Goal: Task Accomplishment & Management: Manage account settings

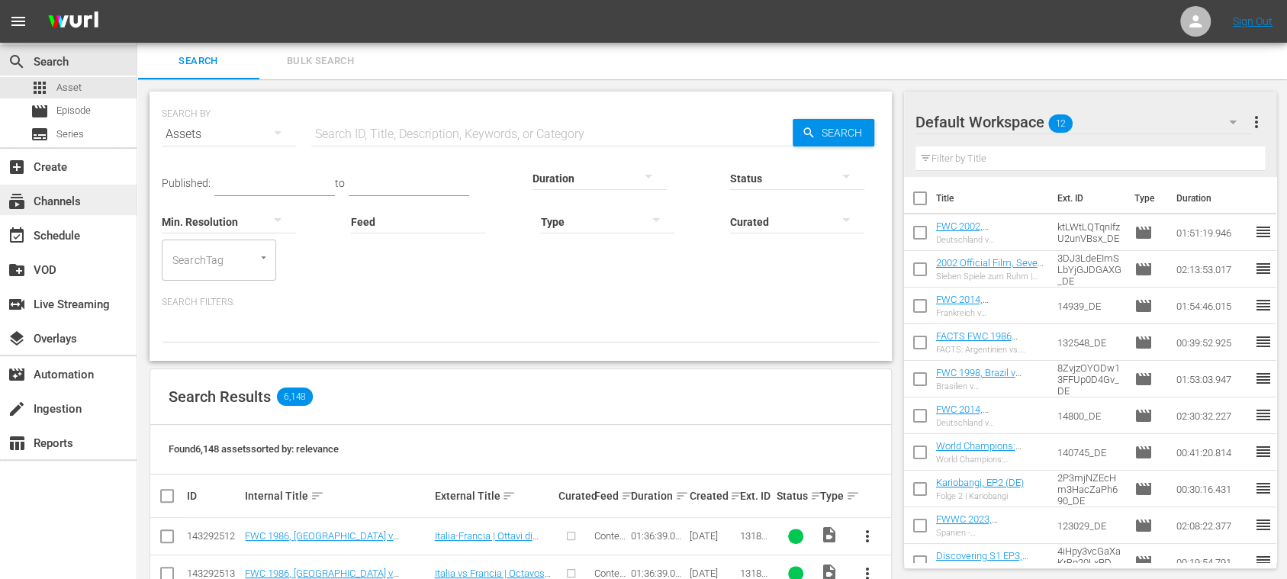
click at [74, 198] on div "subscriptions Channels" at bounding box center [42, 199] width 85 height 14
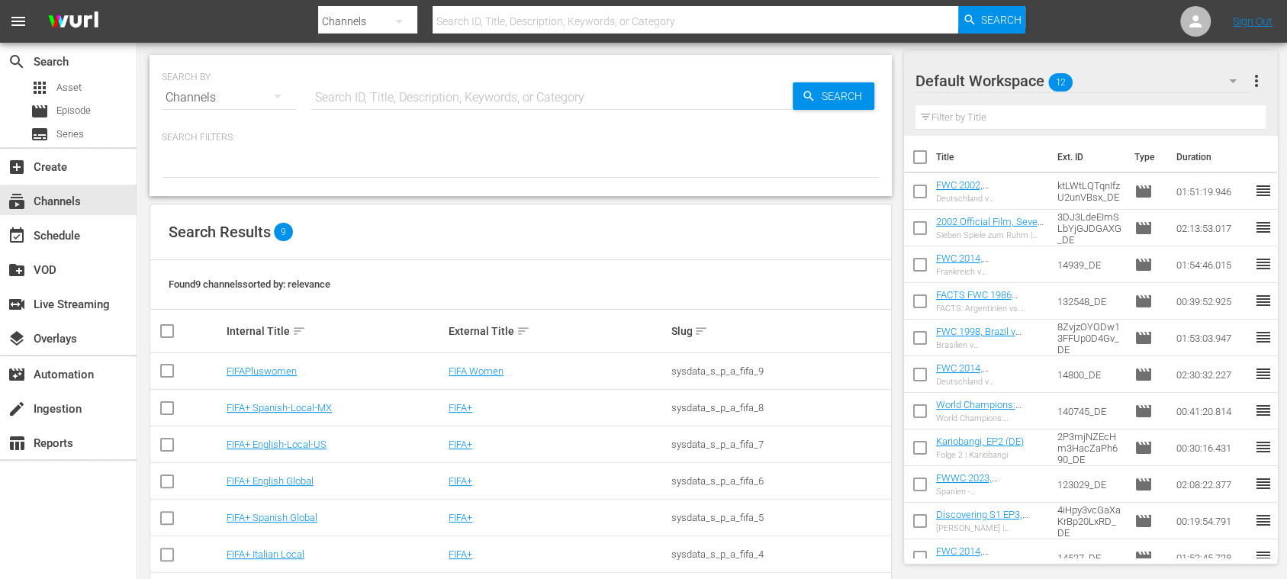
scroll to position [131, 0]
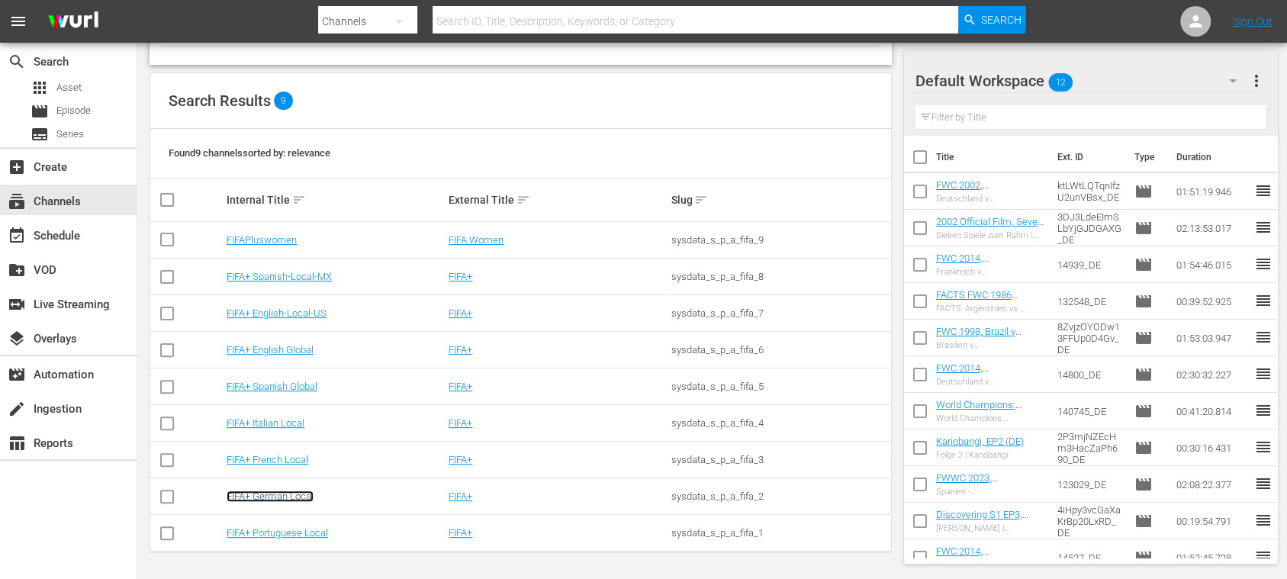
click at [298, 491] on link "FIFA+ German Local" at bounding box center [270, 496] width 87 height 11
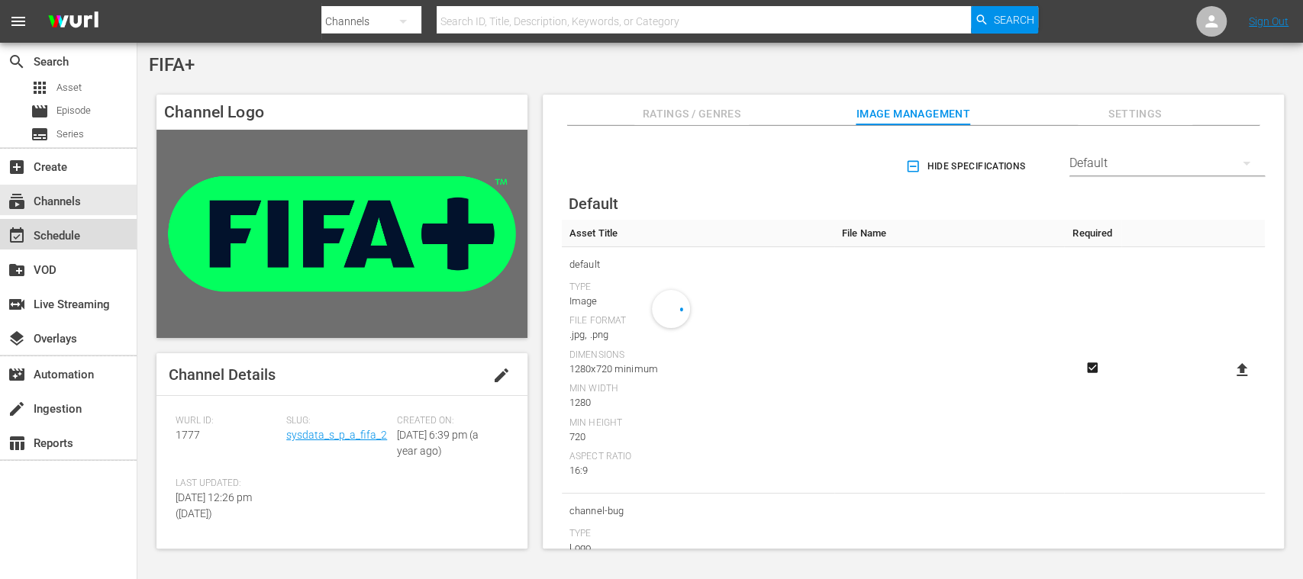
click at [76, 237] on div "event_available Schedule" at bounding box center [42, 234] width 85 height 14
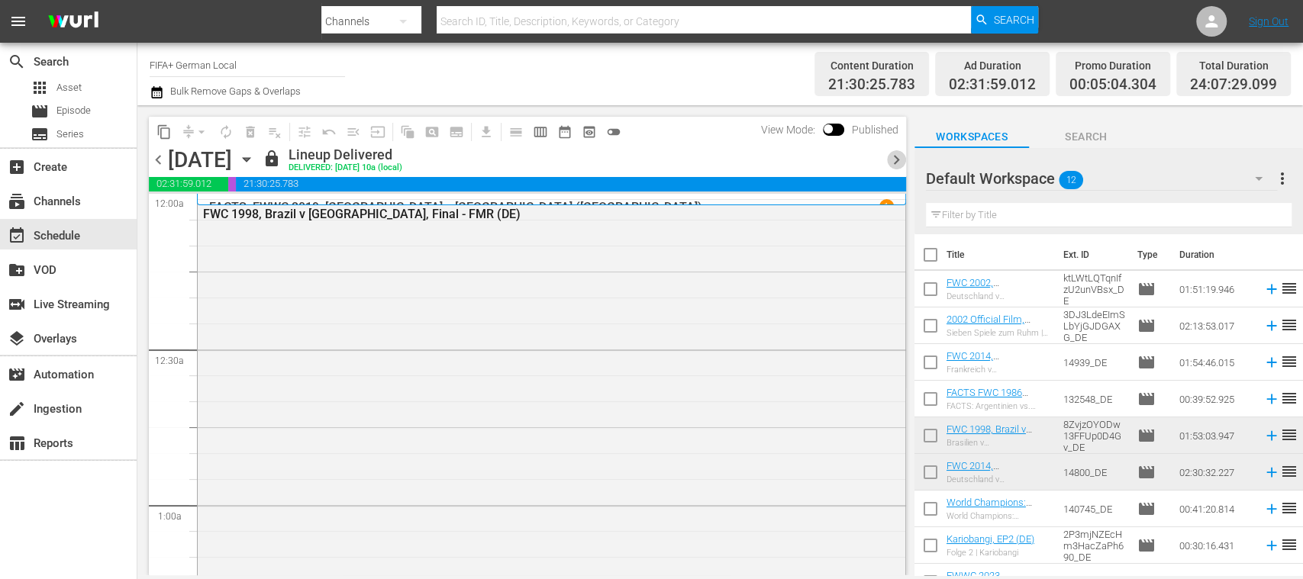
click at [899, 157] on span "chevron_right" at bounding box center [896, 159] width 19 height 19
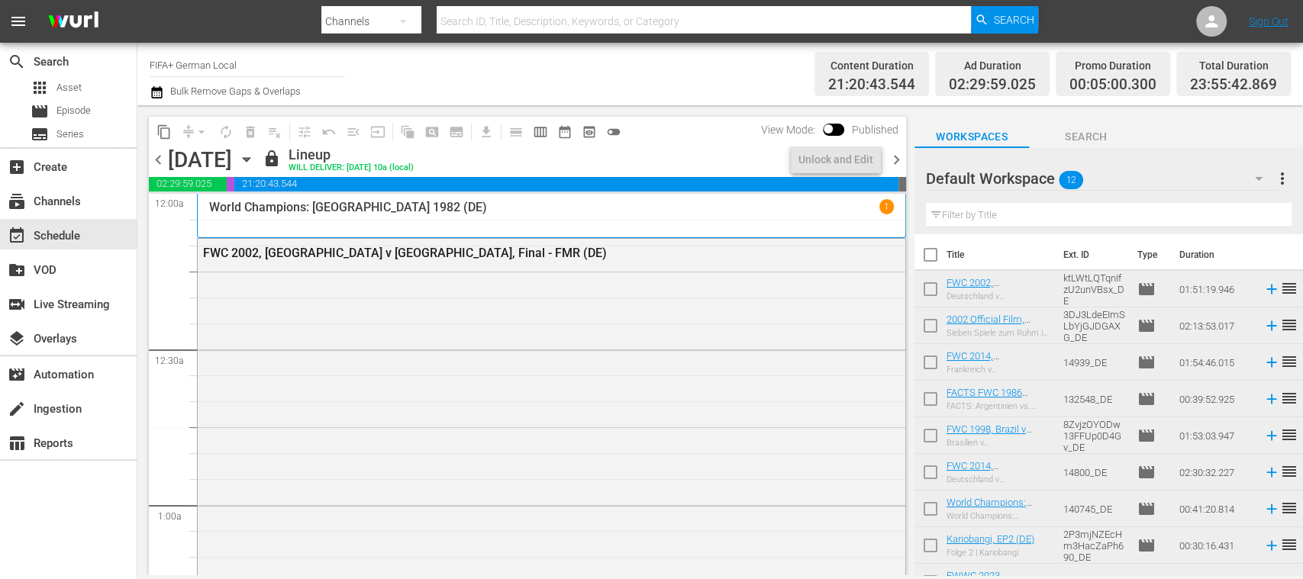
click at [899, 157] on span "chevron_right" at bounding box center [896, 159] width 19 height 19
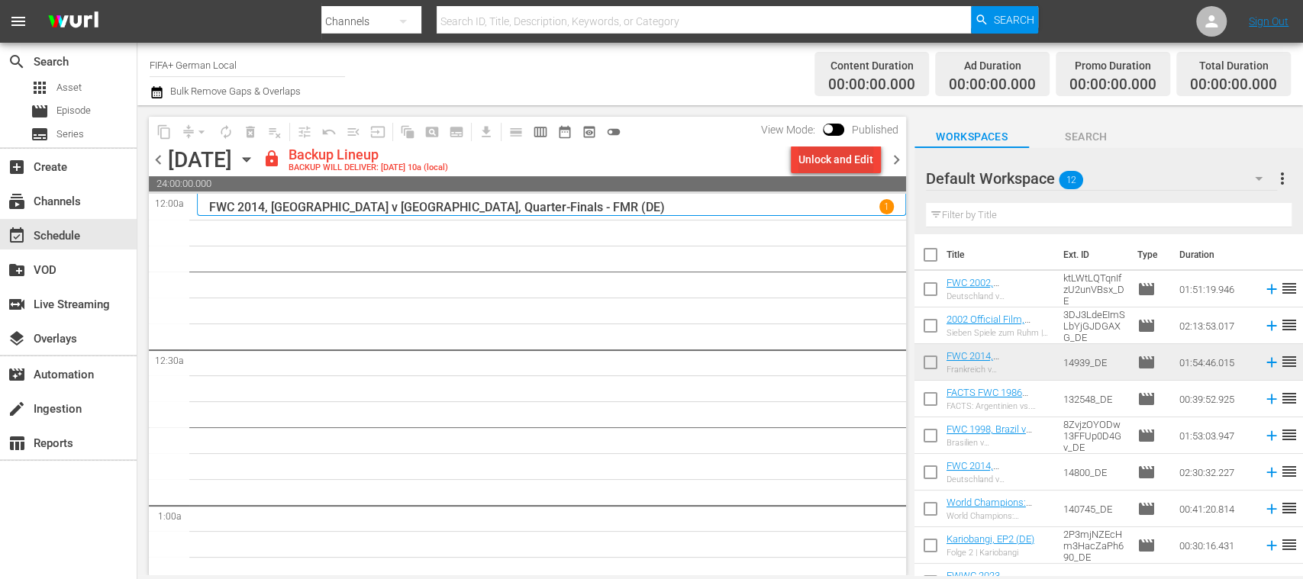
click at [856, 154] on div "Unlock and Edit" at bounding box center [835, 159] width 75 height 27
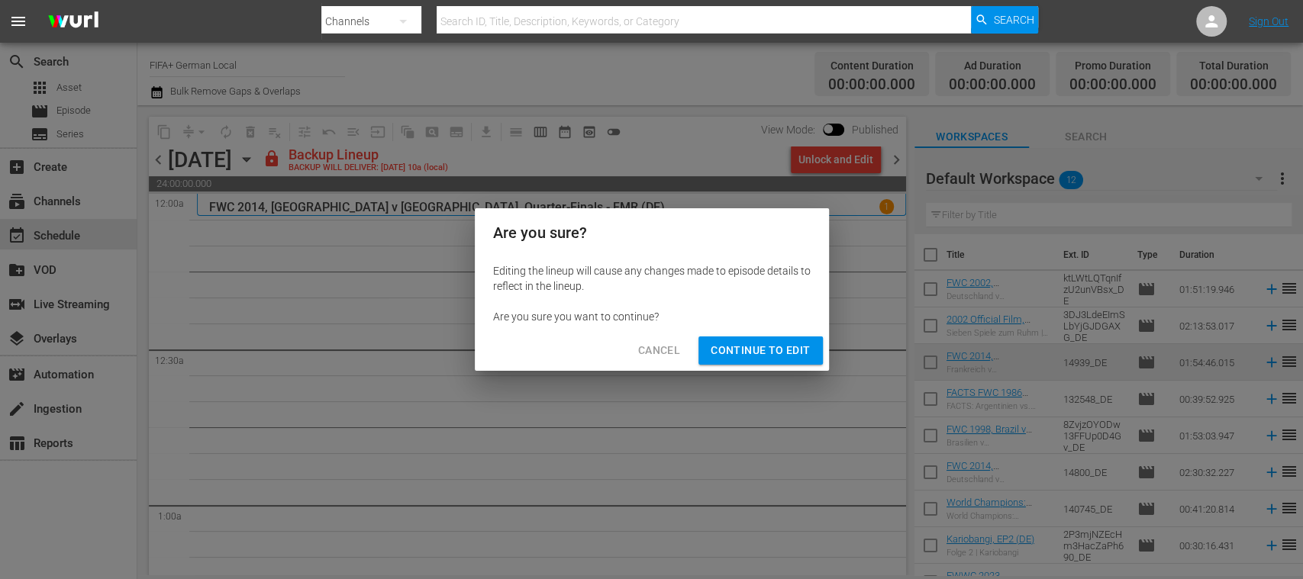
click at [784, 354] on span "Continue to Edit" at bounding box center [759, 350] width 99 height 19
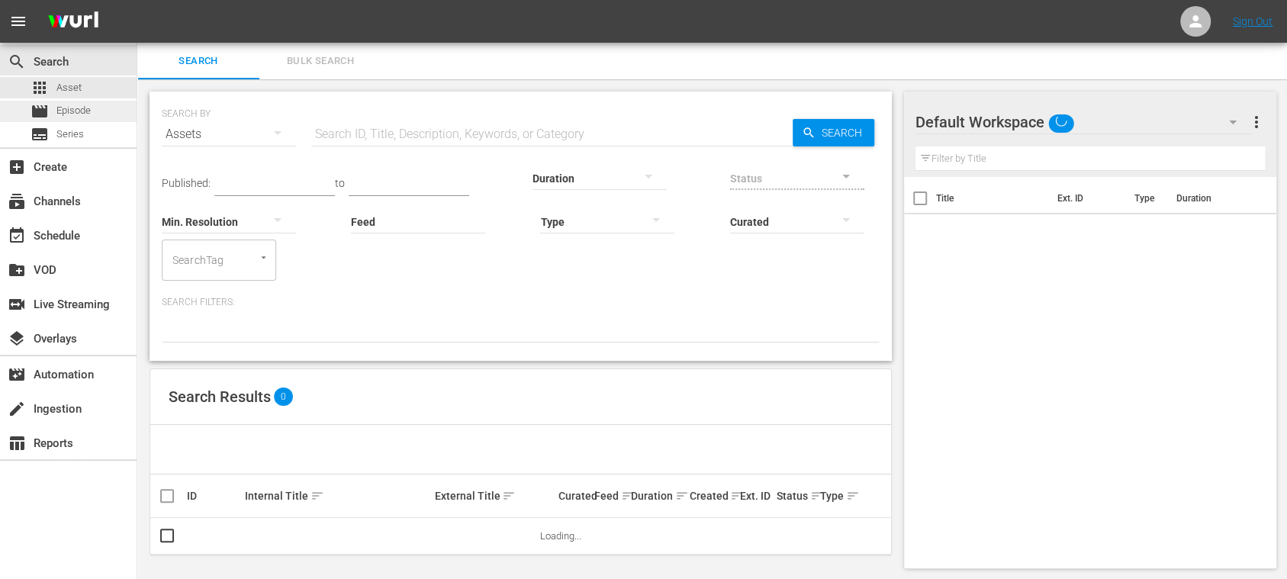
click at [90, 111] on span "Episode" at bounding box center [73, 110] width 34 height 15
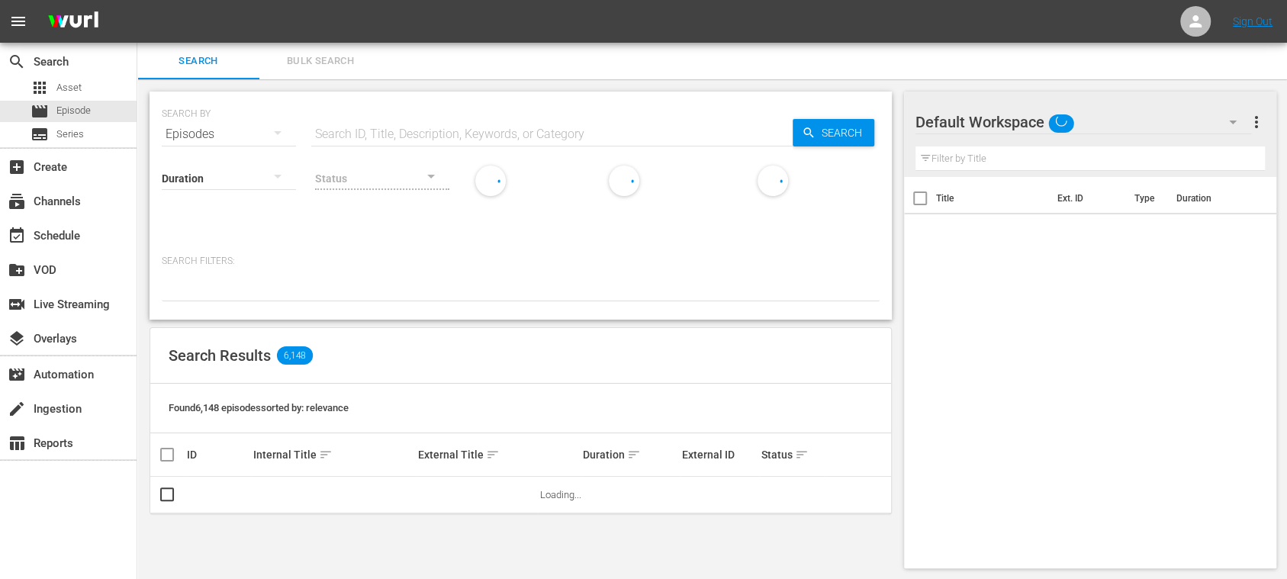
click at [325, 59] on span "Bulk Search" at bounding box center [321, 62] width 104 height 18
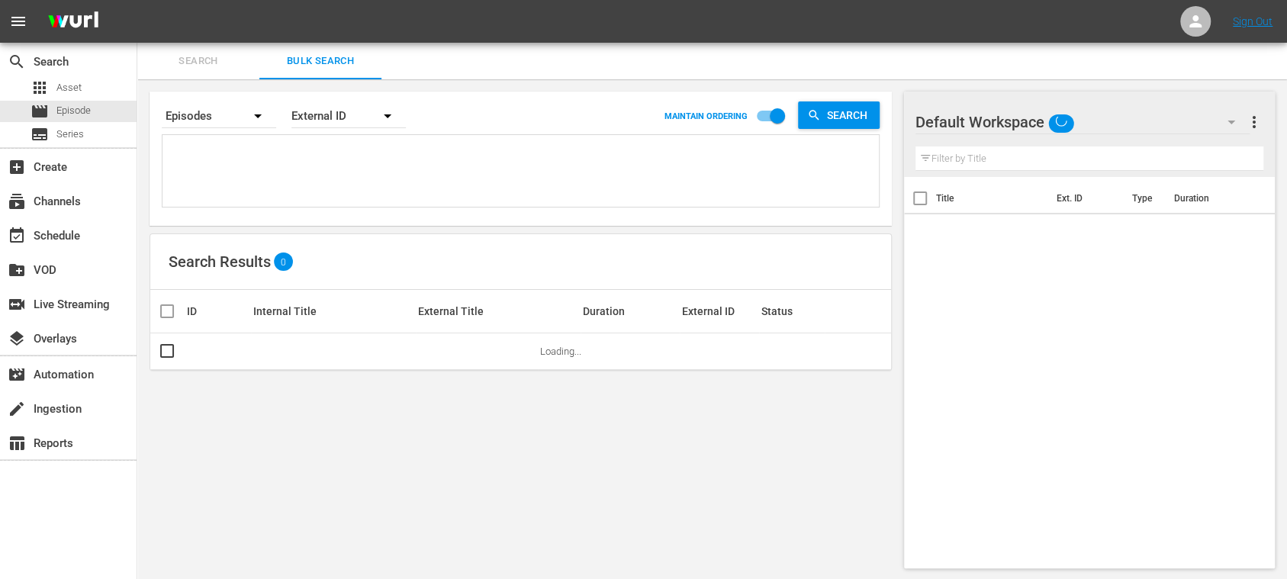
click at [278, 186] on textarea at bounding box center [522, 173] width 713 height 69
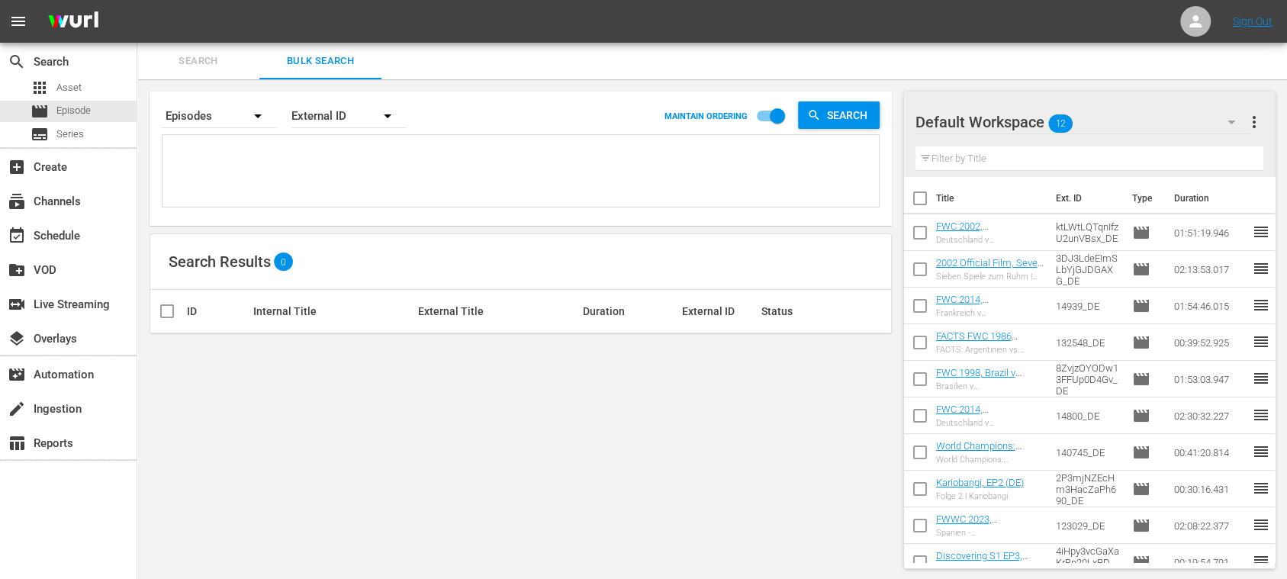
paste textarea "ktLWtLQTqnIfzU2unVBsx_DE 3DJ3LdeEImSLbYjGJDGAXG_DE 14939_DE 132548_DE 8ZvjzOYOD…"
type textarea "ktLWtLQTqnIfzU2unVBsx_DE 3DJ3LdeEImSLbYjGJDGAXG_DE 14939_DE 132548_DE 8ZvjzOYOD…"
click at [1258, 124] on span "more_vert" at bounding box center [1254, 122] width 18 height 18
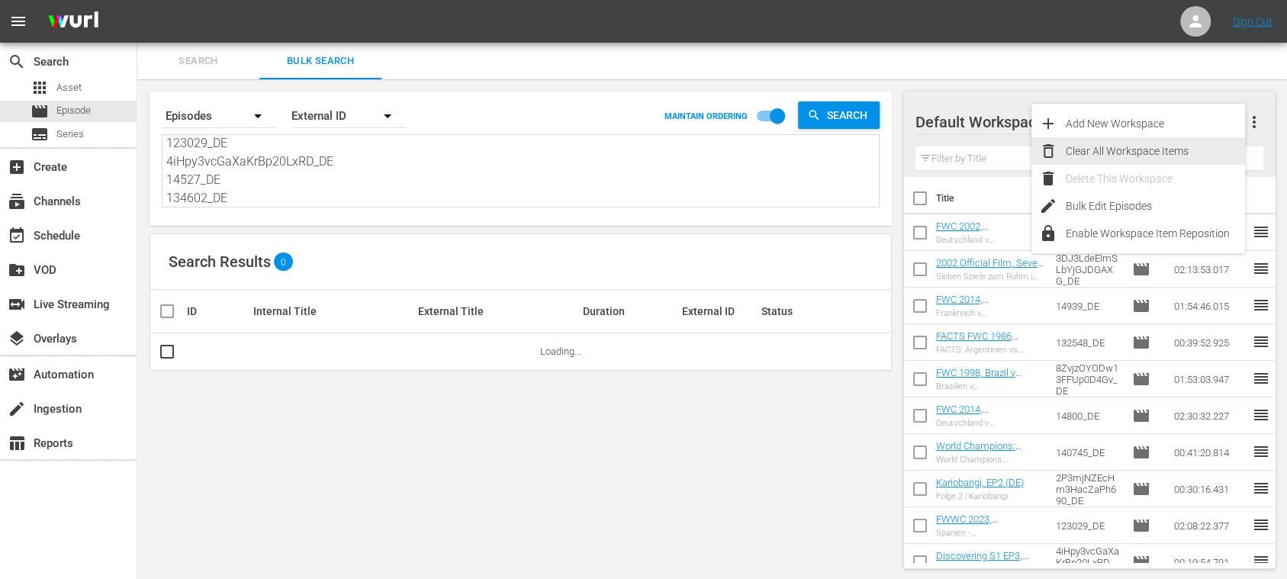
click at [1171, 148] on div "Clear All Workspace Items" at bounding box center [1155, 150] width 179 height 27
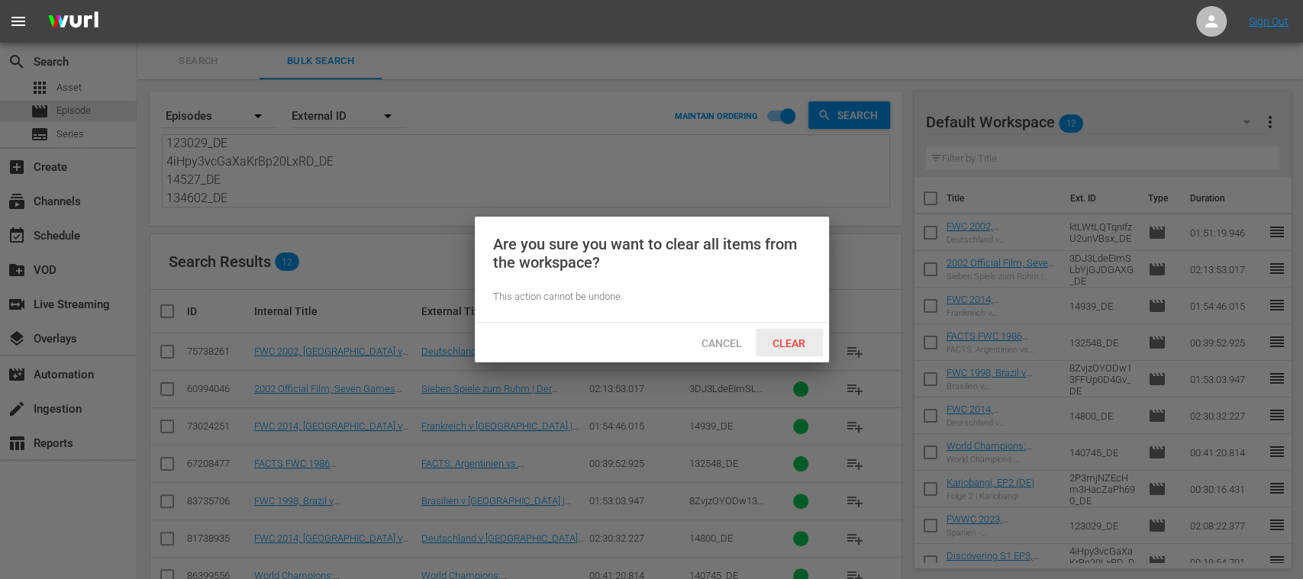
click at [794, 336] on div "Clear" at bounding box center [788, 343] width 67 height 28
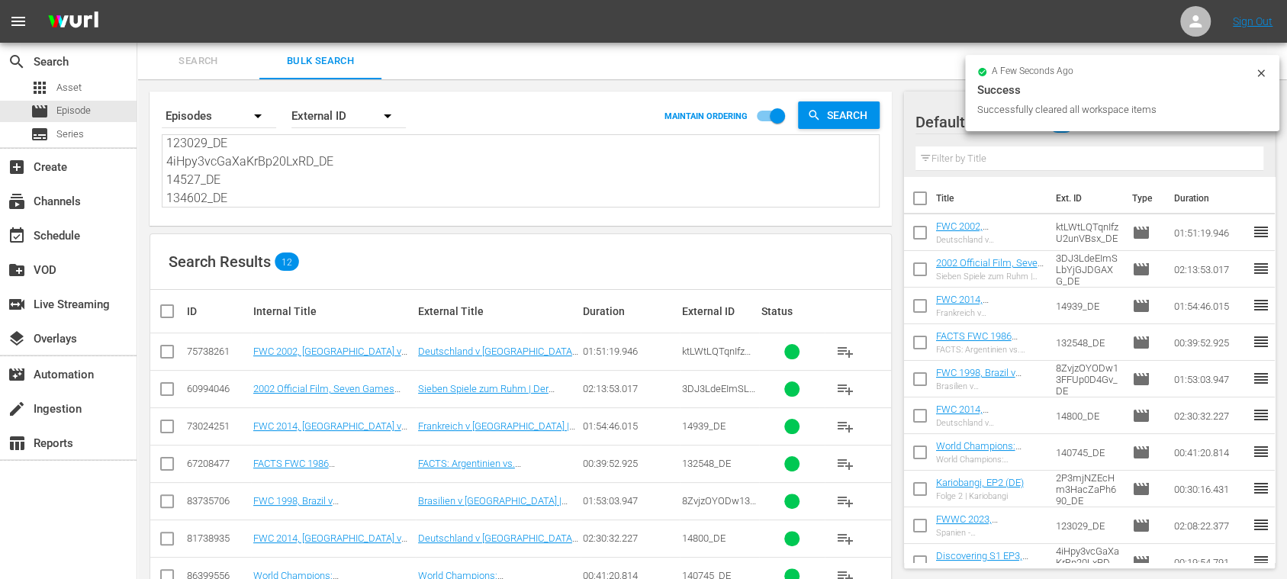
click at [169, 311] on input "checkbox" at bounding box center [173, 311] width 31 height 18
checkbox input "true"
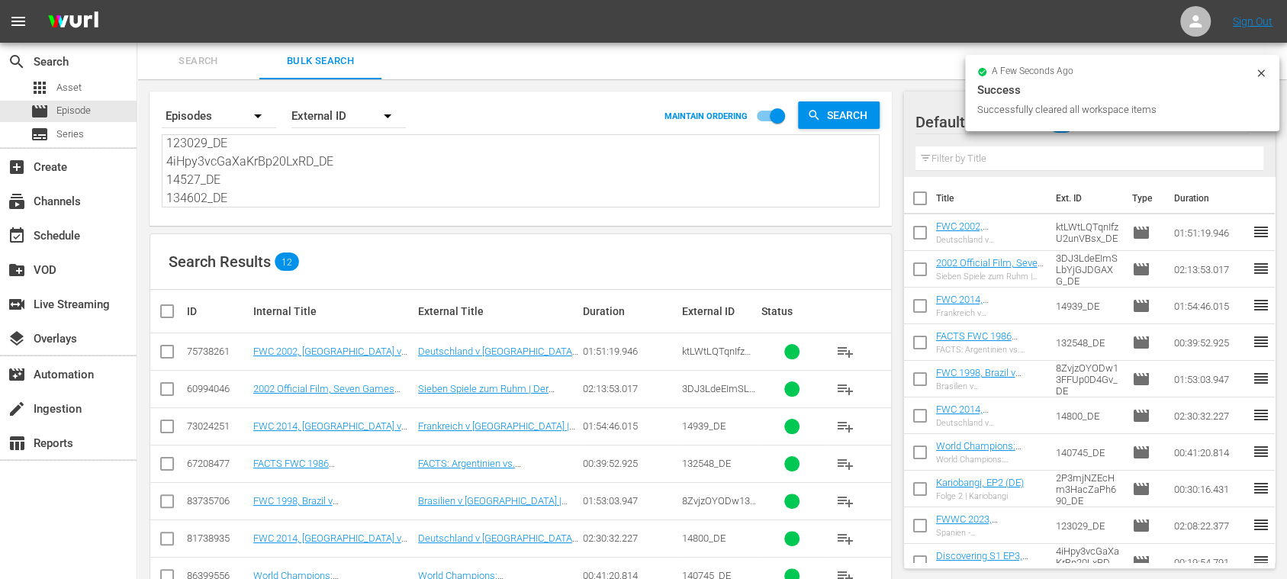
checkbox input "true"
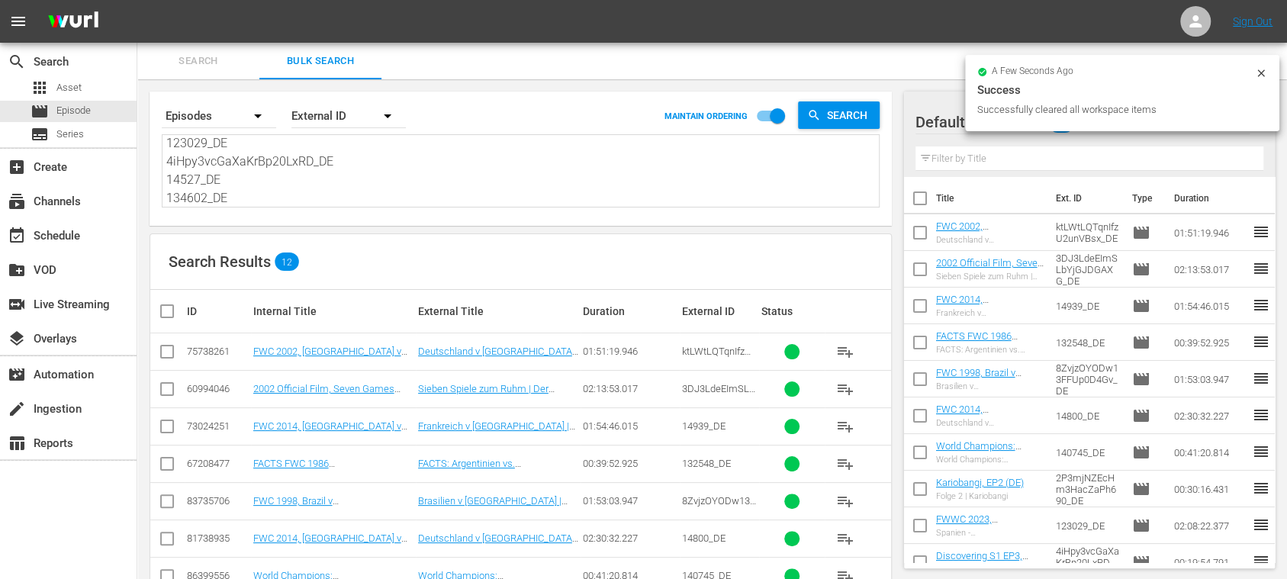
checkbox input "true"
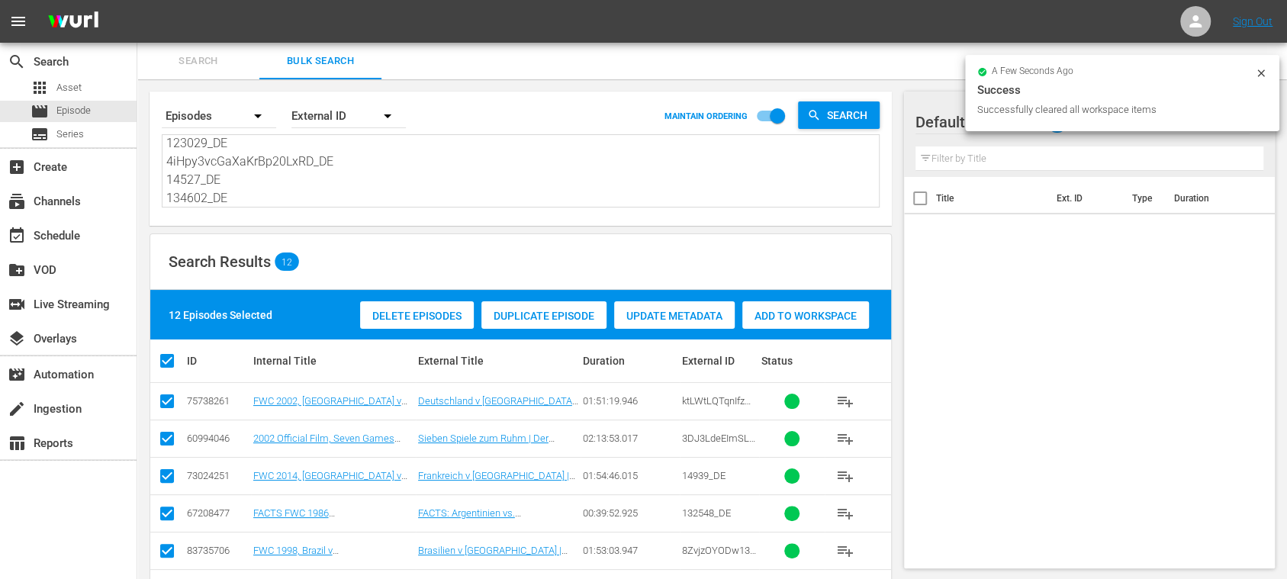
click at [792, 320] on span "Add to Workspace" at bounding box center [805, 316] width 127 height 12
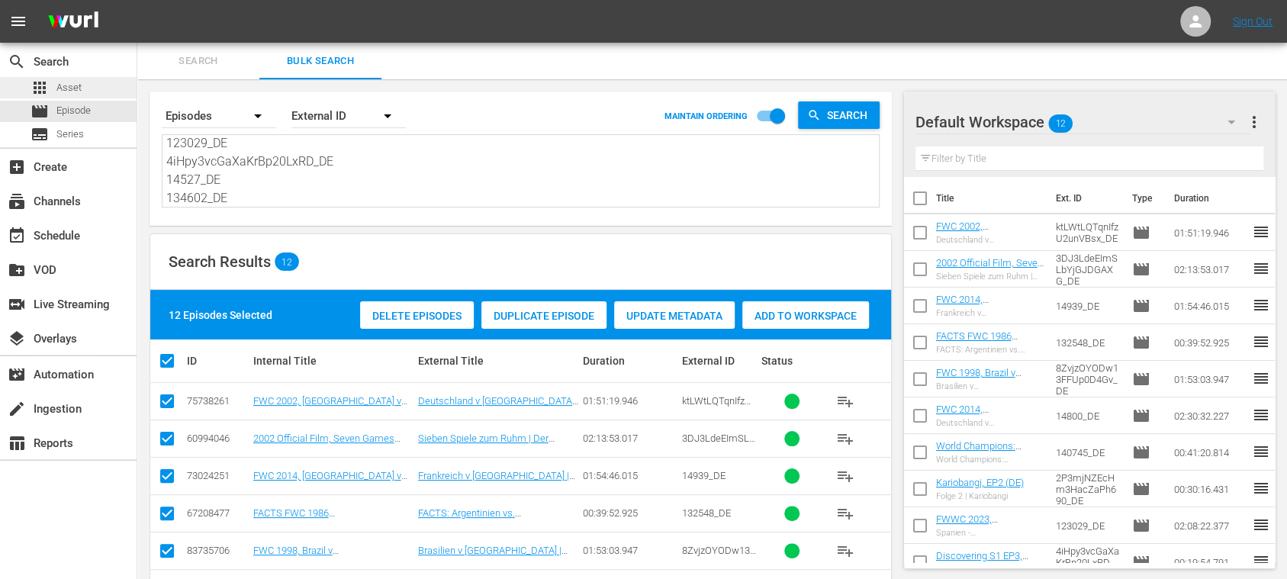
scroll to position [0, 0]
drag, startPoint x: 243, startPoint y: 188, endPoint x: 79, endPoint y: 31, distance: 227.2
click at [79, 32] on div "menu Sign Out search Search apps Asset movie Episode subtitles Series add_box C…" at bounding box center [643, 430] width 1287 height 860
paste textarea "ES 3DJ3LdeEImSLbYjGJDGAXG_ES 2G5Mh3n1NWvTvvueFltL1D_ES 132548_ES 8ZvjzOYODw13FF…"
type textarea "ktLWtLQTqnIfzU2unVBsx_ES 3DJ3LdeEImSLbYjGJDGAXG_ES 2G5Mh3n1NWvTvvueFltL1D_ES 13…"
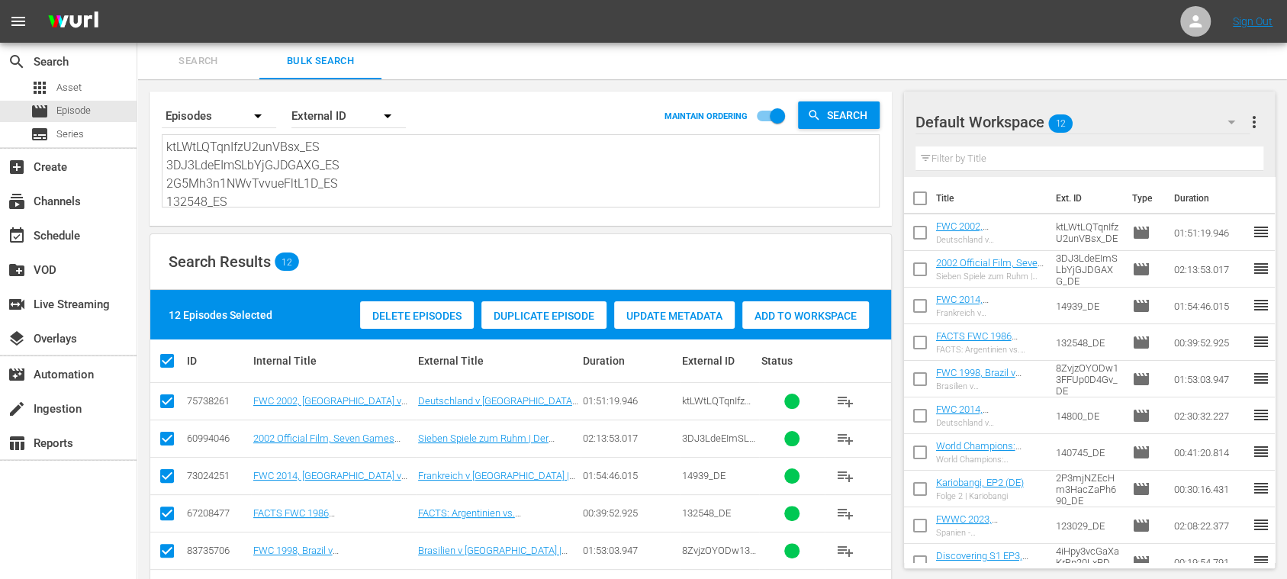
scroll to position [166, 0]
type textarea "ktLWtLQTqnIfzU2unVBsx_ES 3DJ3LdeEImSLbYjGJDGAXG_ES 2G5Mh3n1NWvTvvueFltL1D_ES 13…"
click at [1256, 117] on span "more_vert" at bounding box center [1254, 122] width 18 height 18
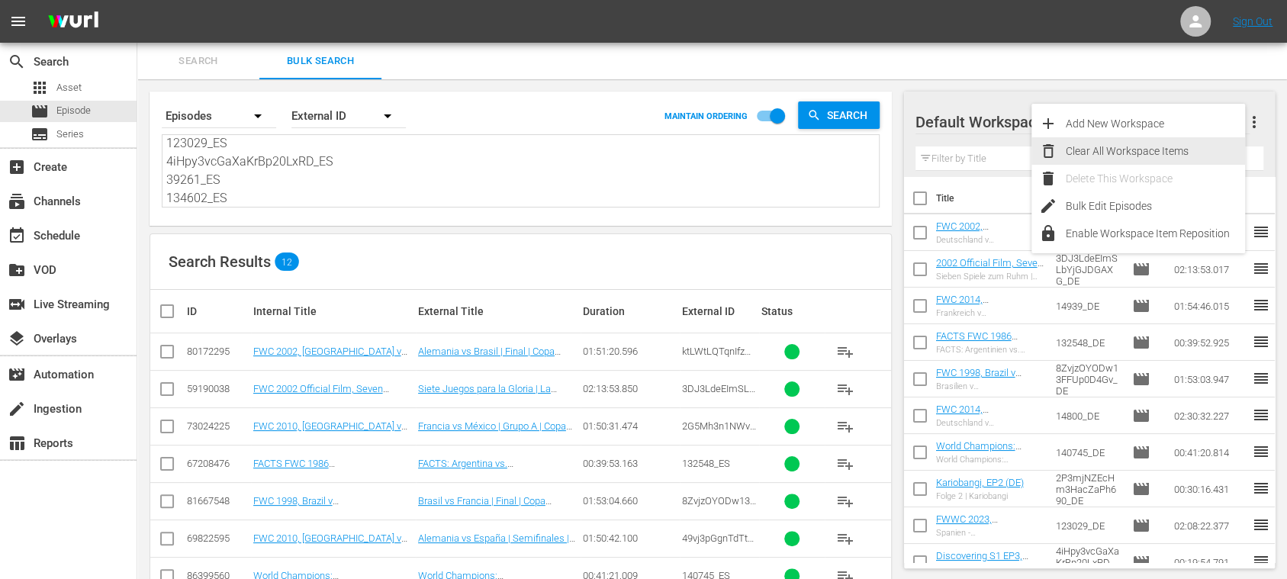
drag, startPoint x: 1199, startPoint y: 145, endPoint x: 1160, endPoint y: 143, distance: 38.9
click at [1198, 147] on div "Clear All Workspace Items" at bounding box center [1155, 150] width 179 height 27
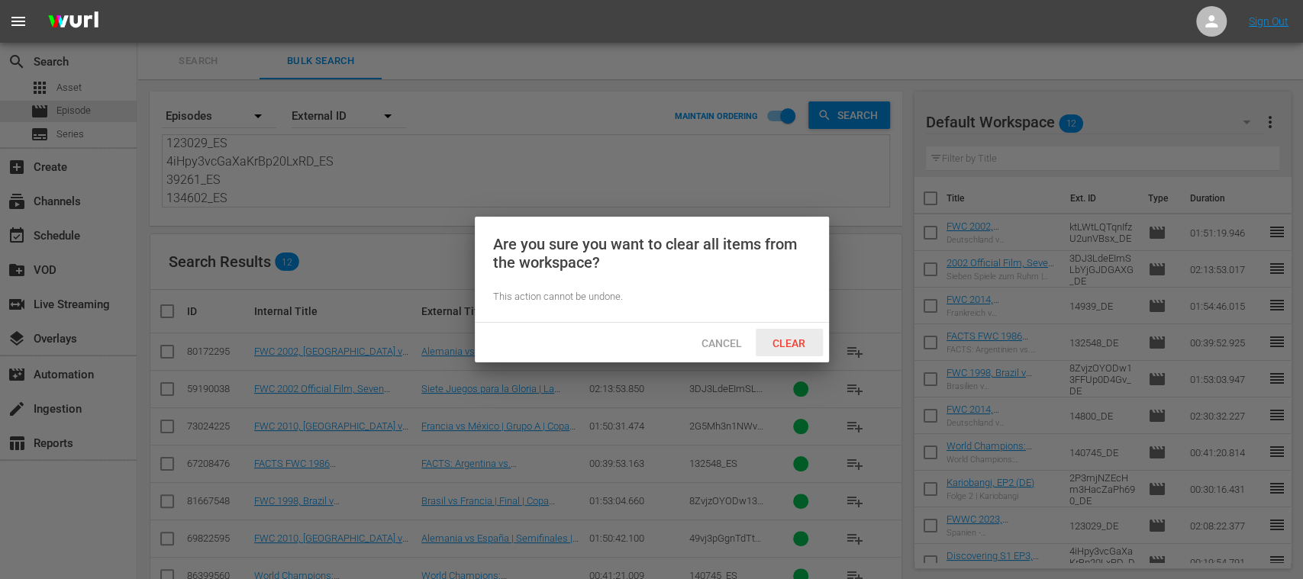
click at [798, 337] on span "Clear" at bounding box center [788, 343] width 57 height 12
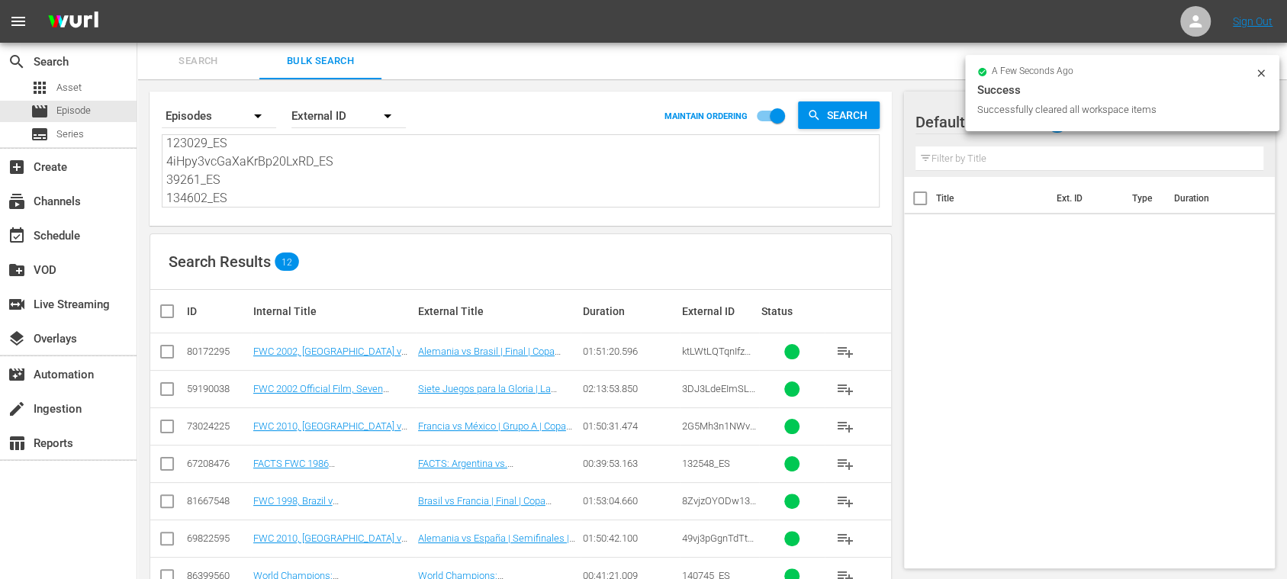
click at [172, 311] on input "checkbox" at bounding box center [173, 311] width 31 height 18
checkbox input "true"
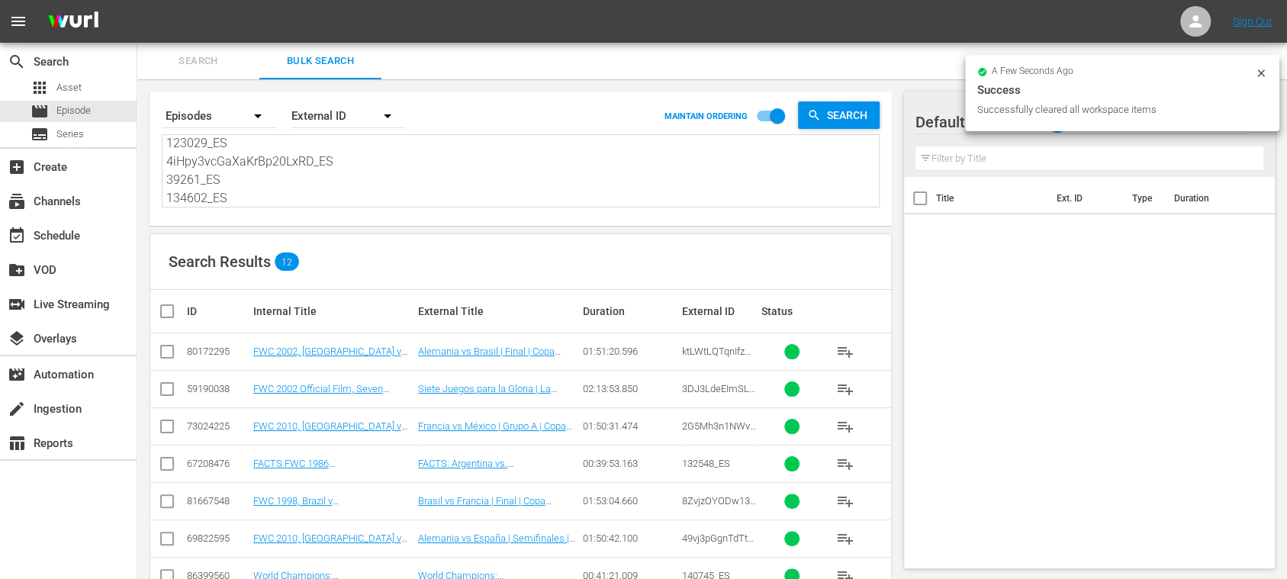
checkbox input "true"
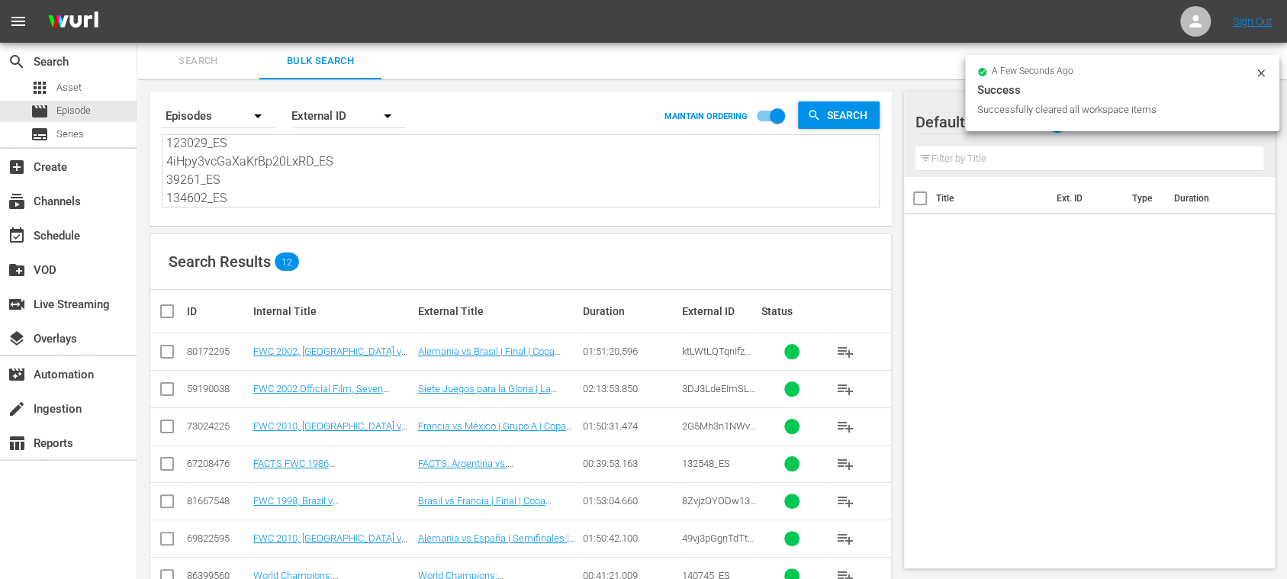
checkbox input "true"
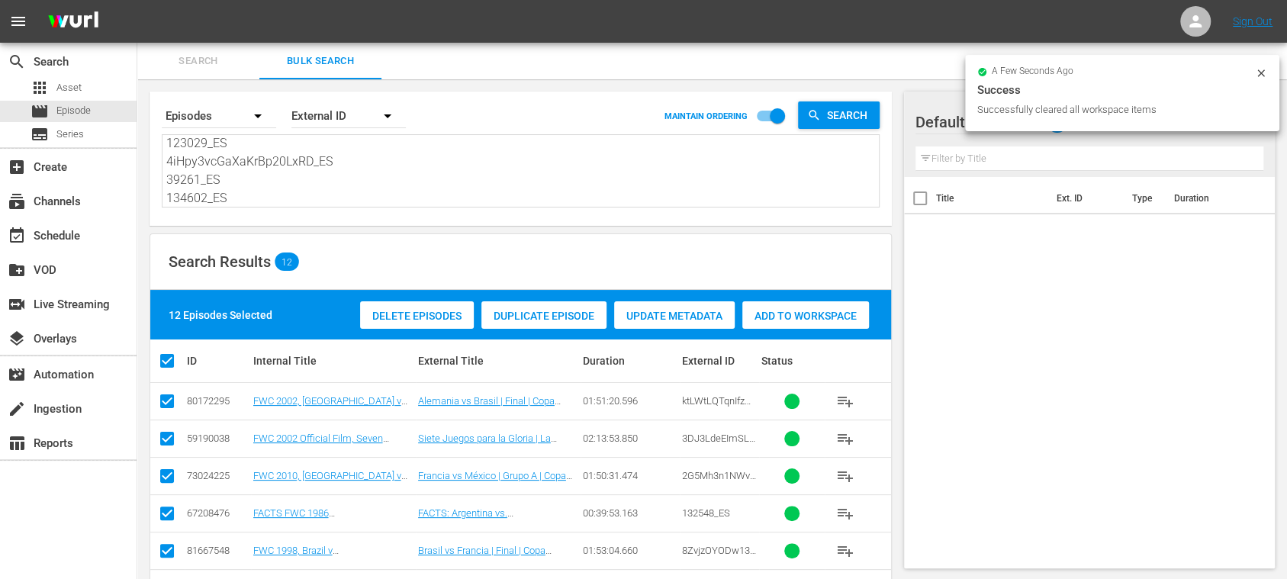
click at [820, 318] on span "Add to Workspace" at bounding box center [805, 316] width 127 height 12
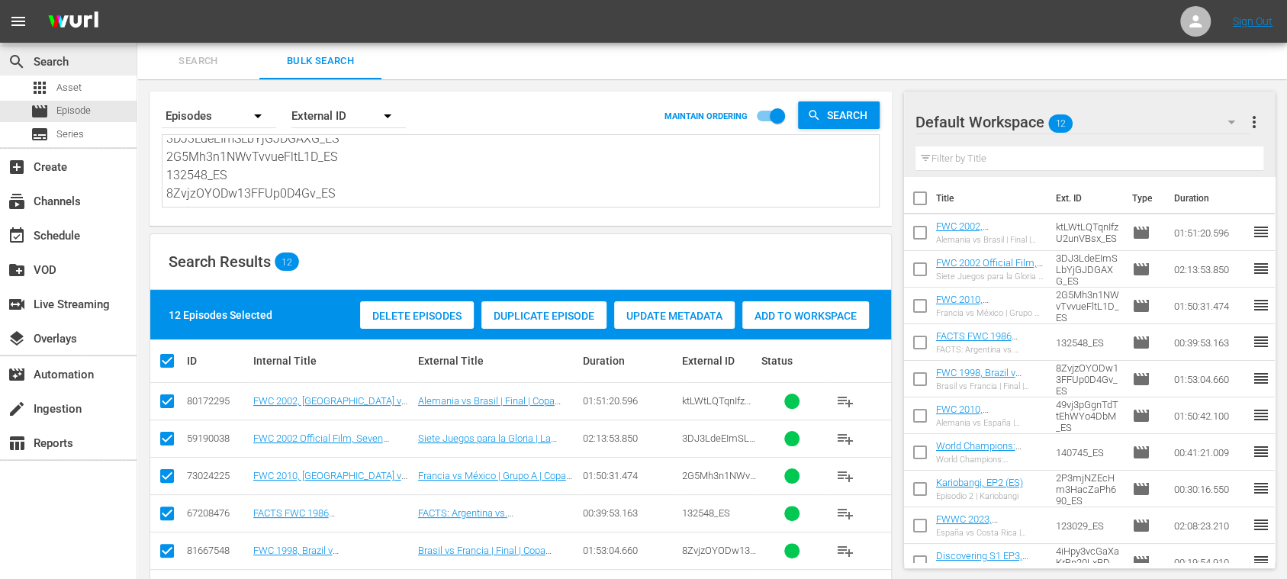
scroll to position [0, 0]
drag, startPoint x: 248, startPoint y: 183, endPoint x: 51, endPoint y: 44, distance: 240.9
click at [137, 0] on div "search Search apps Asset movie Episode subtitles Series add_box Create subscrip…" at bounding box center [712, 0] width 1150 height 0
paste textarea "1PWVyYB9n0irNo8j8ndgTL_ES 4iHpy3vcGaXaKrBp20LxRD_ES 24641_ES 2P3mjNZEcHm3HacZaP…"
type textarea "1PWVyYB9n0irNo8j8ndgTL_ES 4iHpy3vcGaXaKrBp20LxRD_ES 24641_ES 2P3mjNZEcHm3HacZaP…"
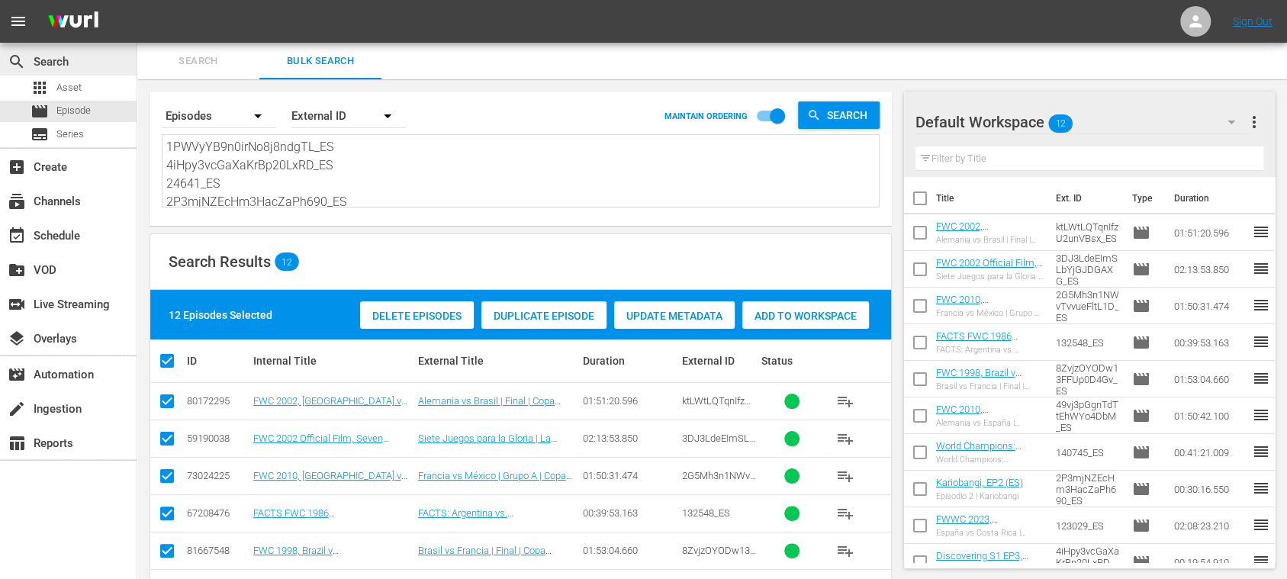
scroll to position [185, 0]
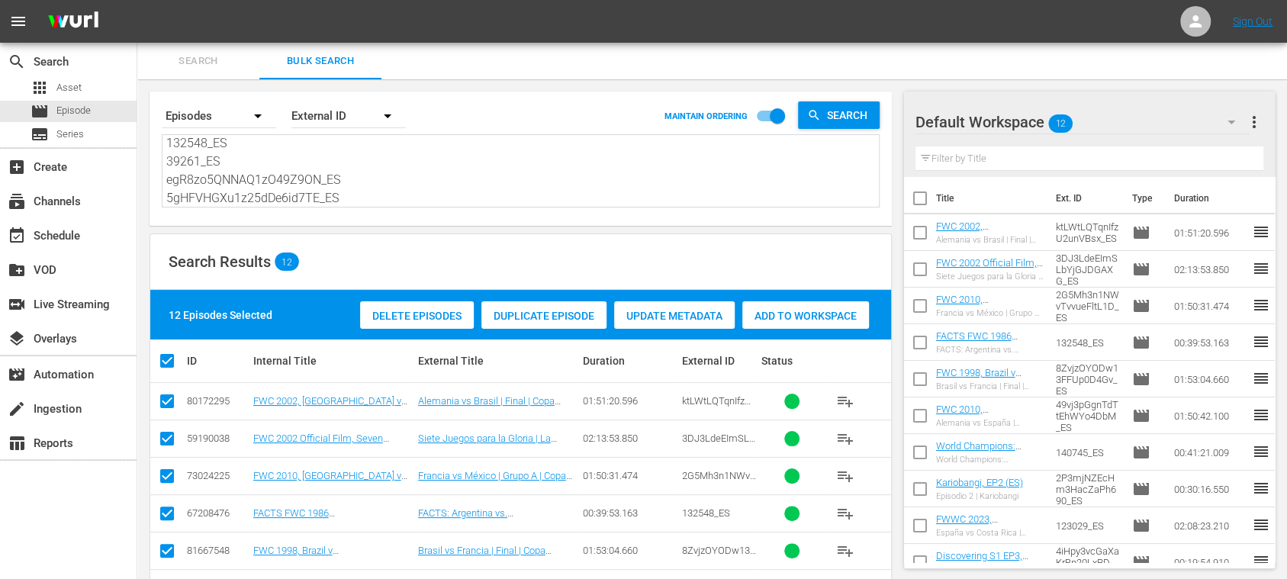
type textarea "1PWVyYB9n0irNo8j8ndgTL_ES 4iHpy3vcGaXaKrBp20LxRD_ES 24641_ES 2P3mjNZEcHm3HacZaP…"
click at [1254, 120] on span "more_vert" at bounding box center [1254, 122] width 18 height 18
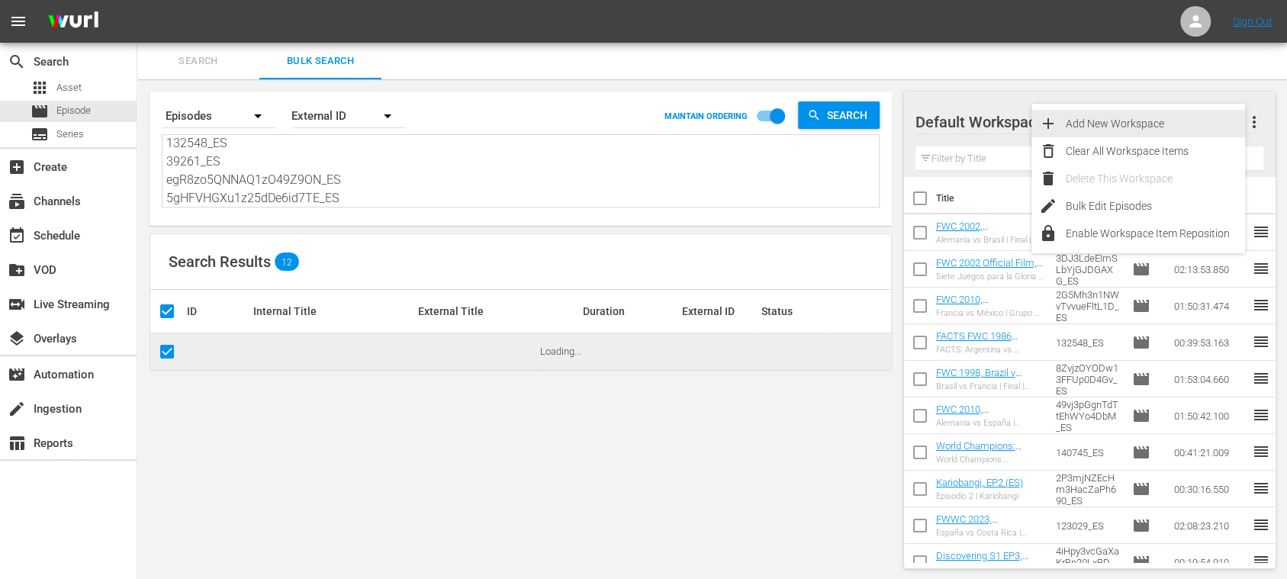
click at [1175, 146] on div "Clear All Workspace Items" at bounding box center [1155, 150] width 179 height 27
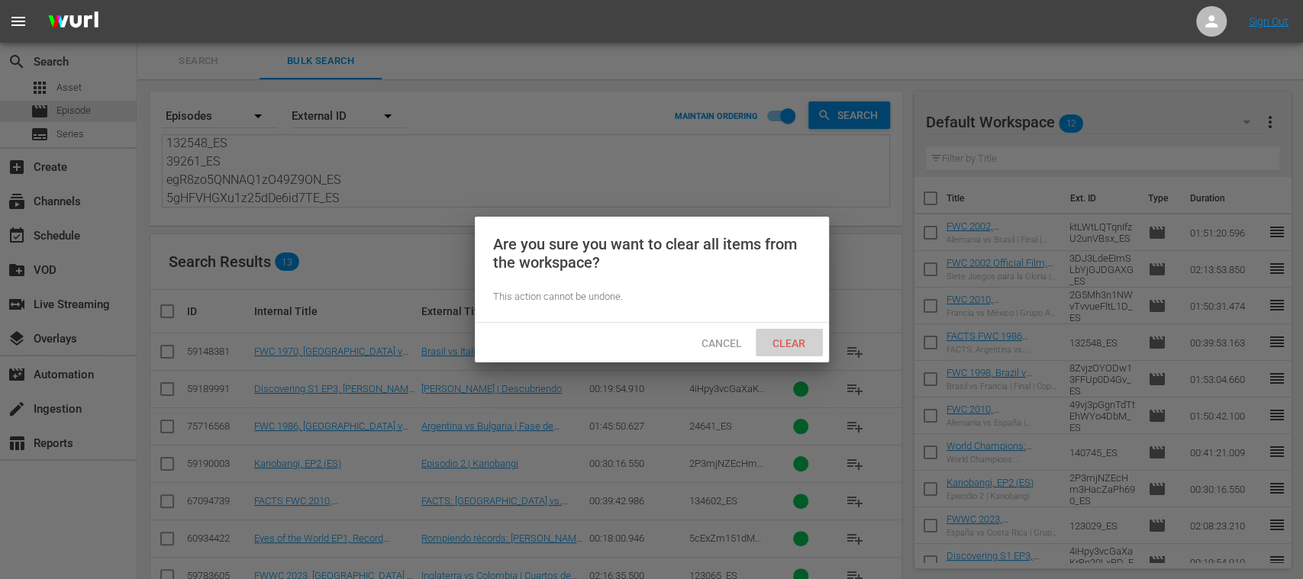
click at [789, 339] on span "Clear" at bounding box center [788, 343] width 57 height 12
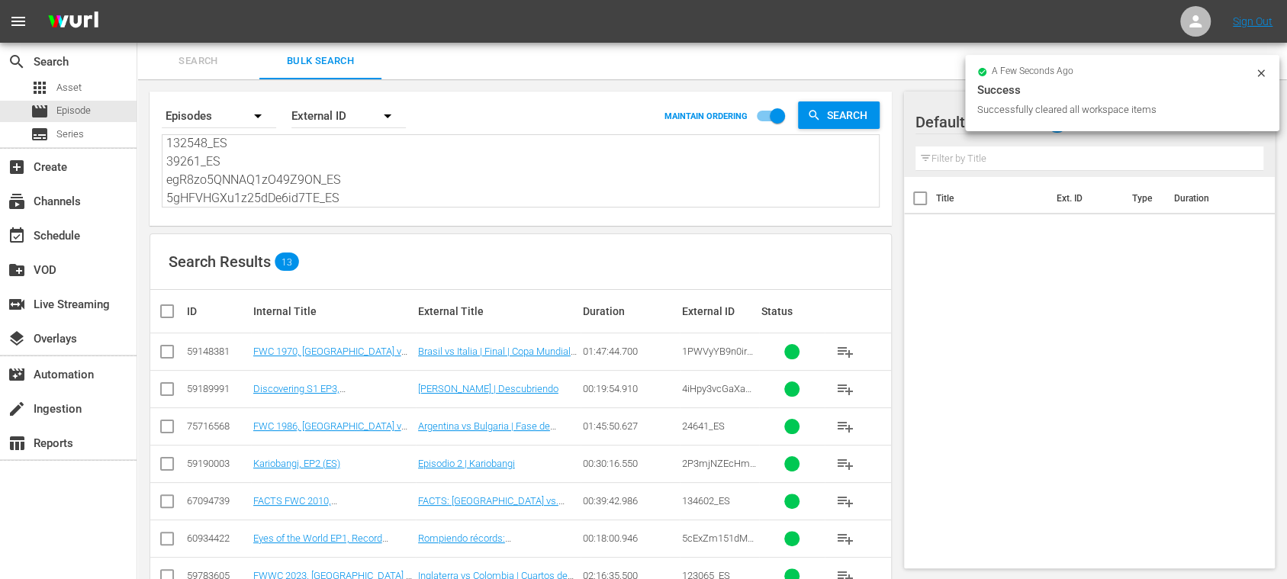
click at [165, 304] on input "checkbox" at bounding box center [173, 311] width 31 height 18
checkbox input "true"
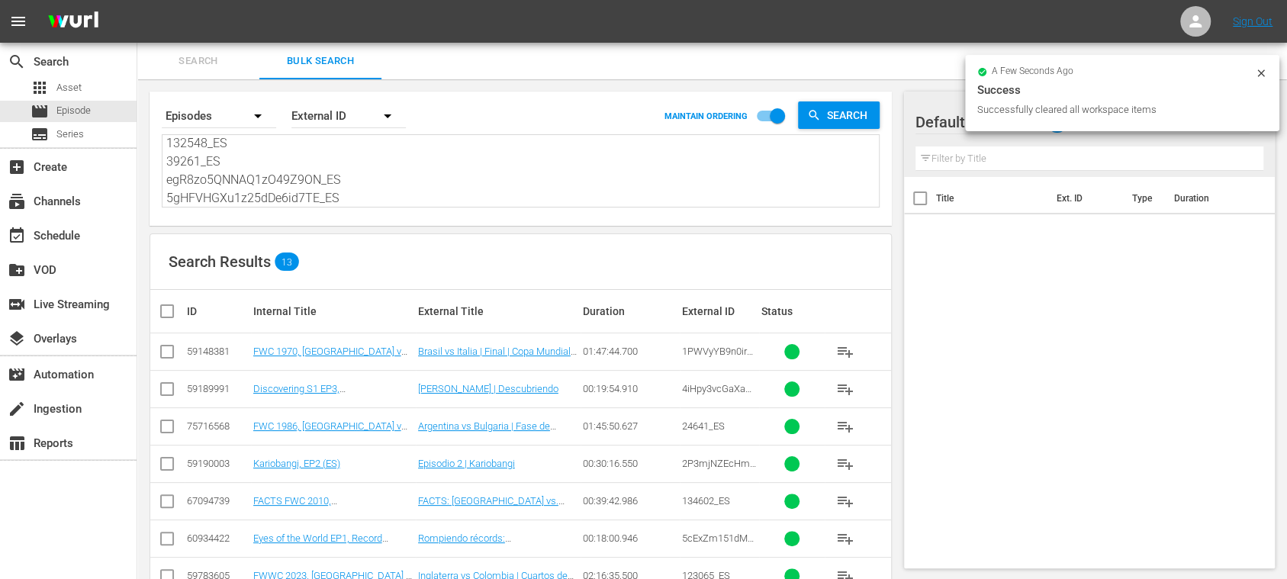
checkbox input "true"
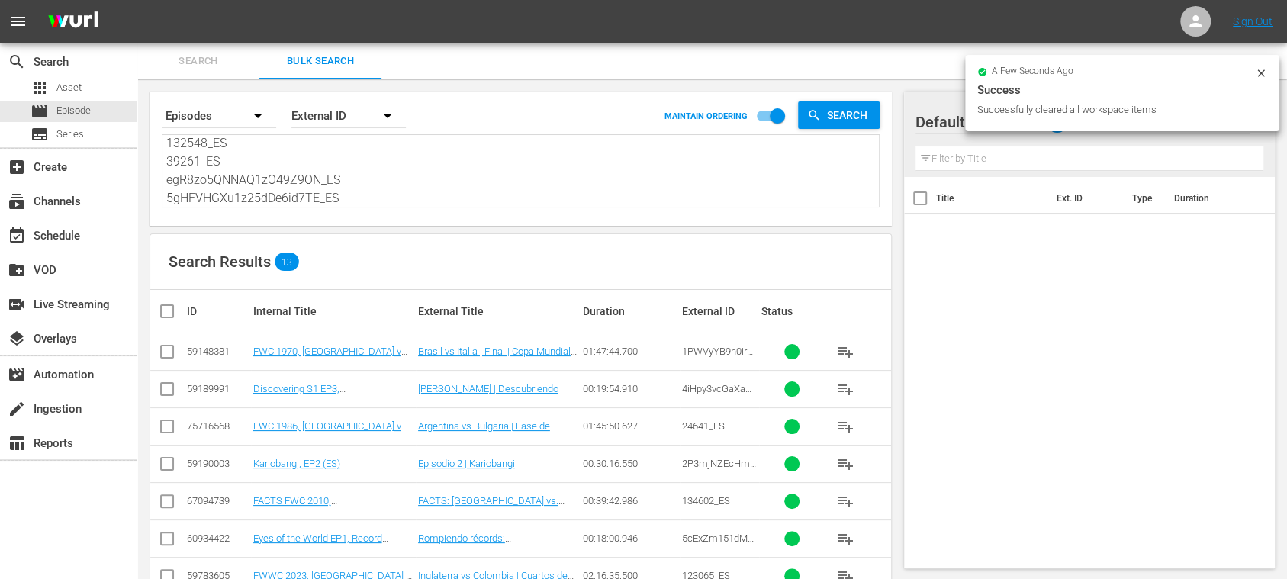
checkbox input "true"
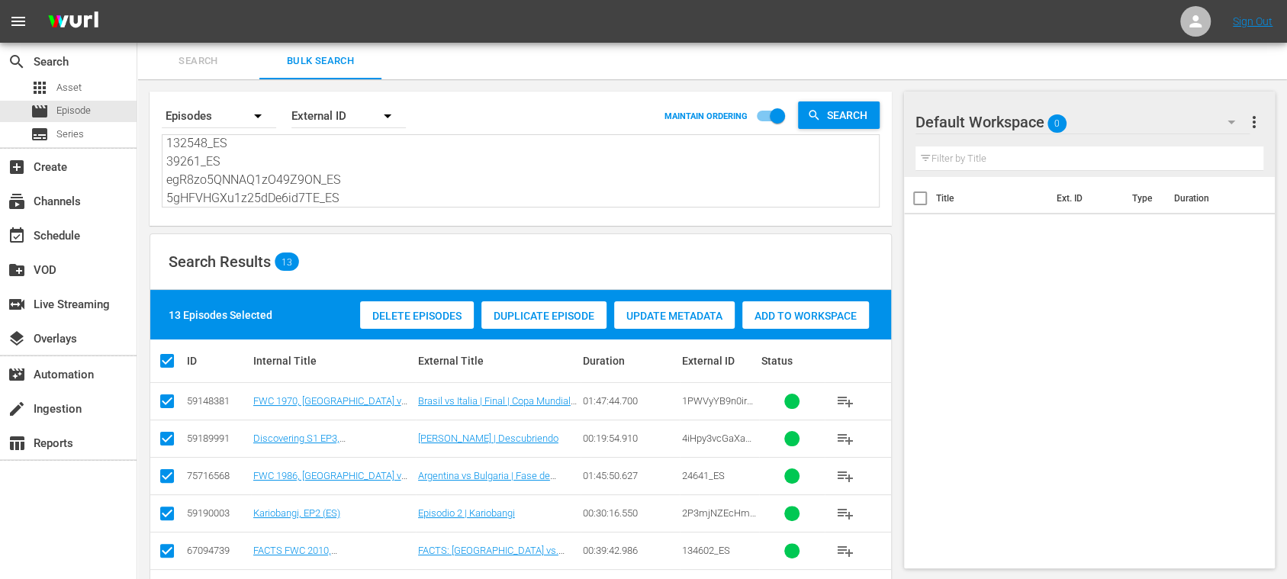
click at [790, 317] on span "Add to Workspace" at bounding box center [805, 316] width 127 height 12
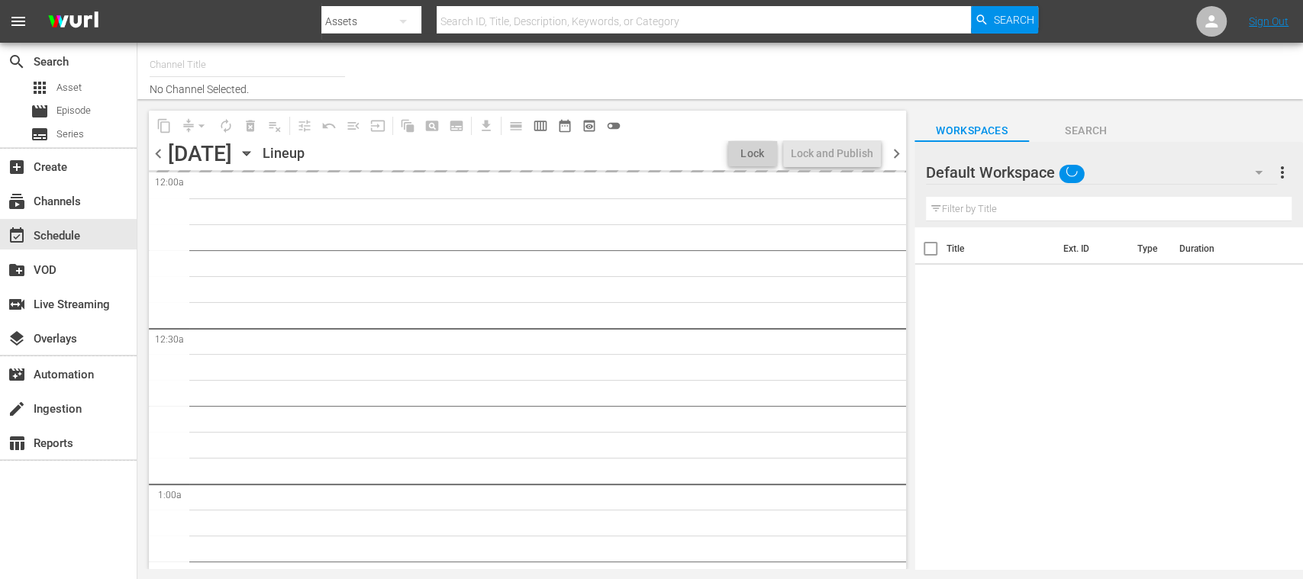
type input "FIFA+ German Local (1777)"
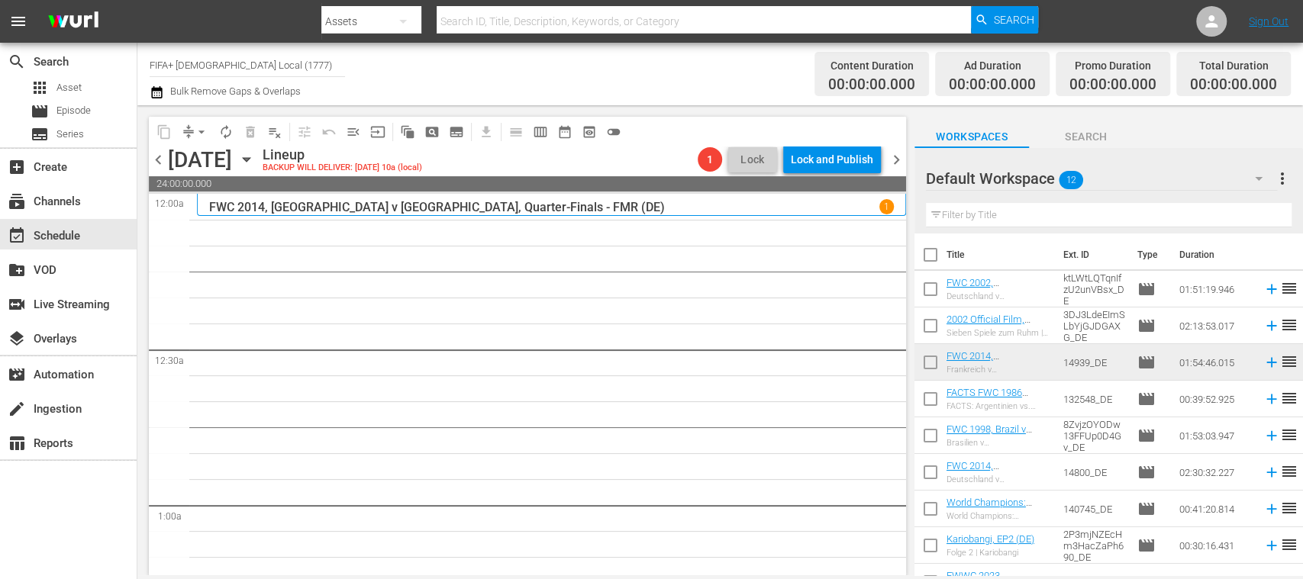
click at [932, 256] on input "checkbox" at bounding box center [930, 258] width 32 height 32
checkbox input "true"
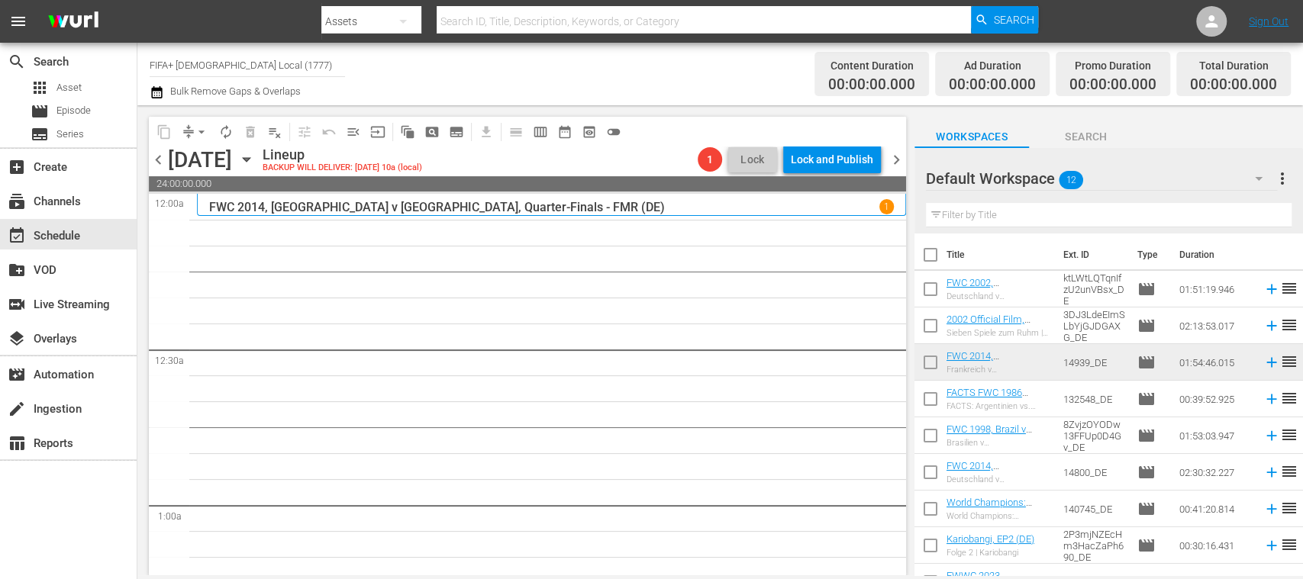
checkbox input "true"
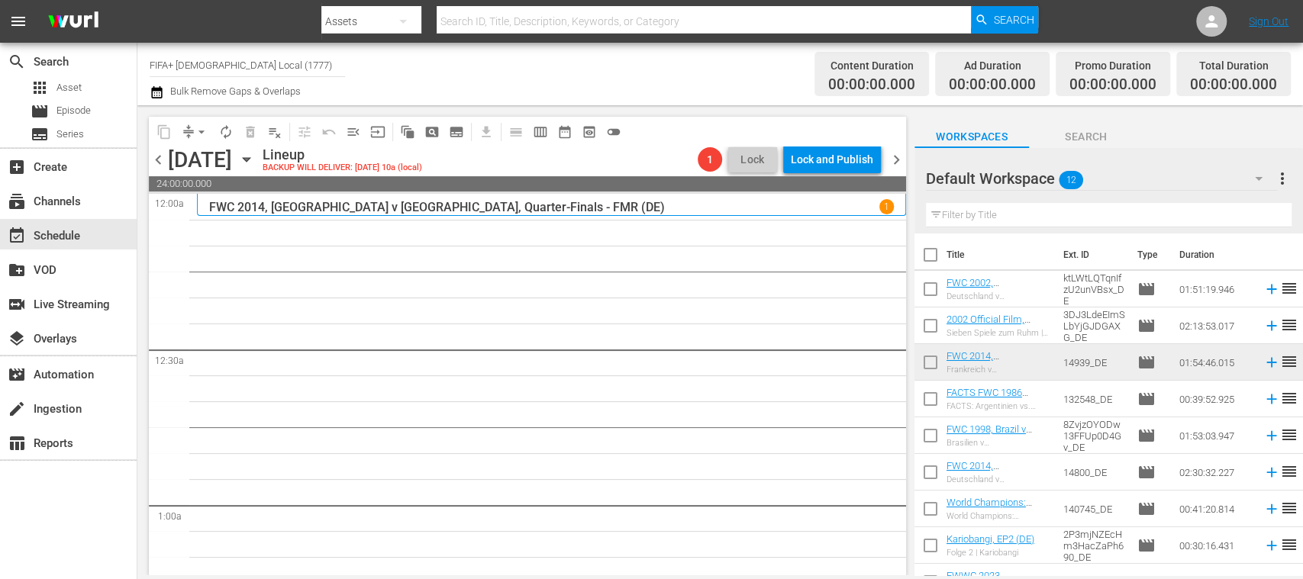
checkbox input "true"
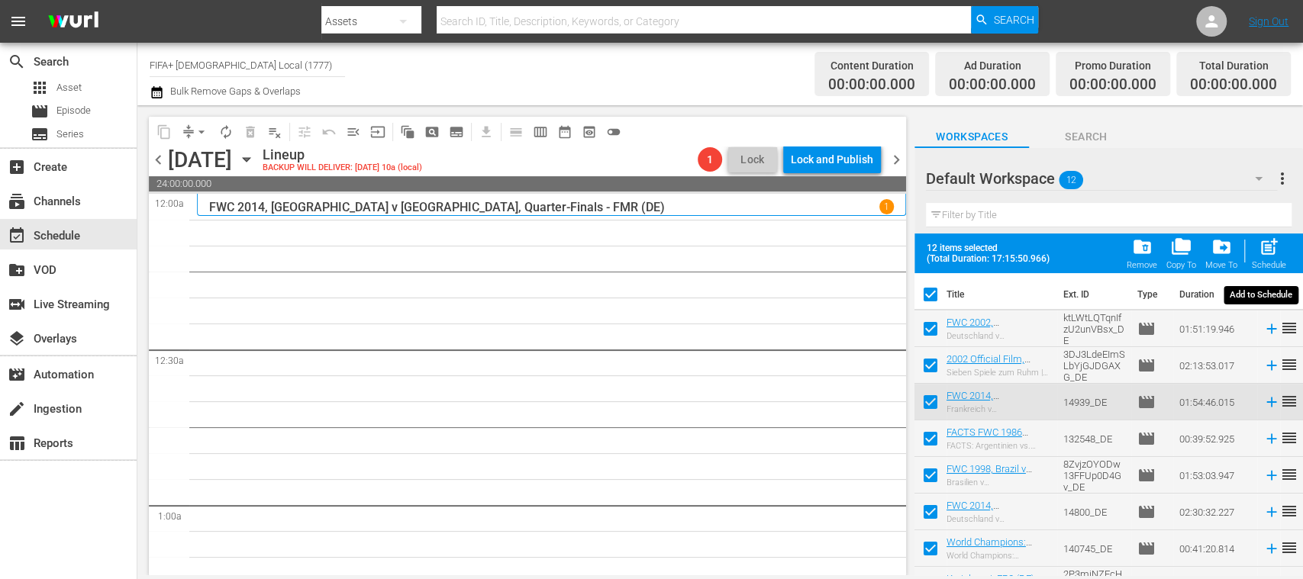
click at [1271, 259] on div "post_add Schedule" at bounding box center [1268, 254] width 34 height 34
checkbox input "false"
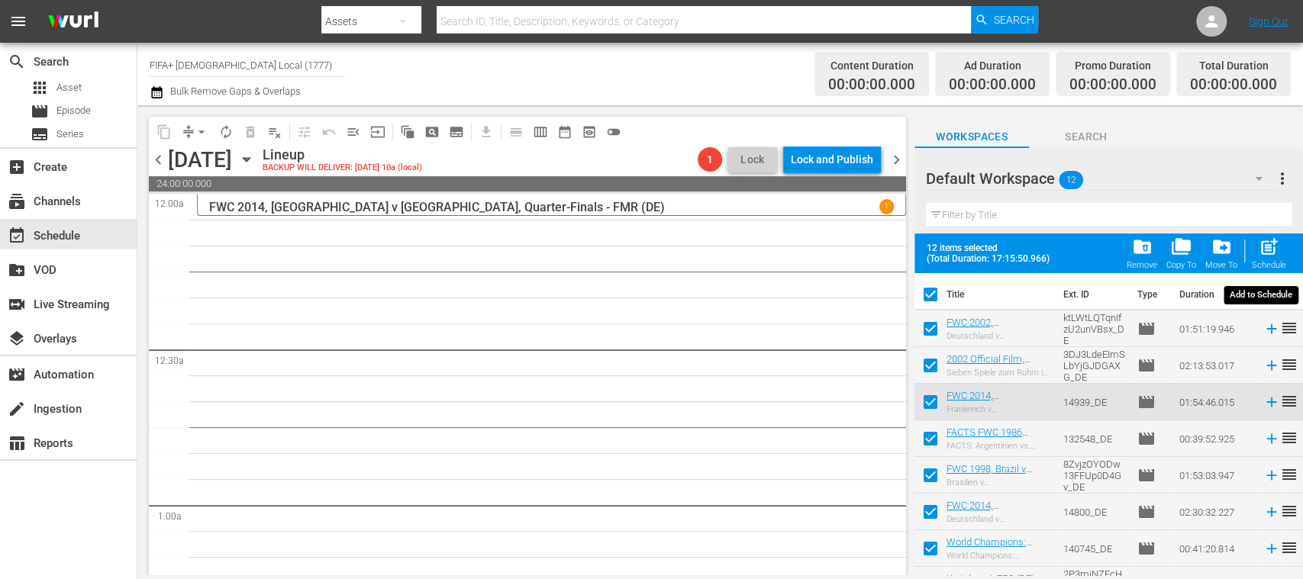
checkbox input "false"
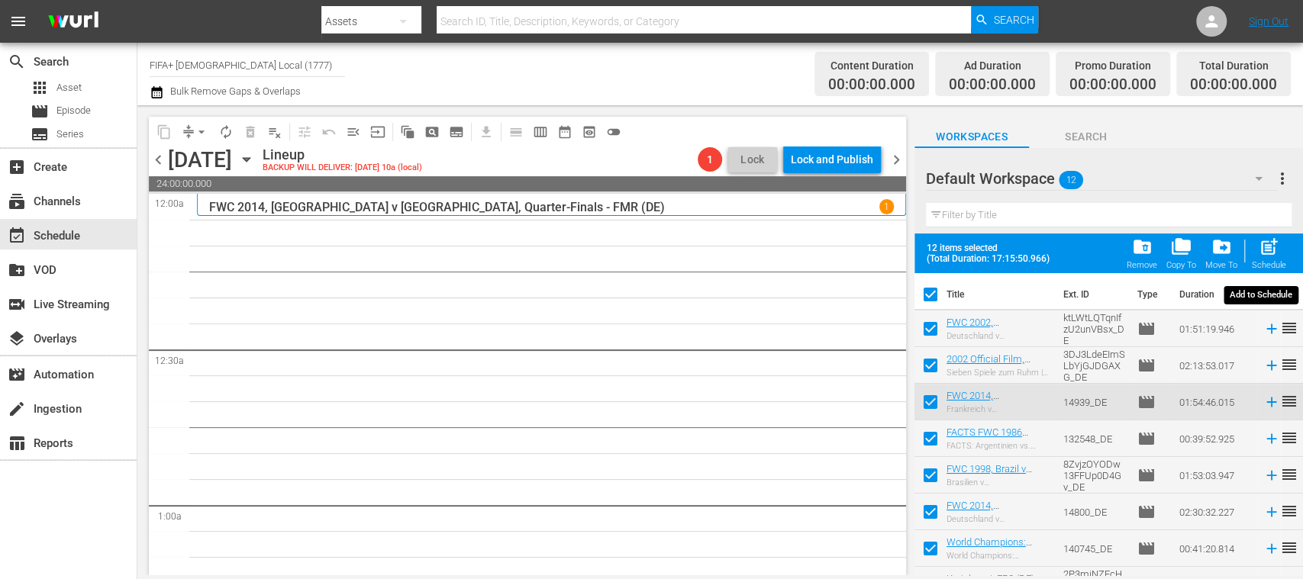
checkbox input "false"
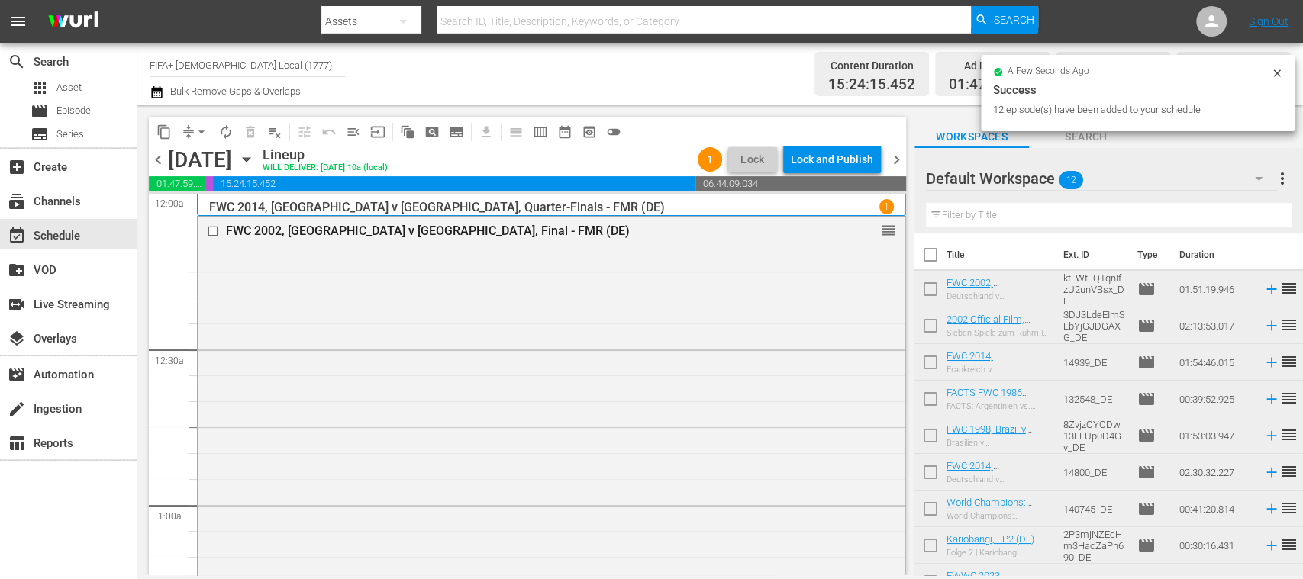
click at [933, 290] on input "checkbox" at bounding box center [930, 292] width 32 height 32
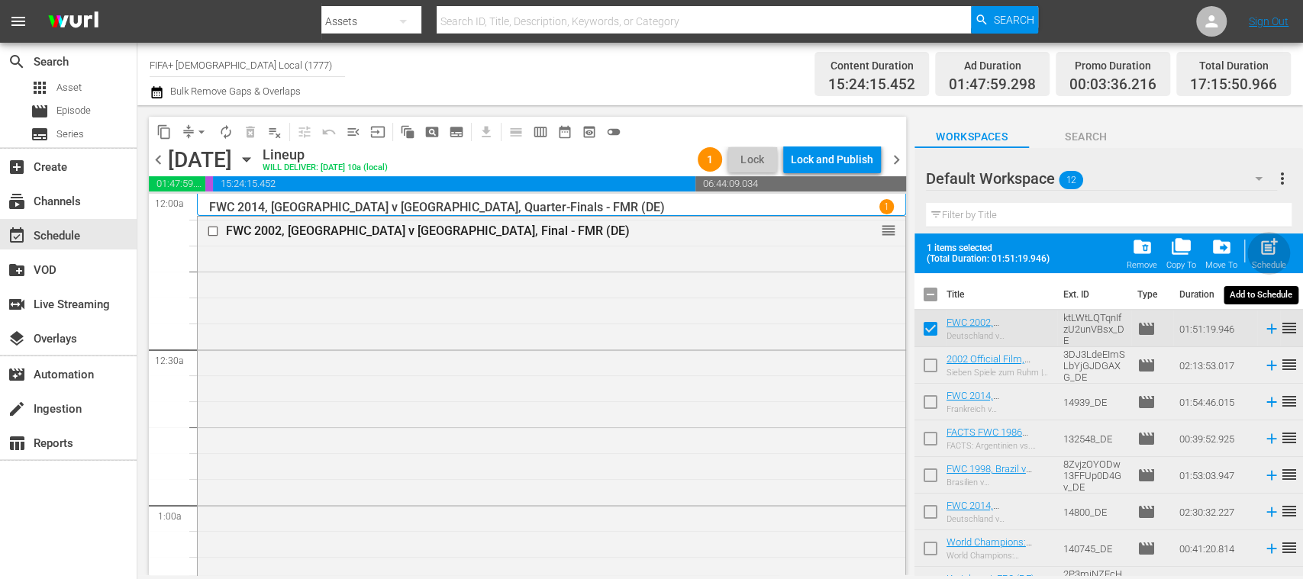
click at [1273, 250] on span "post_add" at bounding box center [1268, 247] width 21 height 21
checkbox input "false"
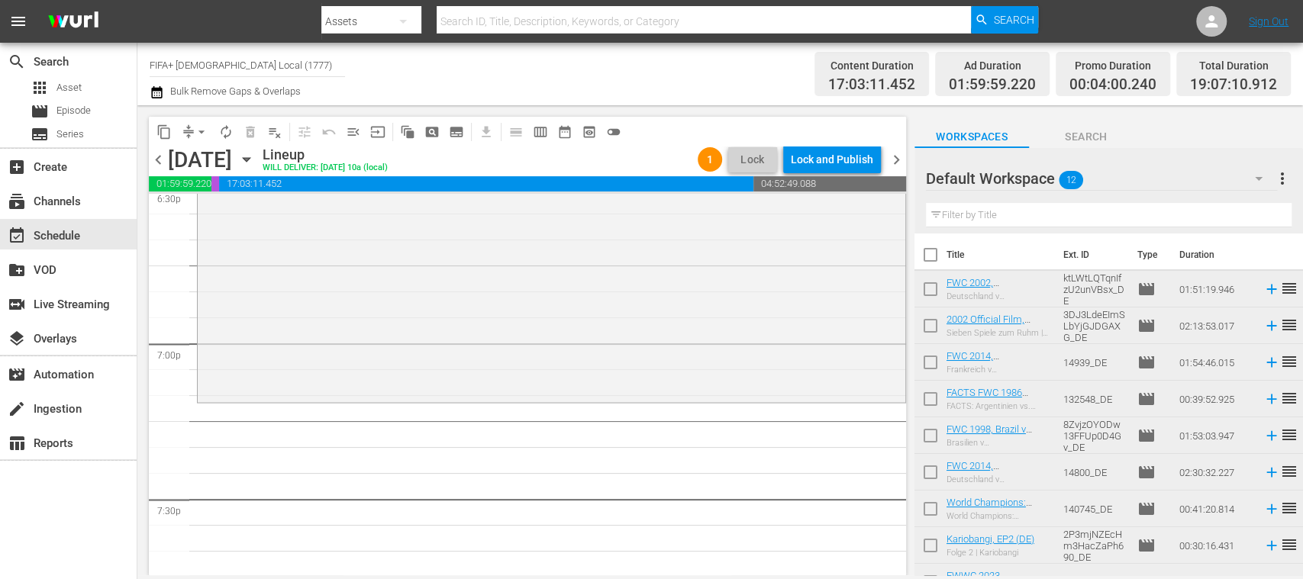
scroll to position [7090, 0]
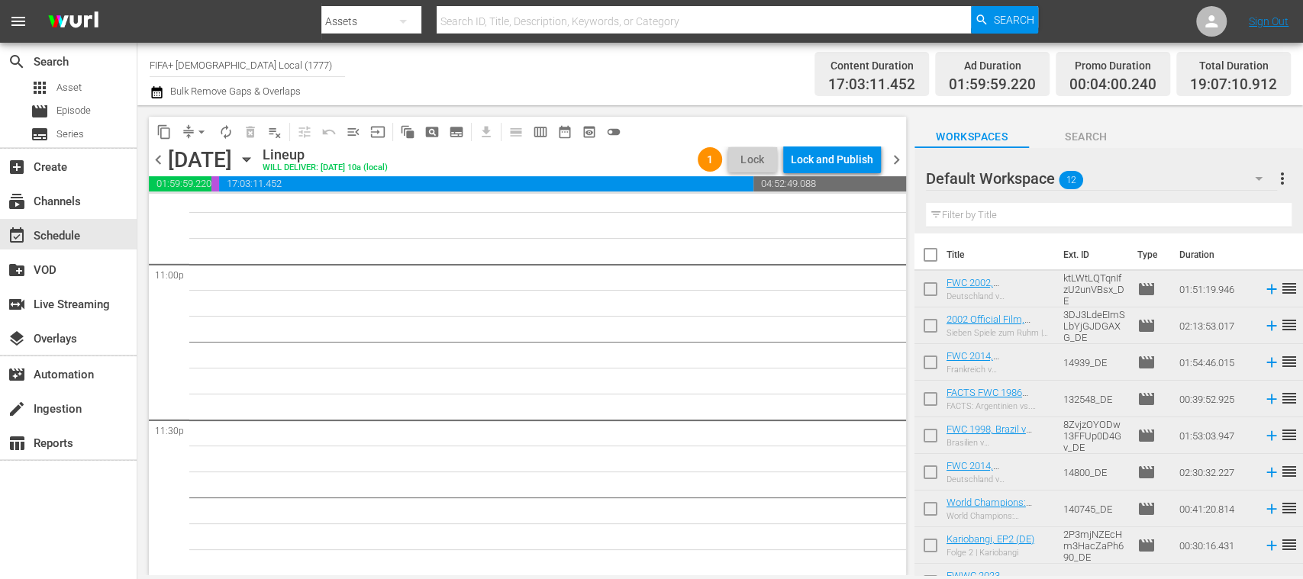
click at [931, 253] on input "checkbox" at bounding box center [930, 258] width 32 height 32
checkbox input "true"
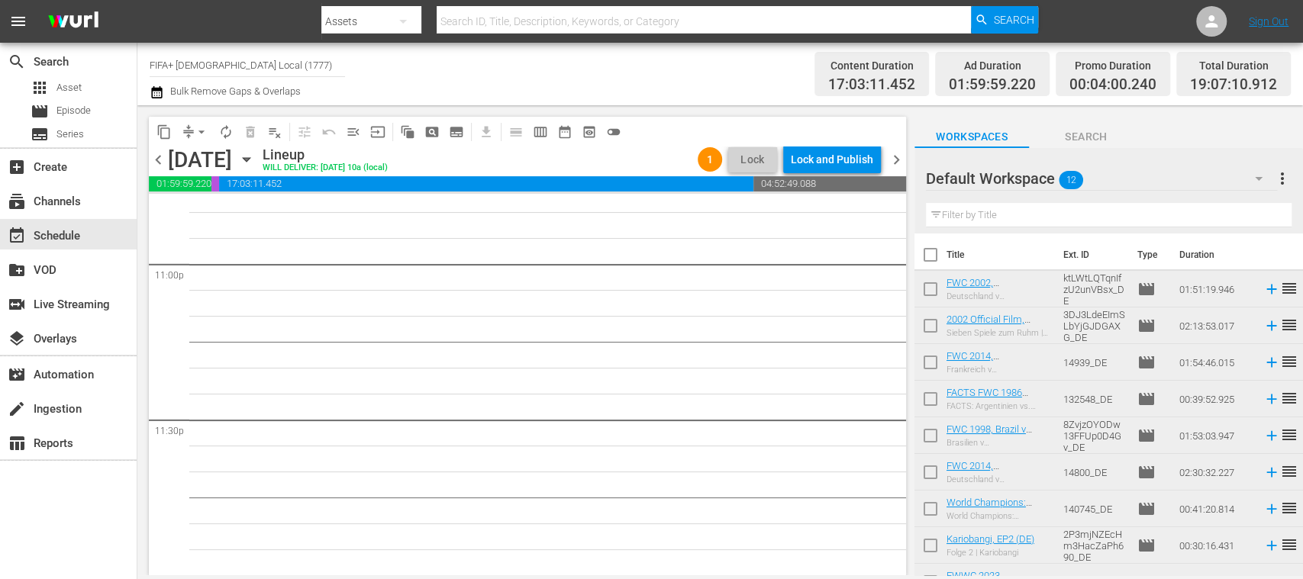
checkbox input "true"
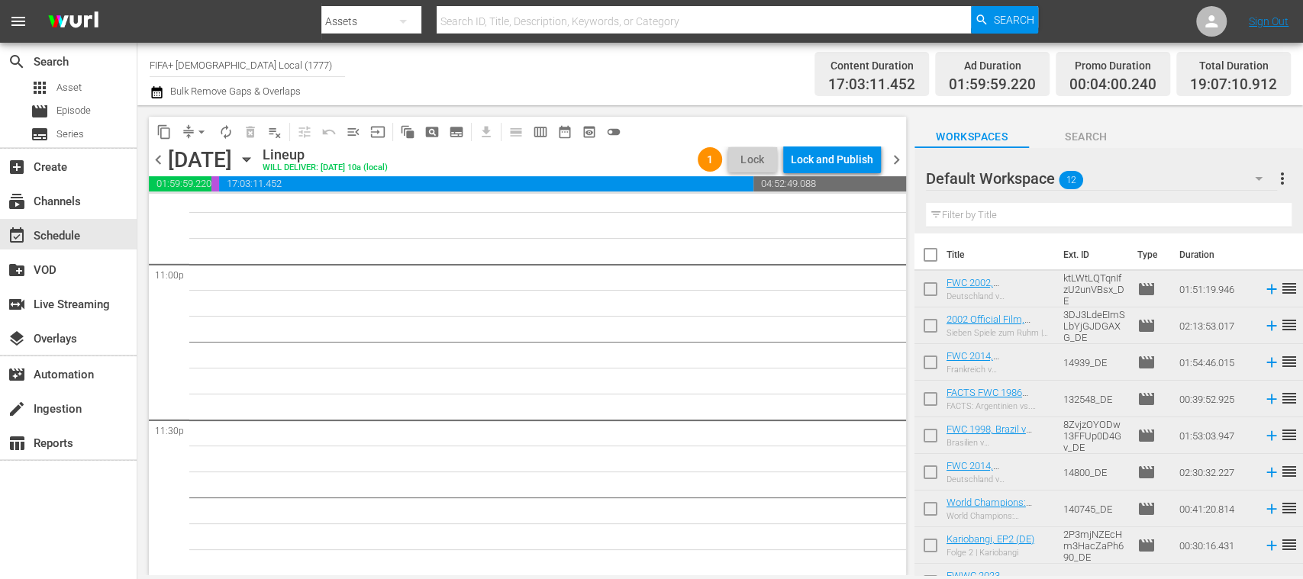
checkbox input "true"
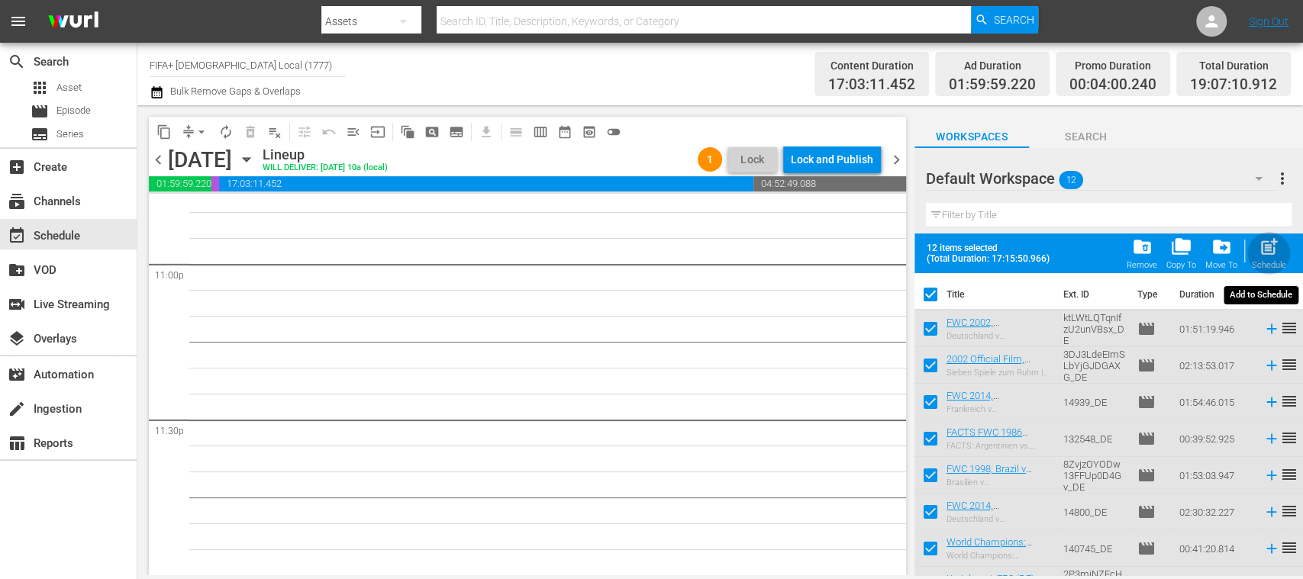
drag, startPoint x: 1271, startPoint y: 261, endPoint x: 960, endPoint y: 336, distance: 320.2
click at [1271, 260] on div "Schedule" at bounding box center [1268, 265] width 34 height 10
checkbox input "false"
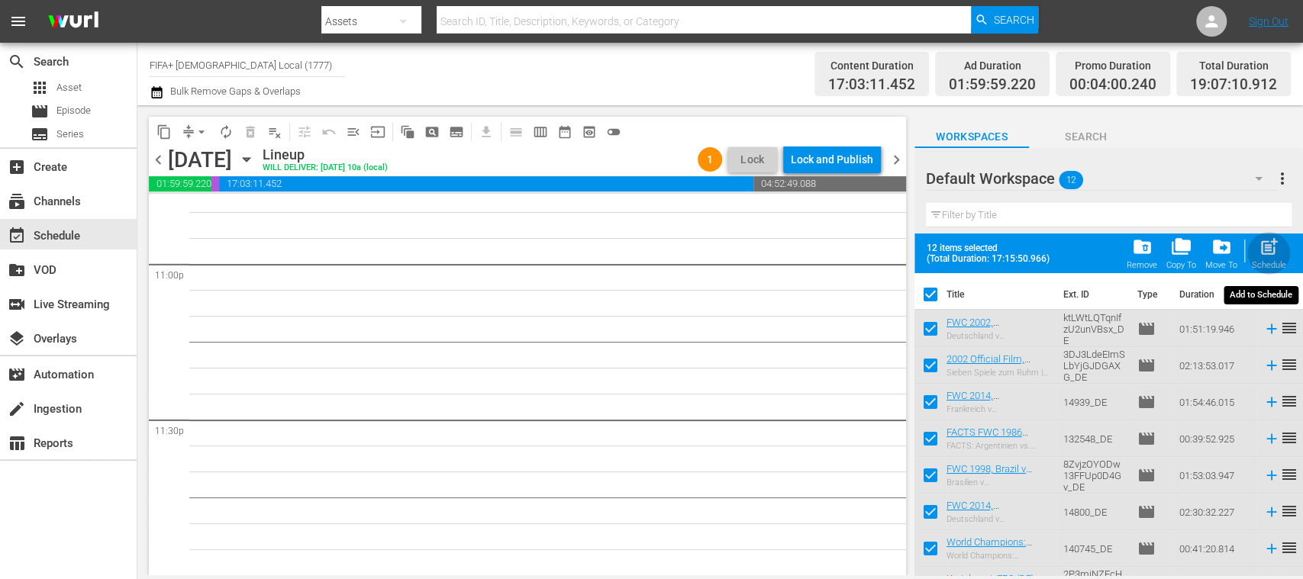
checkbox input "false"
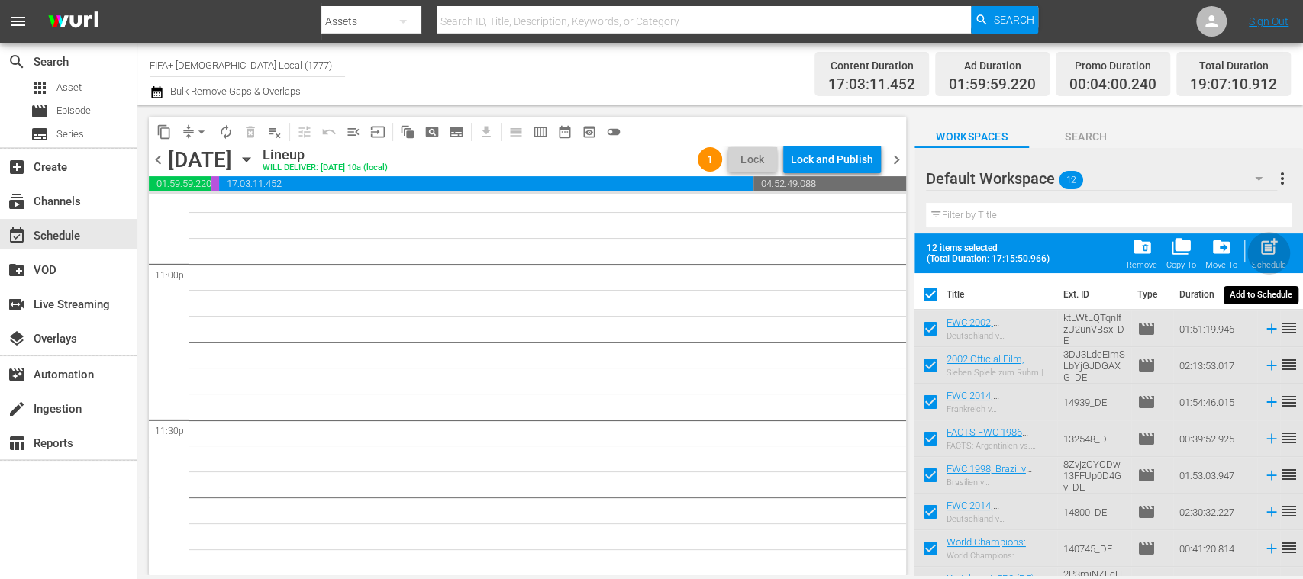
checkbox input "false"
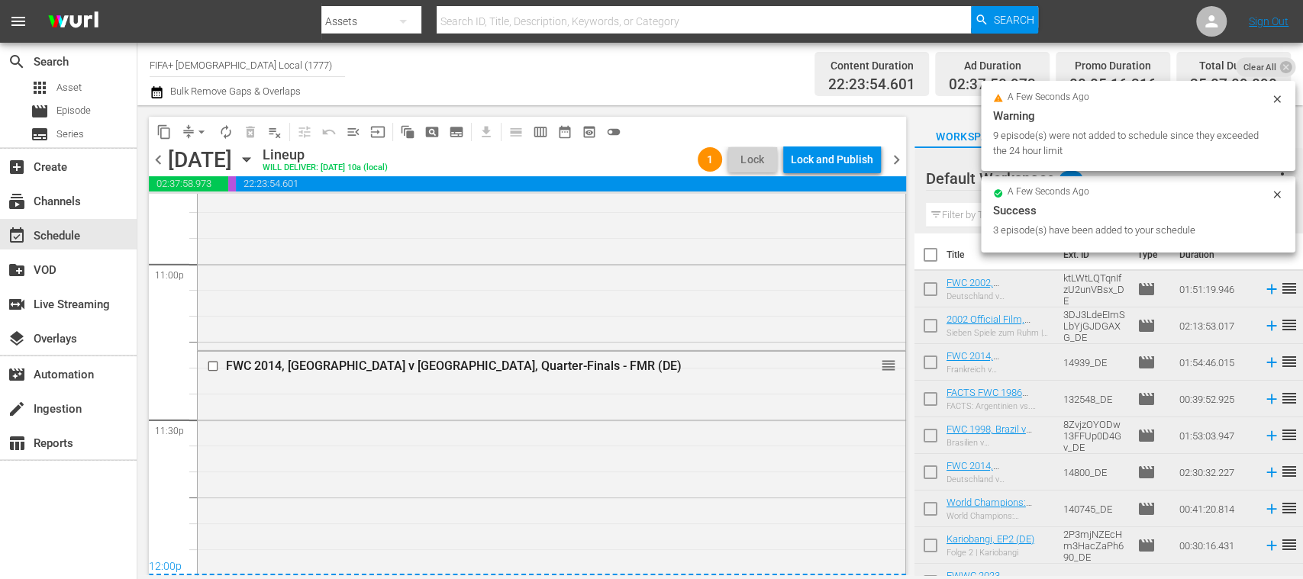
scroll to position [7064, 0]
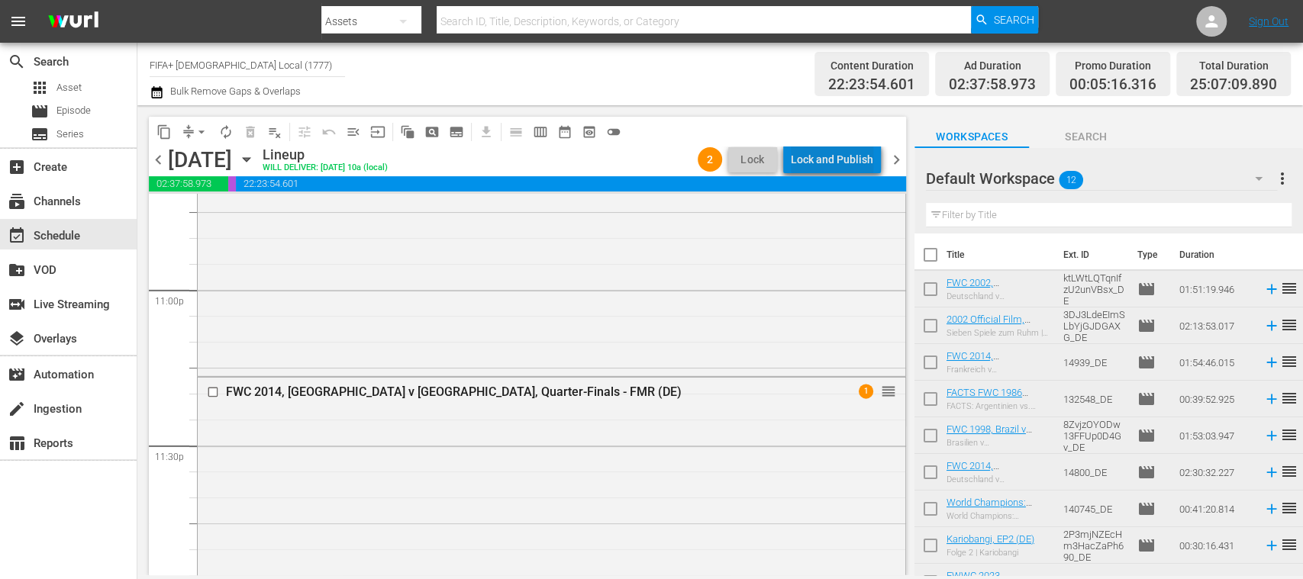
click at [839, 154] on div "Lock and Publish" at bounding box center [832, 159] width 82 height 27
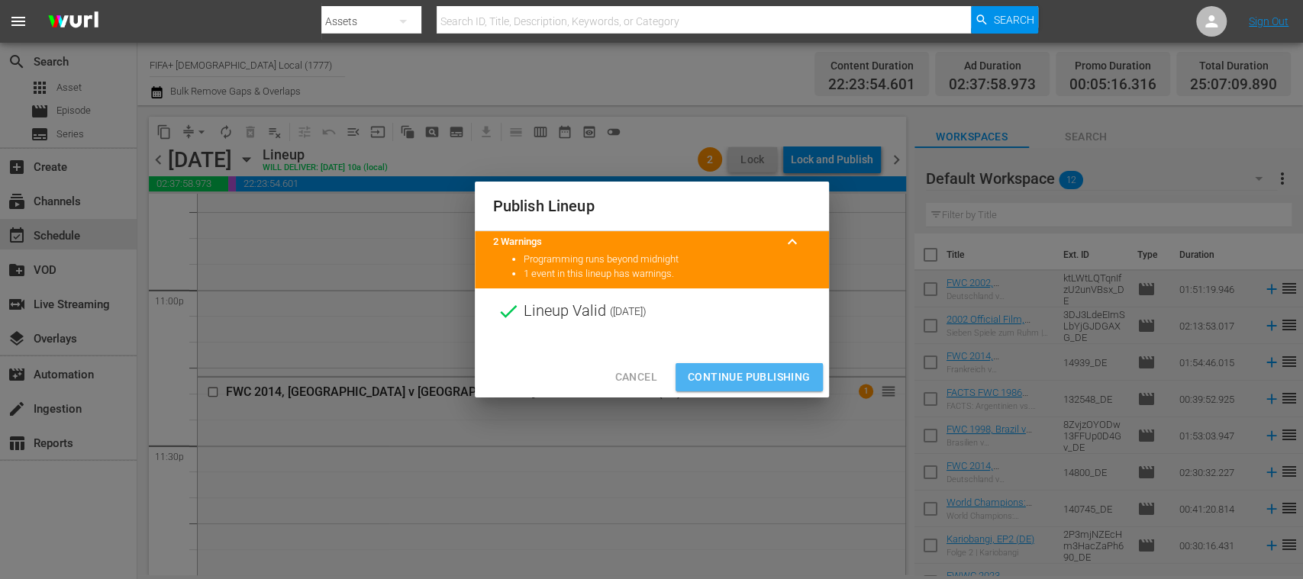
click at [771, 377] on span "Continue Publishing" at bounding box center [749, 377] width 123 height 19
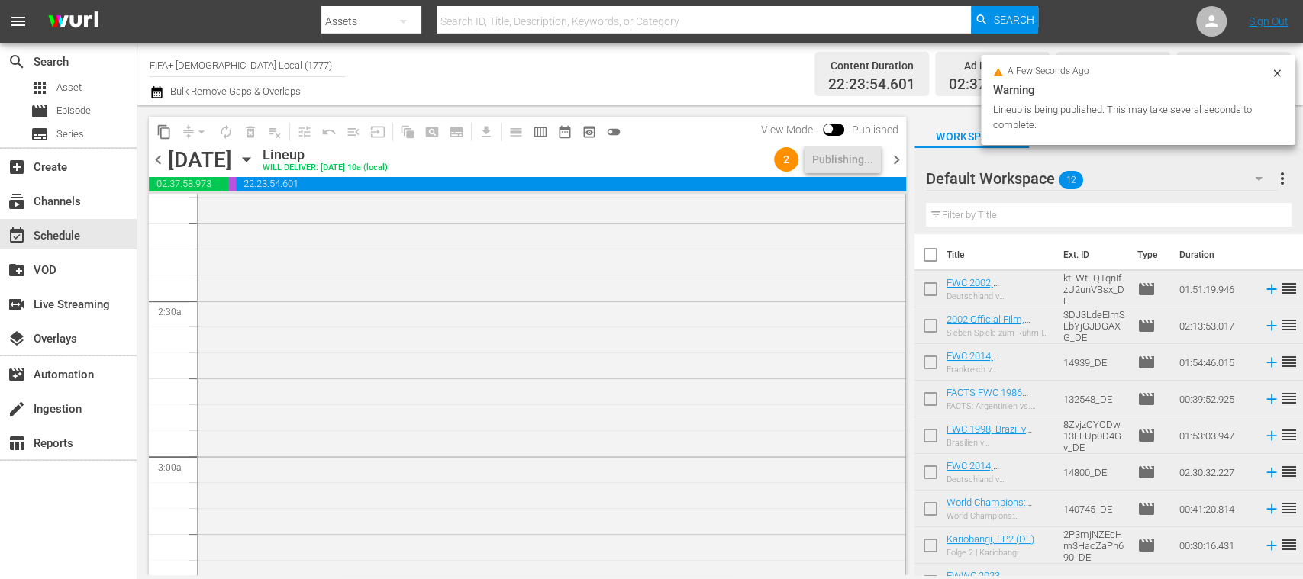
scroll to position [0, 0]
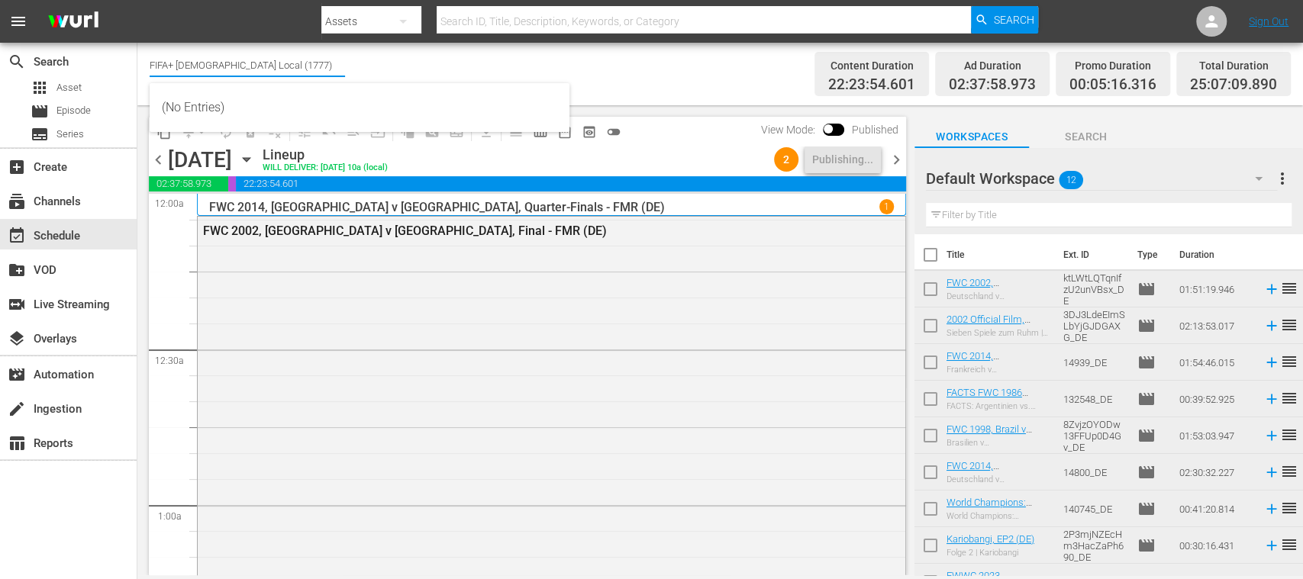
drag, startPoint x: 184, startPoint y: 67, endPoint x: 322, endPoint y: 67, distance: 138.1
click at [322, 67] on input "FIFA+ [DEMOGRAPHIC_DATA] Local (1777)" at bounding box center [247, 65] width 195 height 37
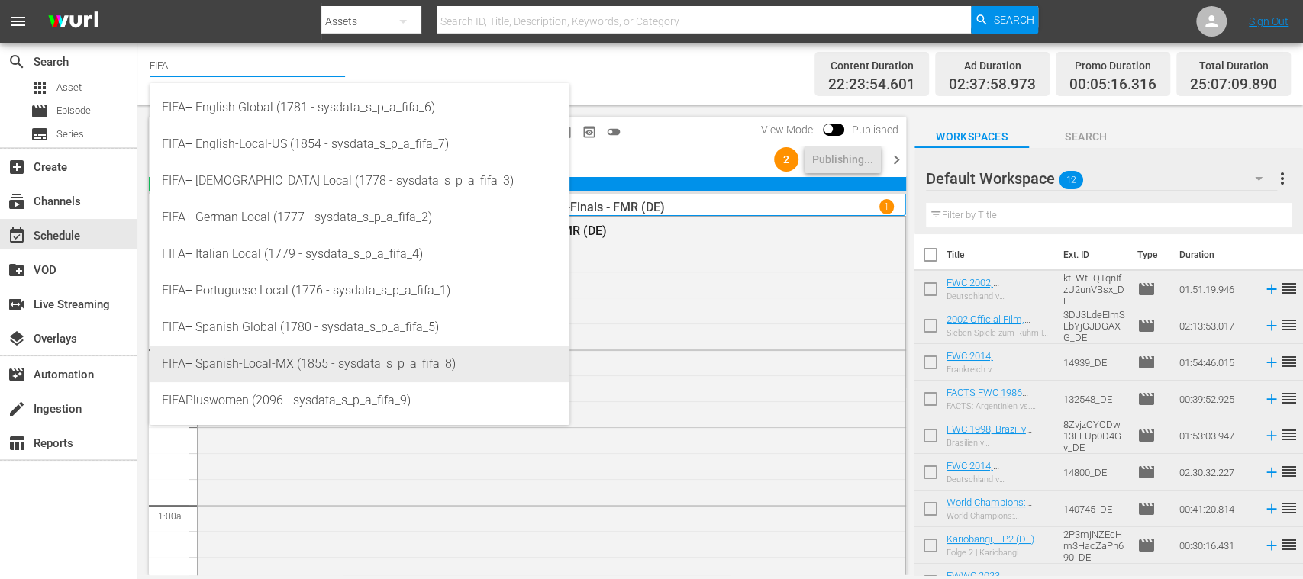
click at [274, 356] on div "FIFA+ Spanish-Local-MX (1855 - sysdata_s_p_a_fifa_8)" at bounding box center [359, 364] width 395 height 37
type input "FIFA+ Spanish-Local-MX (1855 - sysdata_s_p_a_fifa_8)"
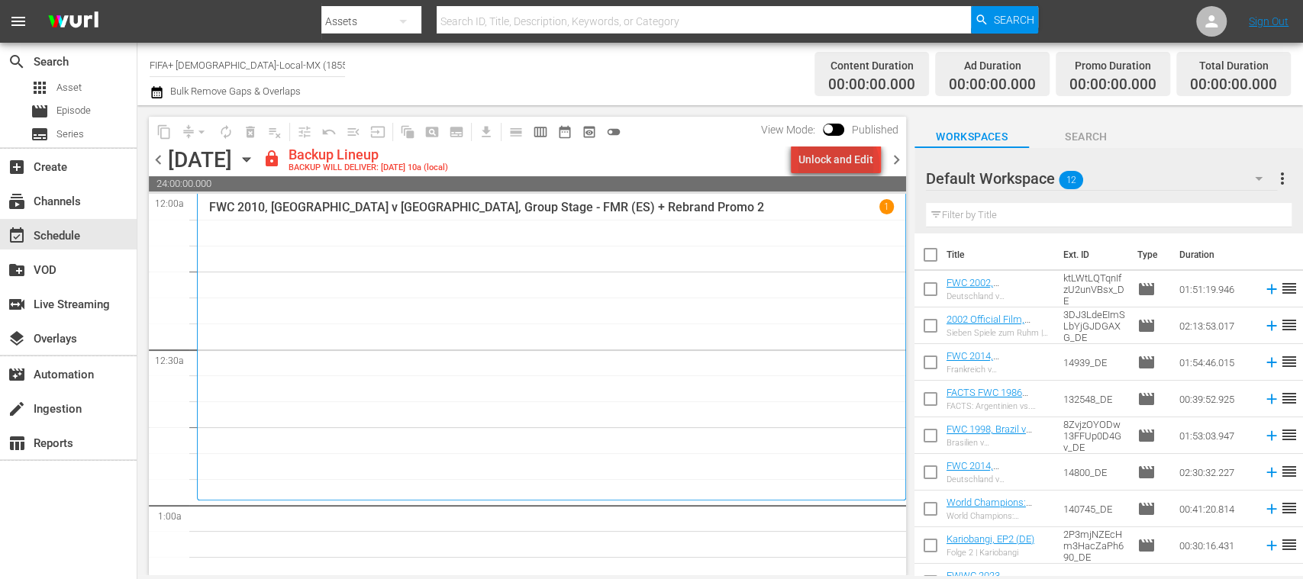
click at [841, 165] on div "Unlock and Edit" at bounding box center [835, 159] width 75 height 27
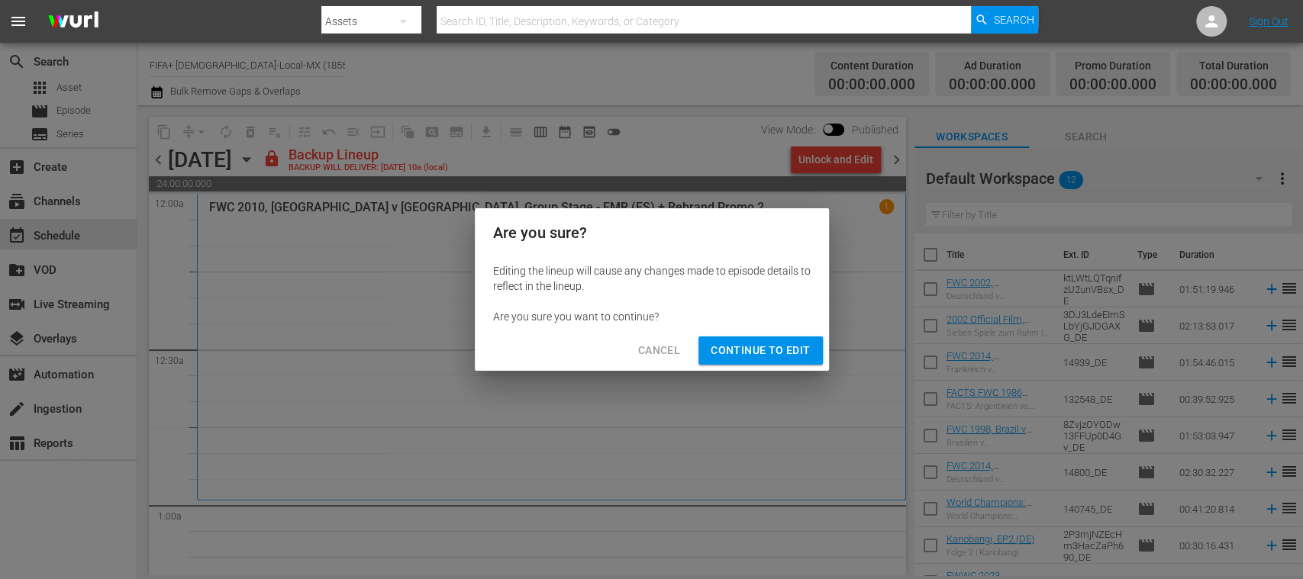
click at [752, 345] on span "Continue to Edit" at bounding box center [759, 350] width 99 height 19
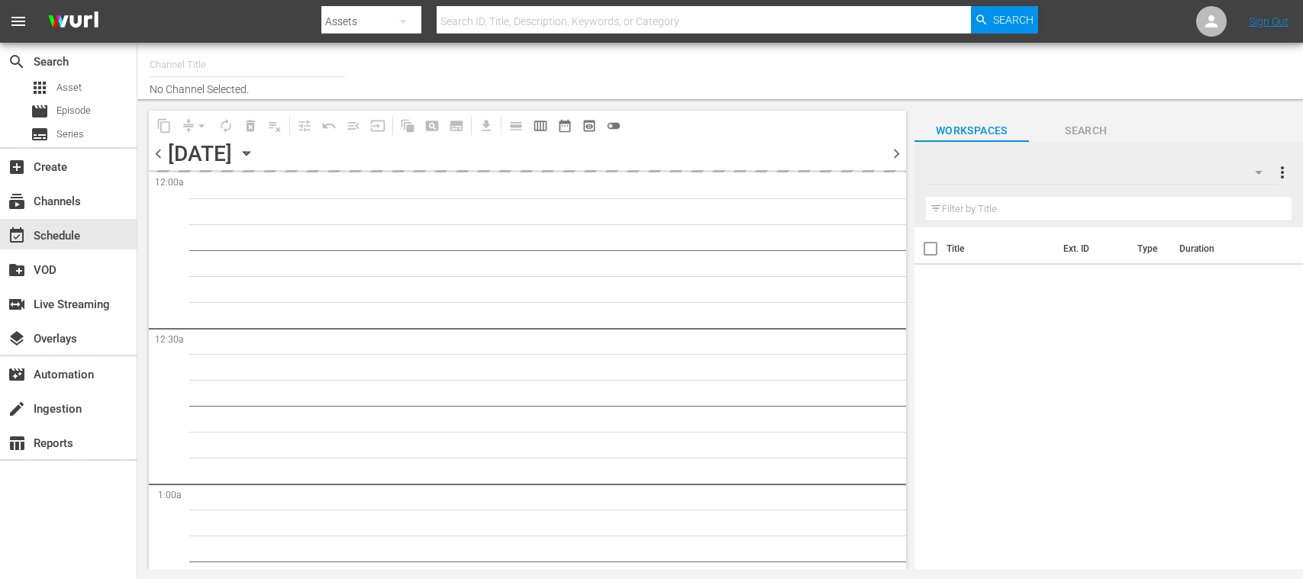
type input "FIFA+ [DEMOGRAPHIC_DATA]-Local-MX (1855)"
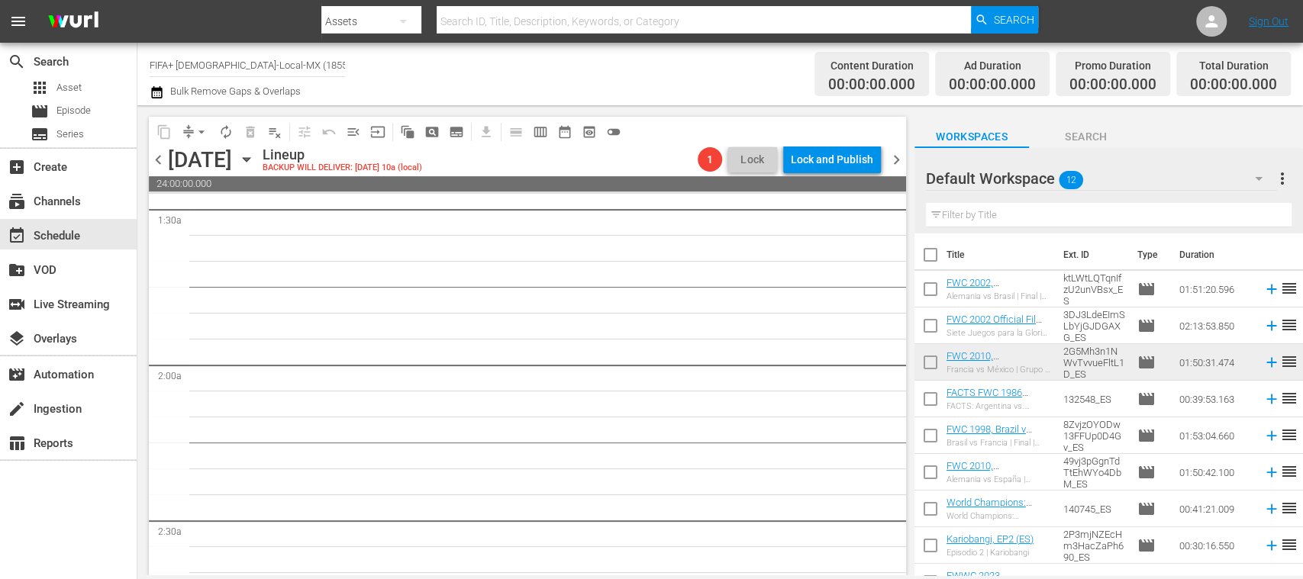
scroll to position [543, 0]
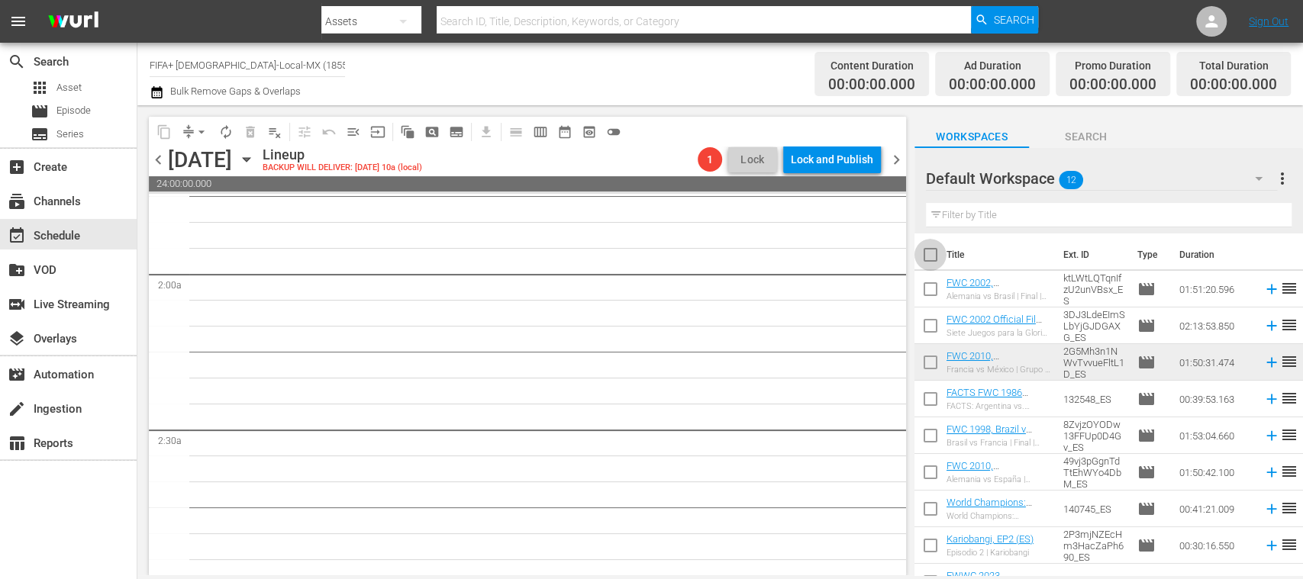
click at [932, 255] on input "checkbox" at bounding box center [930, 258] width 32 height 32
checkbox input "true"
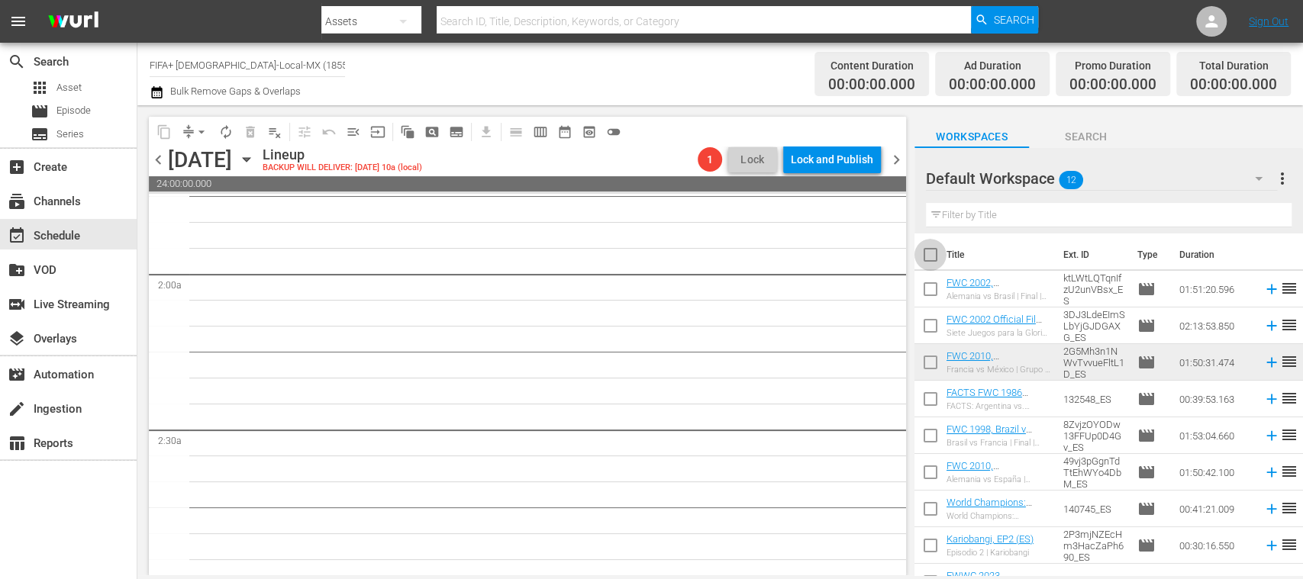
checkbox input "true"
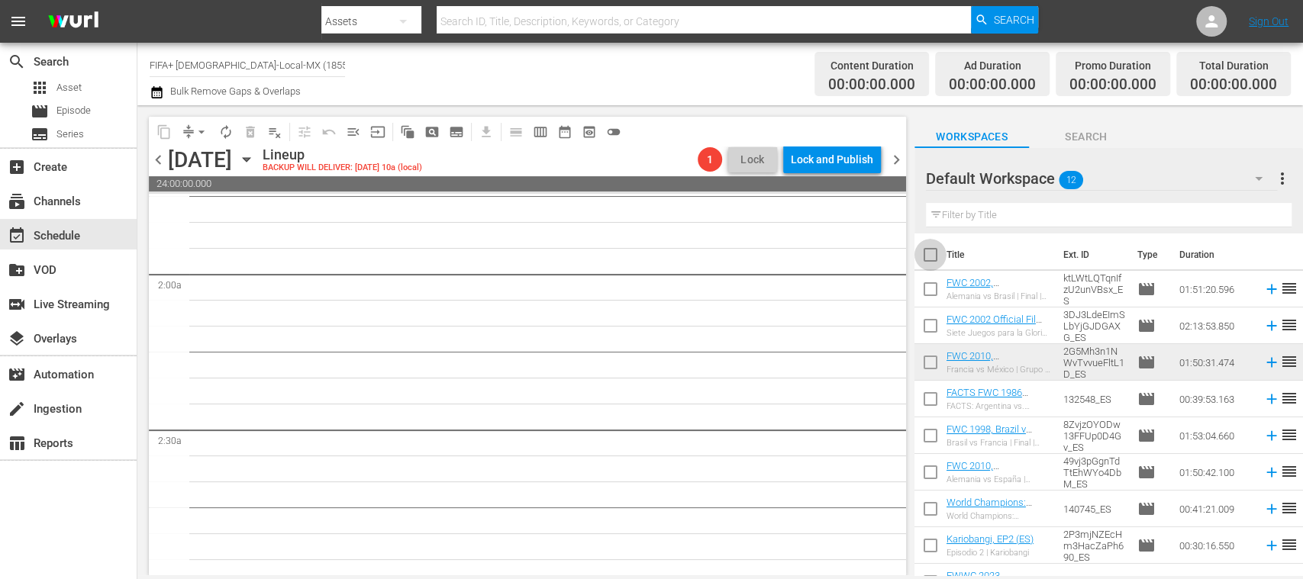
checkbox input "true"
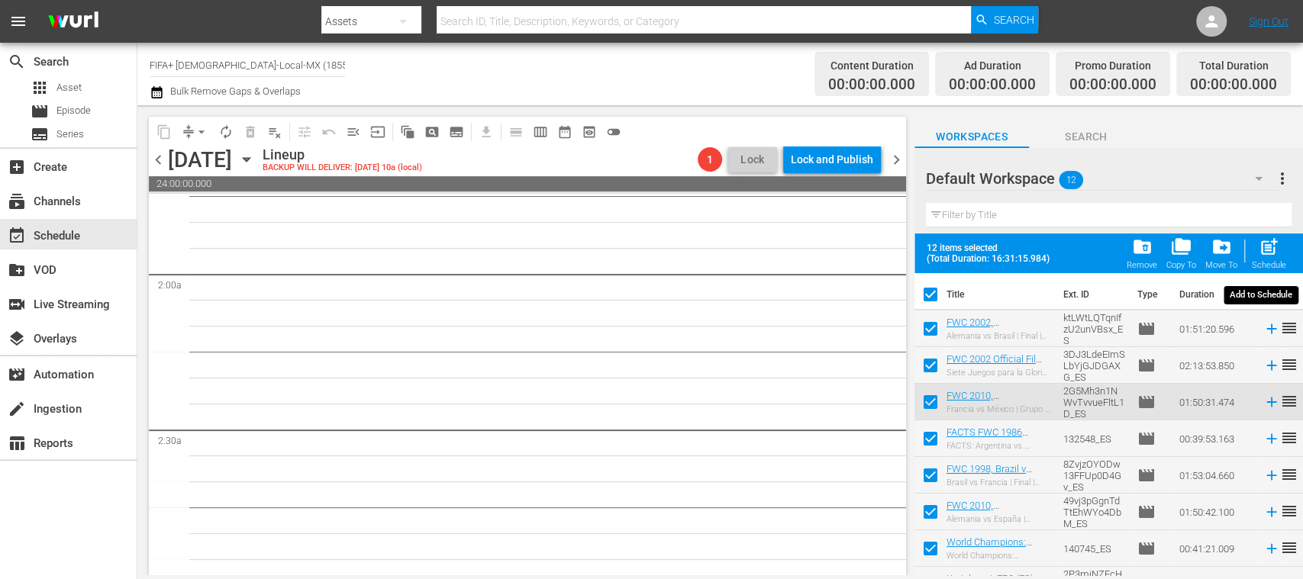
click at [1272, 254] on span "post_add" at bounding box center [1268, 247] width 21 height 21
checkbox input "false"
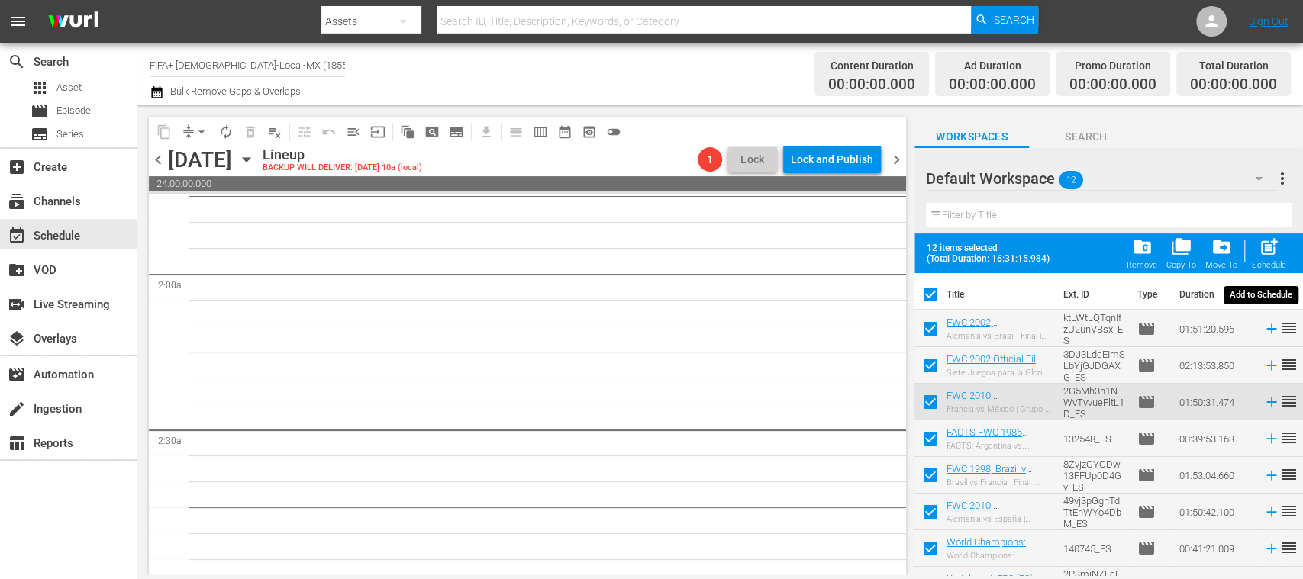
checkbox input "false"
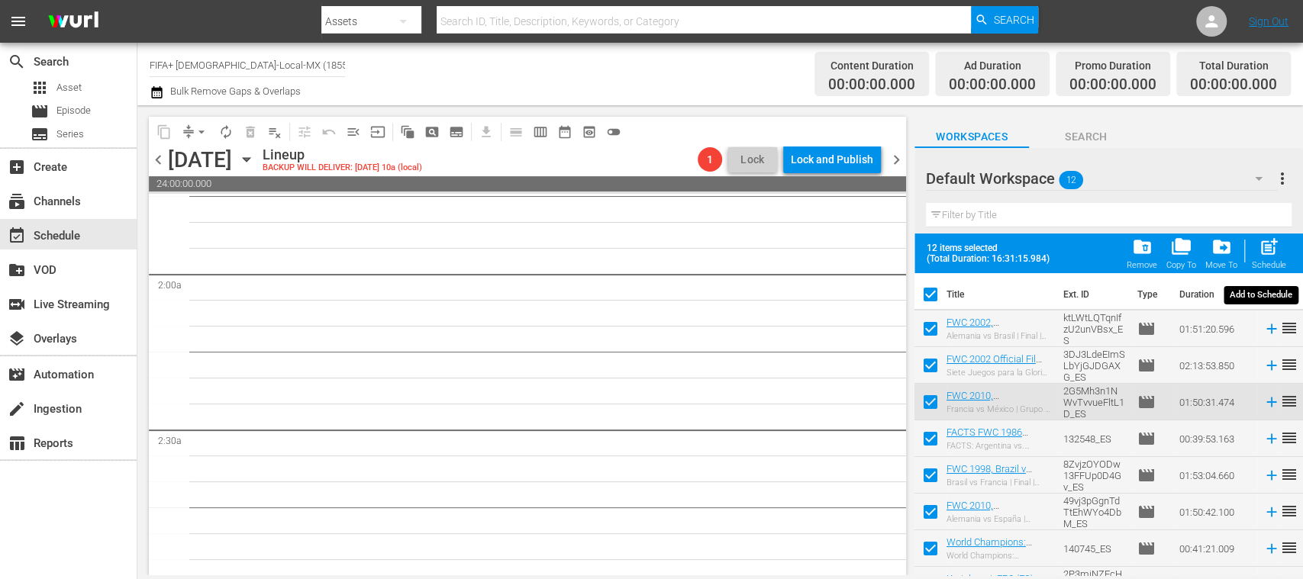
checkbox input "false"
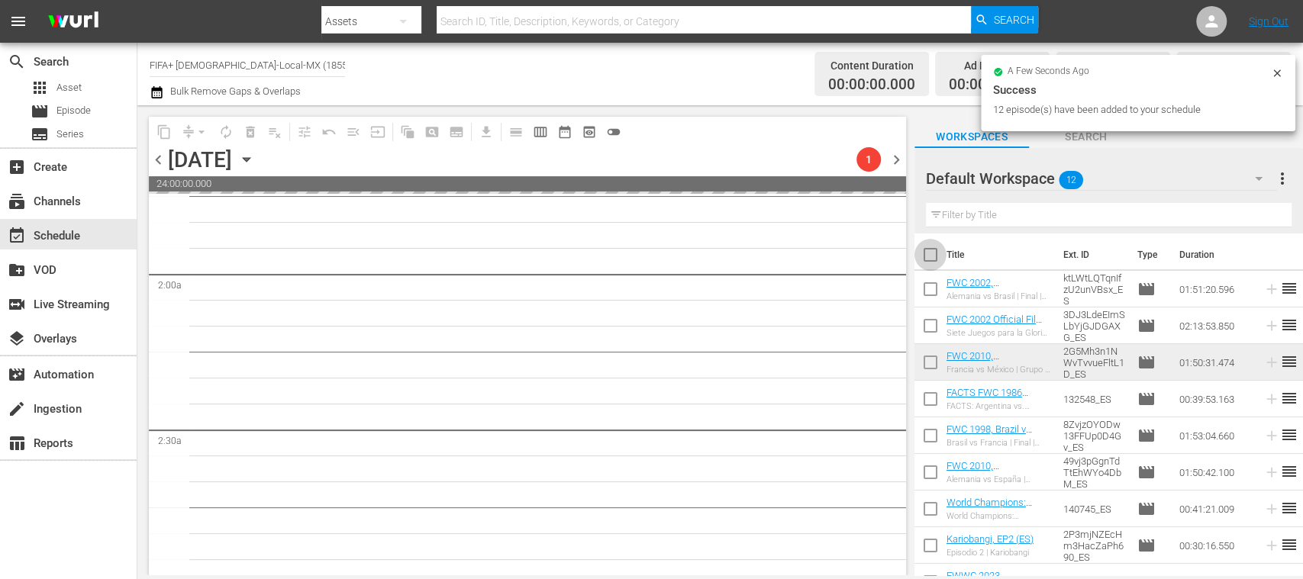
click at [930, 252] on input "checkbox" at bounding box center [930, 258] width 32 height 32
checkbox input "true"
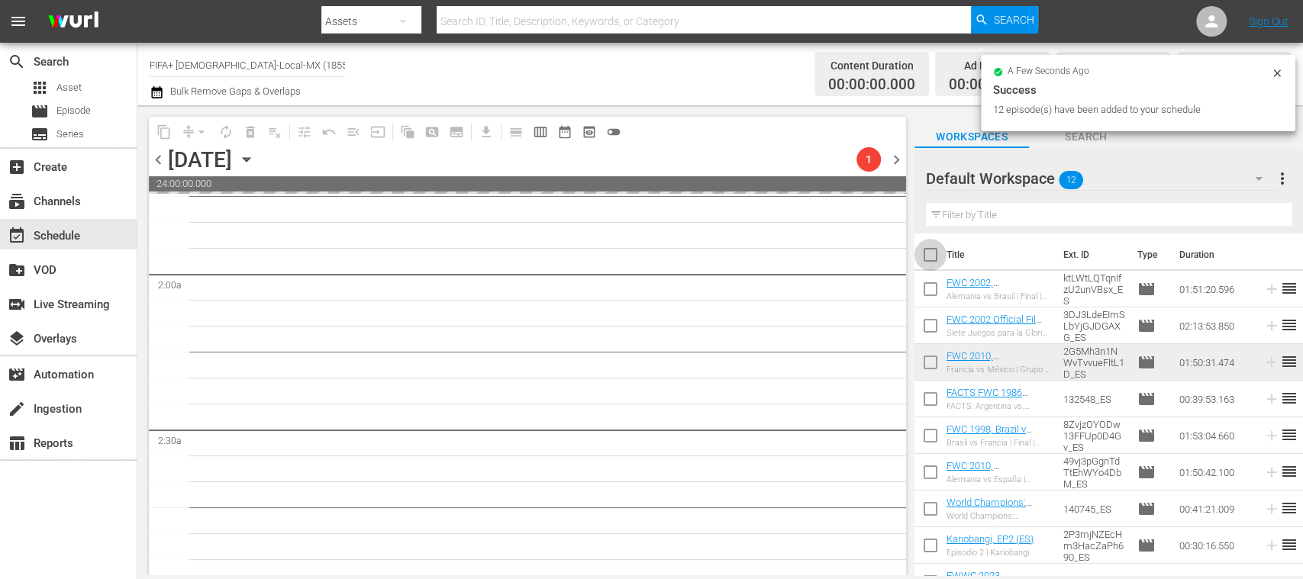
checkbox input "true"
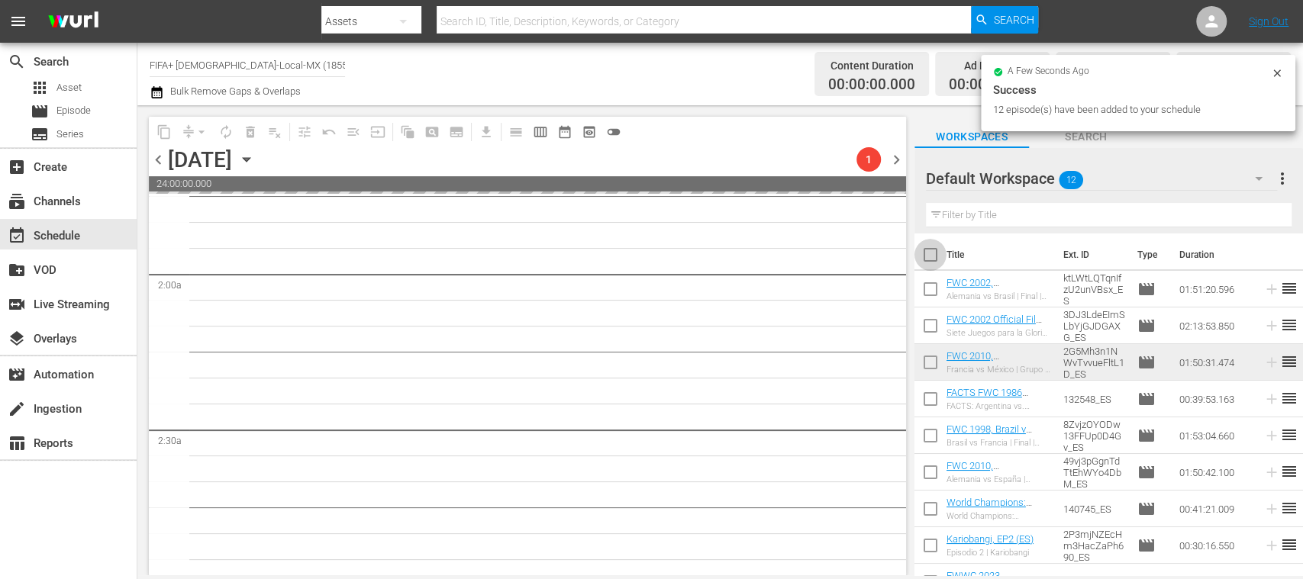
checkbox input "true"
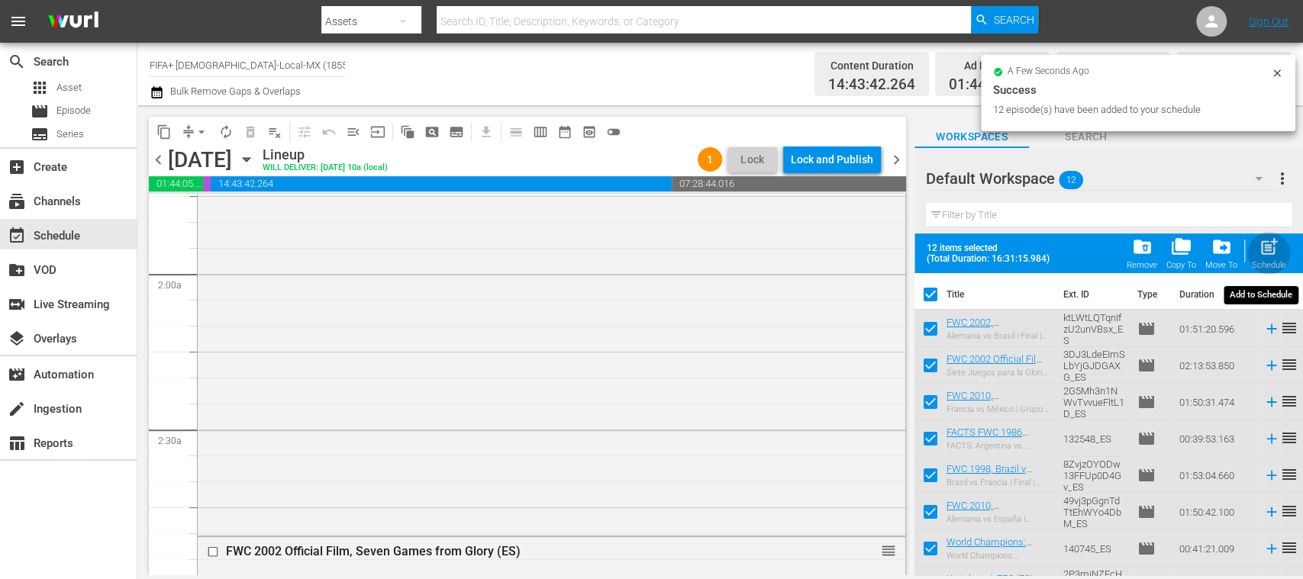
click at [1261, 250] on span "post_add" at bounding box center [1268, 247] width 21 height 21
checkbox input "false"
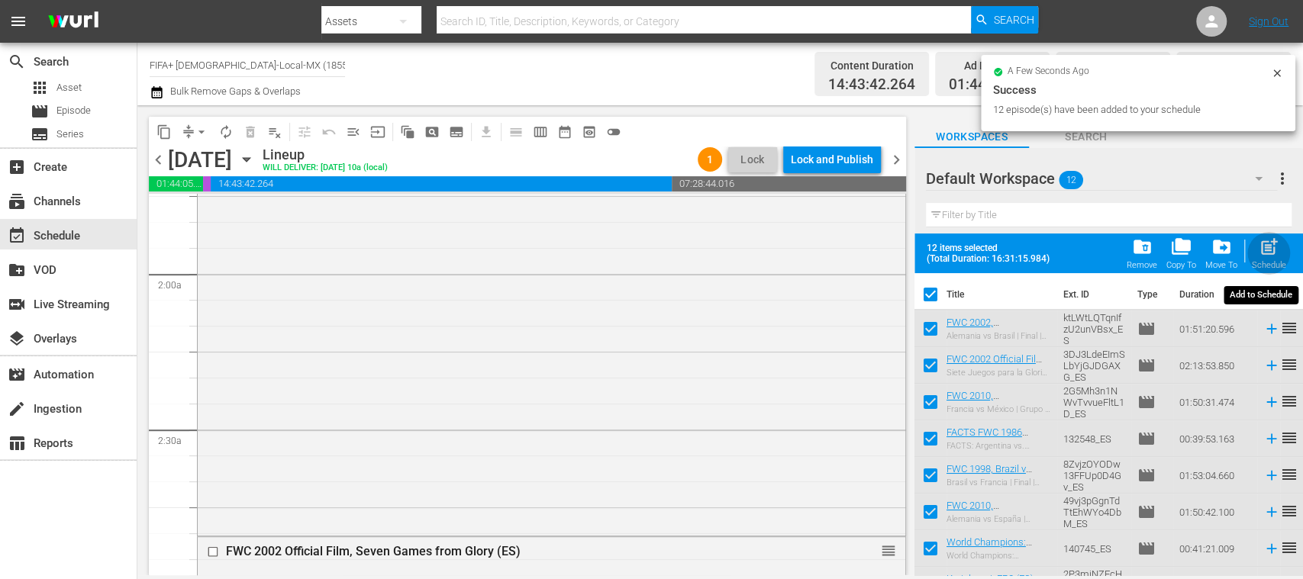
checkbox input "false"
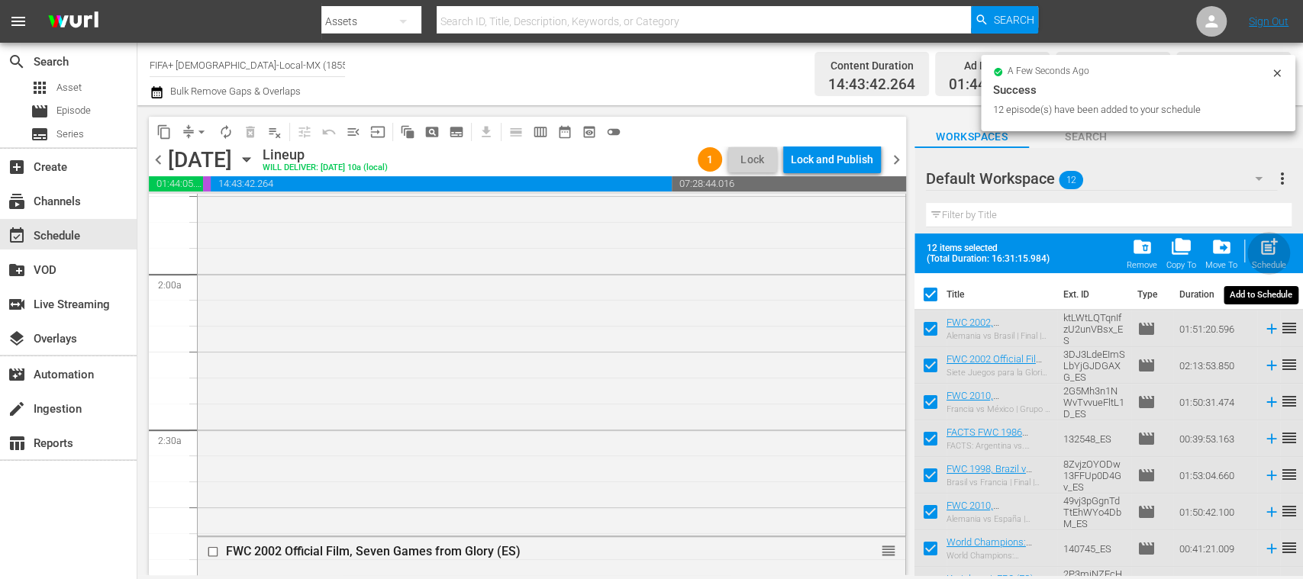
checkbox input "false"
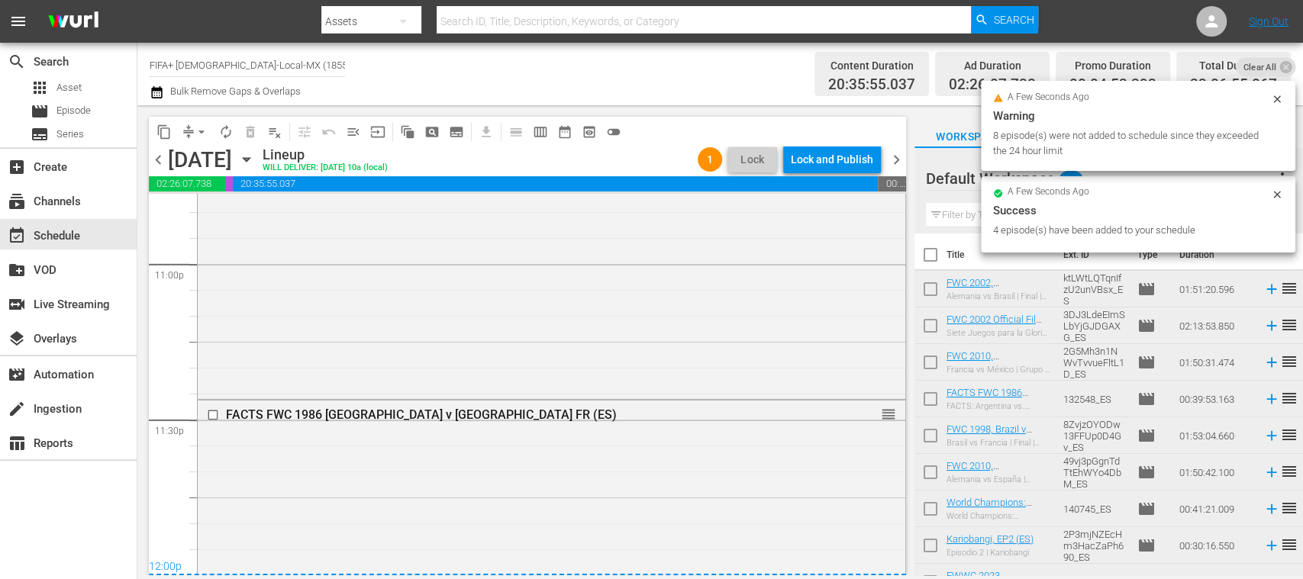
scroll to position [7064, 0]
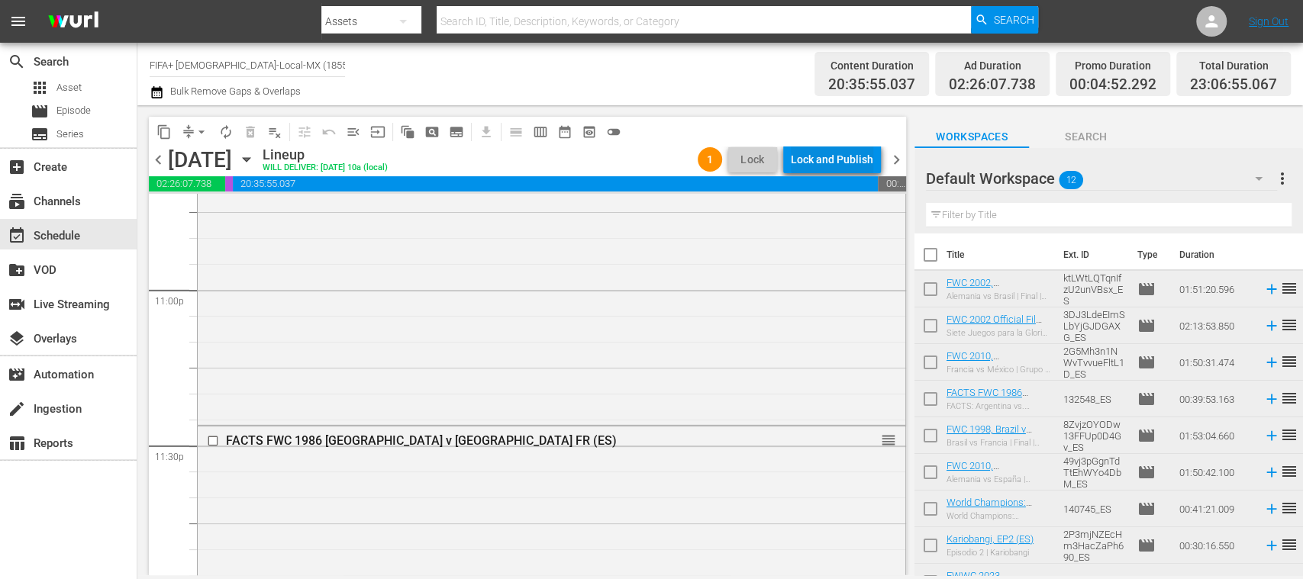
click at [846, 160] on div "Lock and Publish" at bounding box center [832, 159] width 82 height 27
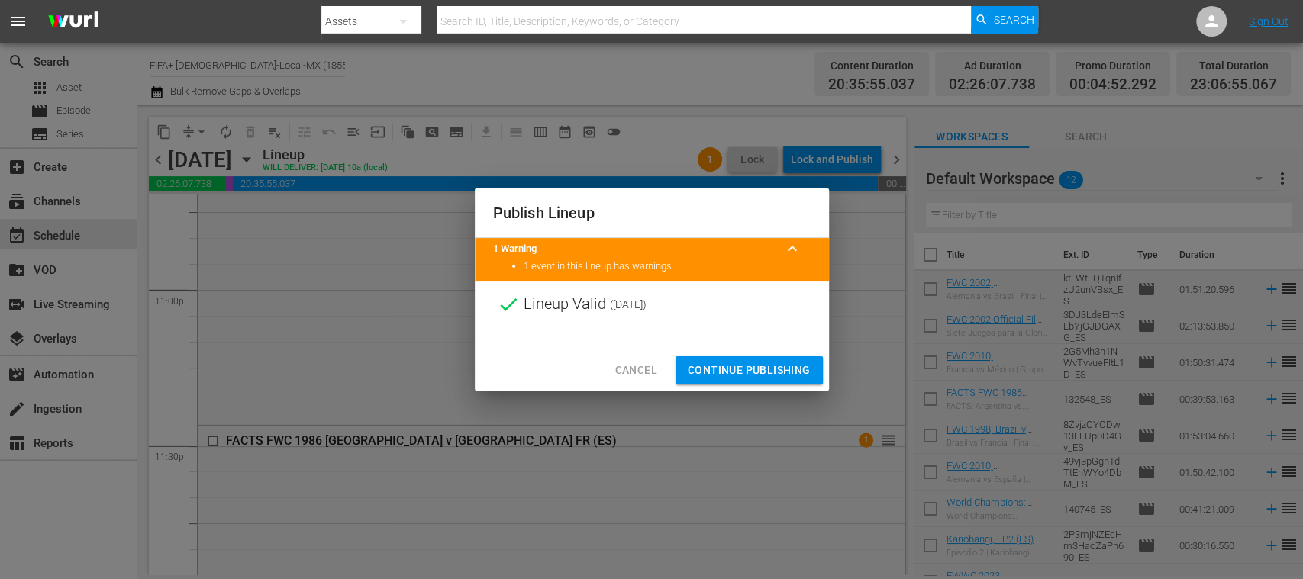
click at [804, 369] on span "Continue Publishing" at bounding box center [749, 370] width 123 height 19
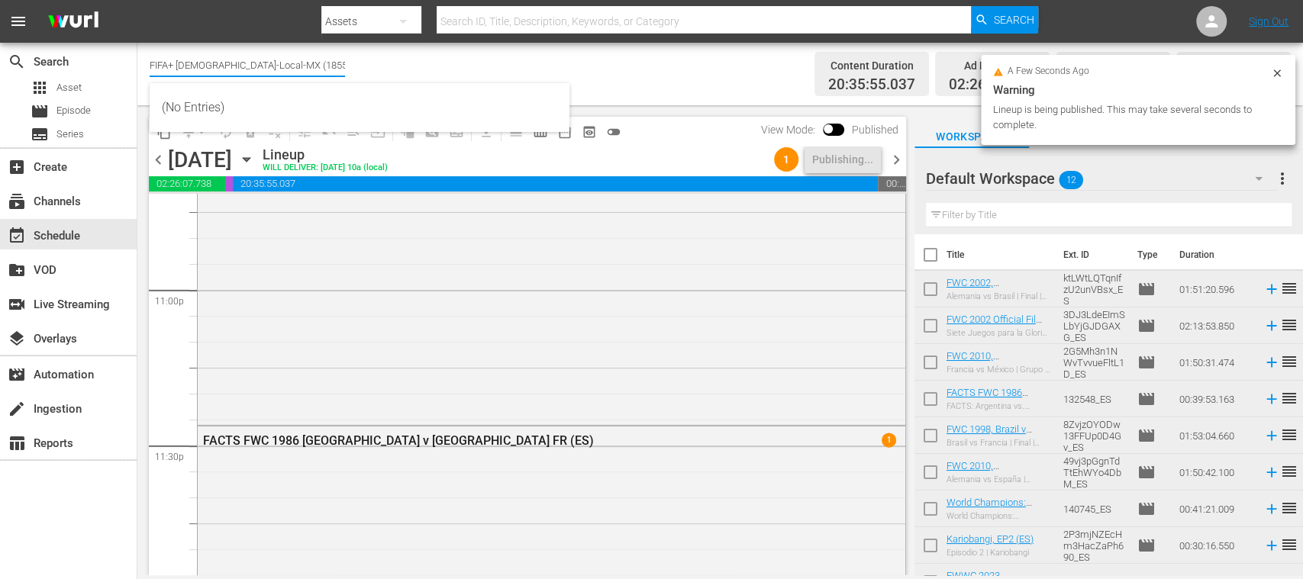
drag, startPoint x: 173, startPoint y: 61, endPoint x: 417, endPoint y: 84, distance: 244.5
click at [417, 84] on body "menu Search By Assets Search ID, Title, Description, Keywords, or Category Sear…" at bounding box center [651, 289] width 1303 height 579
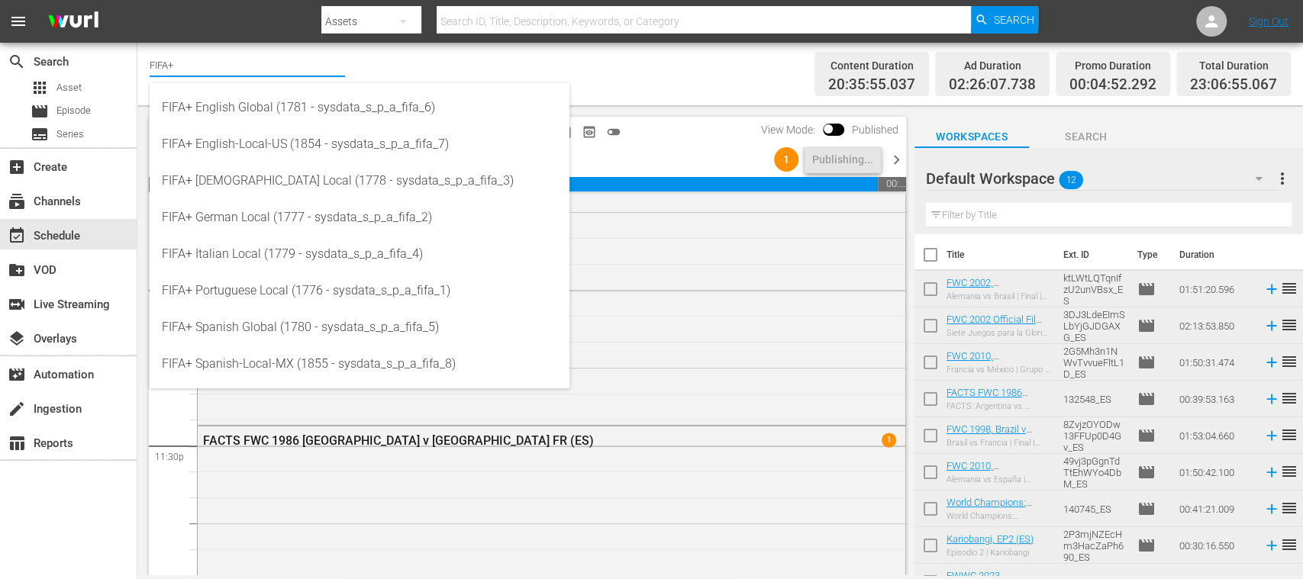
type input "FIFA+"
click at [621, 78] on div "Channel Title FIFA+ Bulk Remove Gaps & Overlaps" at bounding box center [461, 74] width 622 height 55
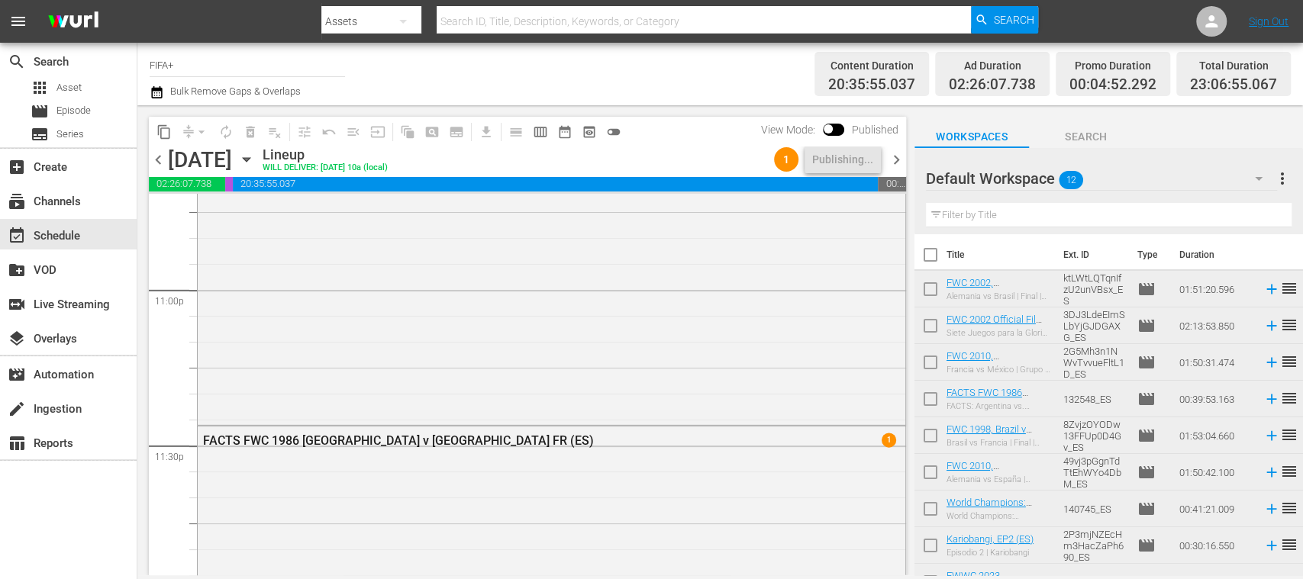
click at [169, 50] on input "FIFA+" at bounding box center [247, 65] width 195 height 37
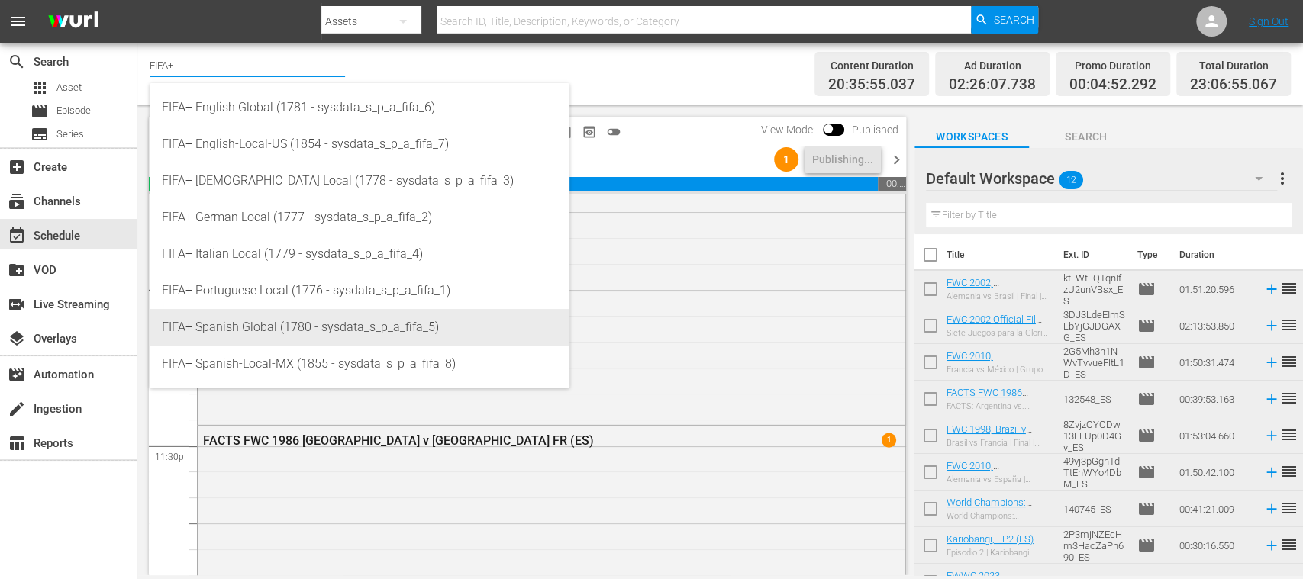
click at [285, 327] on div "FIFA+ Spanish Global (1780 - sysdata_s_p_a_fifa_5)" at bounding box center [359, 327] width 395 height 37
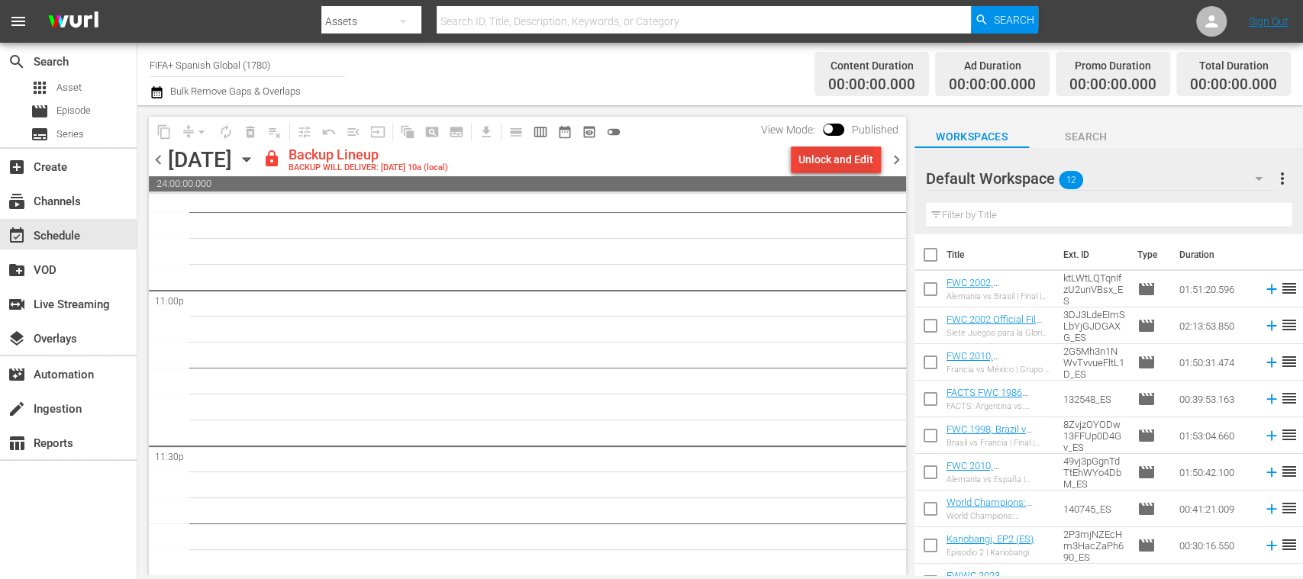
scroll to position [7090, 0]
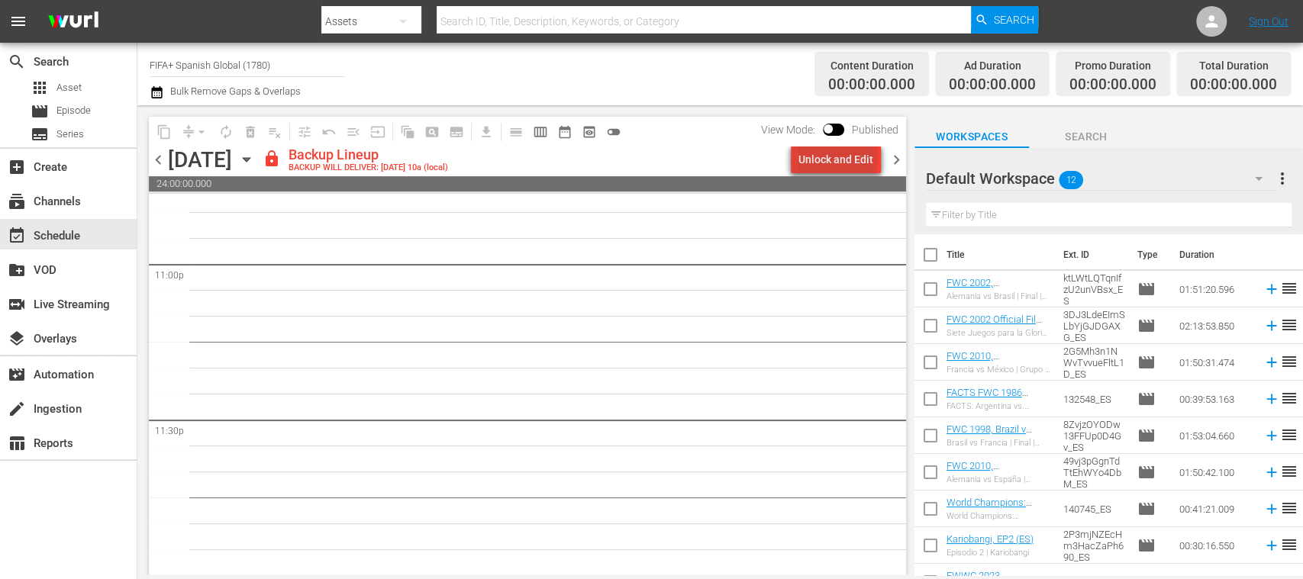
click at [841, 157] on div "Unlock and Edit" at bounding box center [835, 159] width 75 height 27
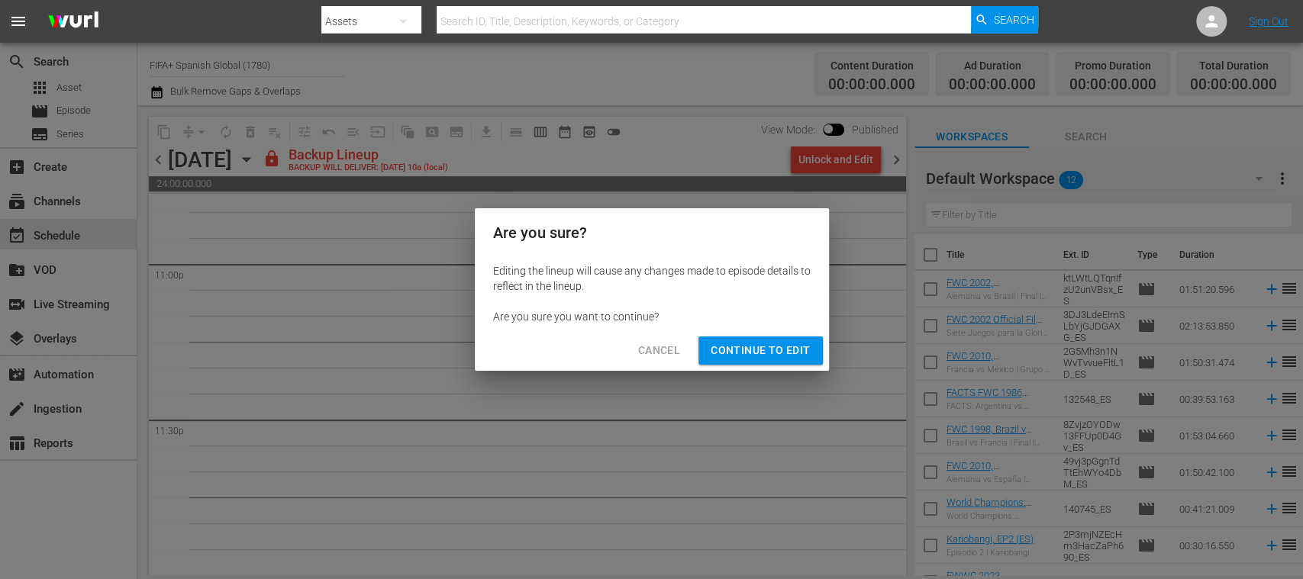
click at [804, 346] on span "Continue to Edit" at bounding box center [759, 350] width 99 height 19
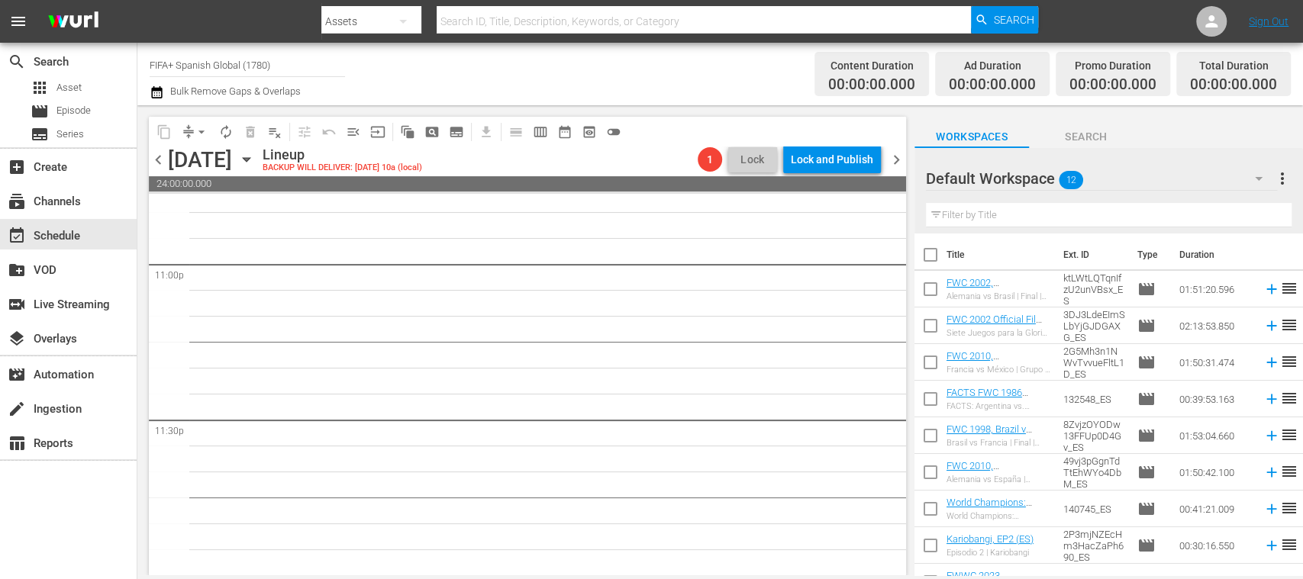
click at [934, 253] on input "checkbox" at bounding box center [930, 258] width 32 height 32
checkbox input "true"
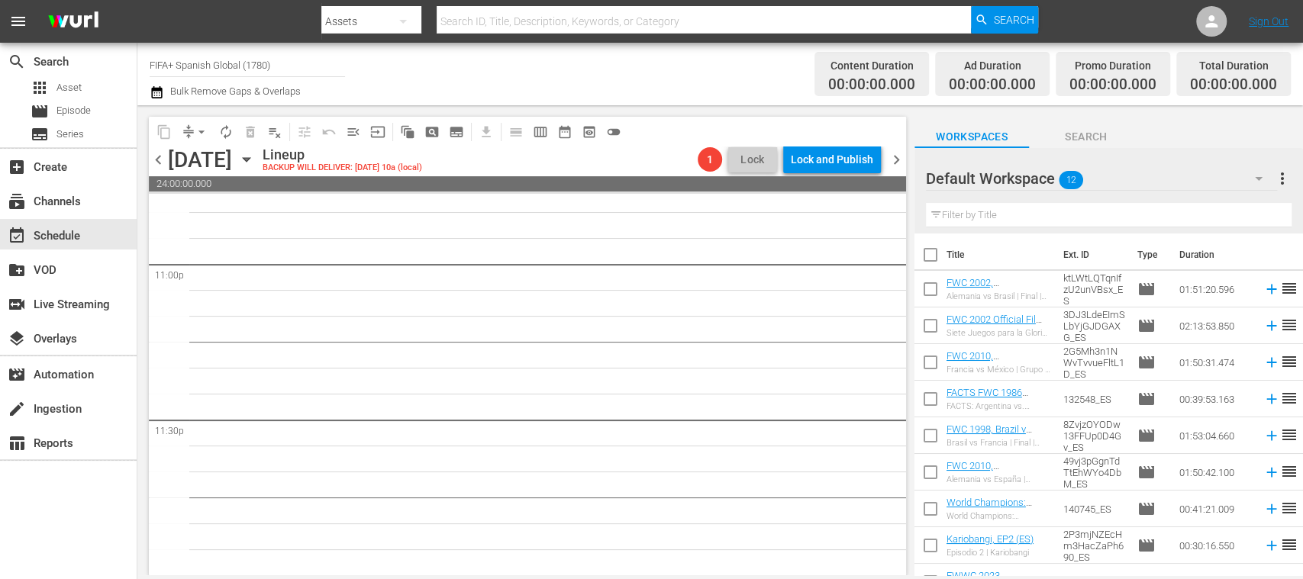
checkbox input "true"
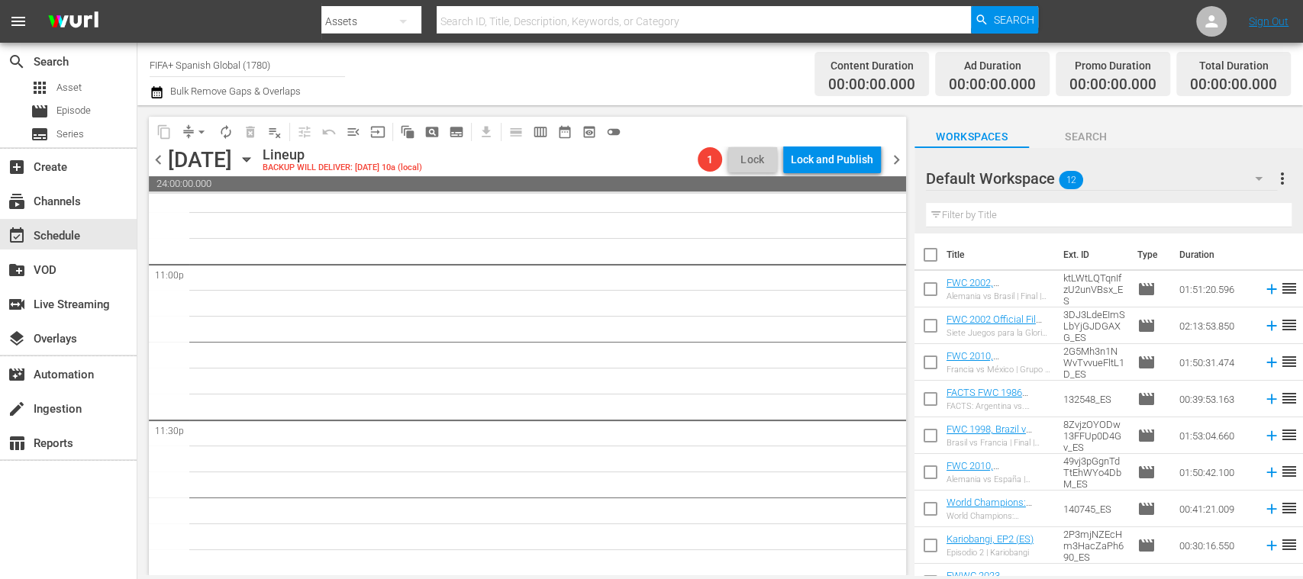
checkbox input "true"
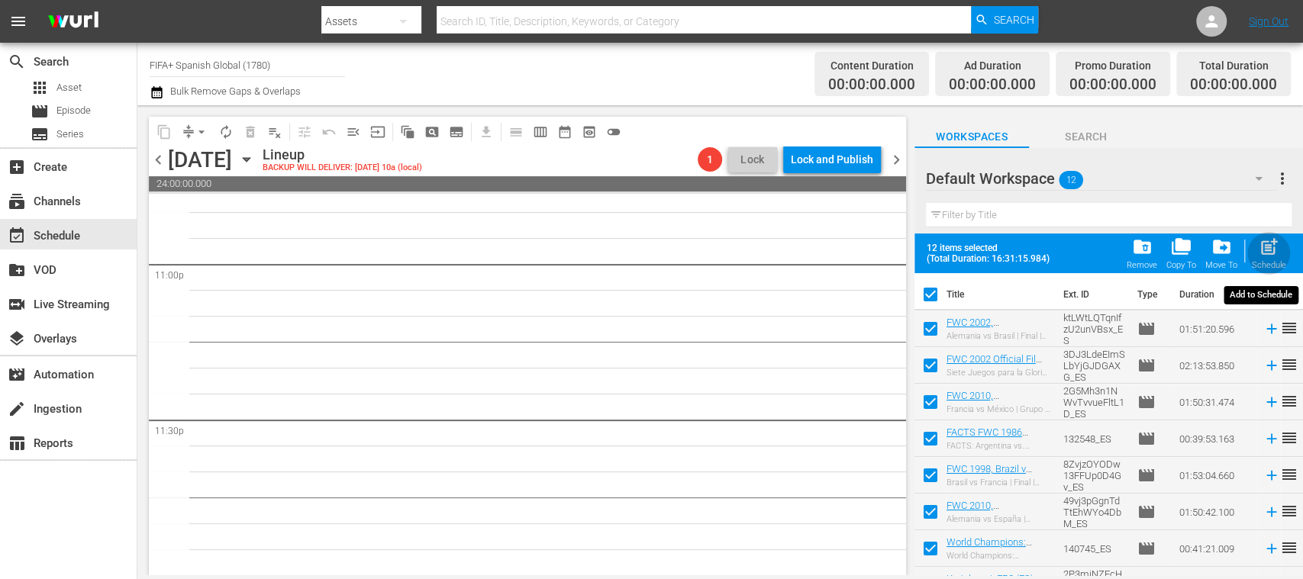
drag, startPoint x: 1279, startPoint y: 255, endPoint x: 1151, endPoint y: 332, distance: 148.9
click at [1277, 254] on div "post_add Schedule" at bounding box center [1268, 254] width 34 height 34
checkbox input "false"
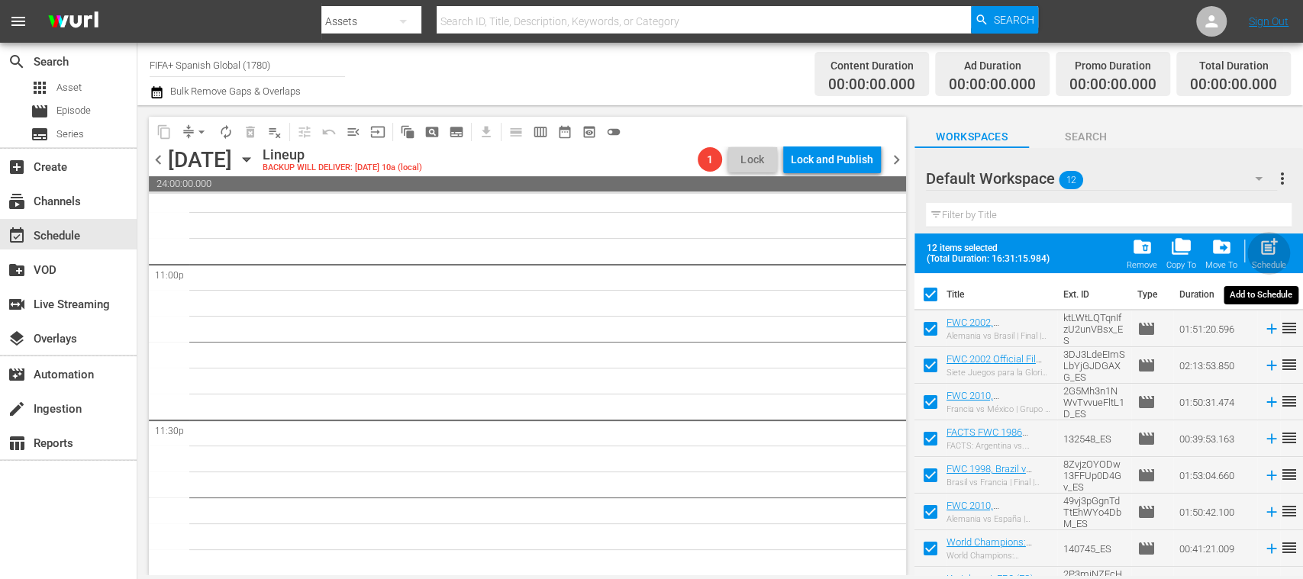
checkbox input "false"
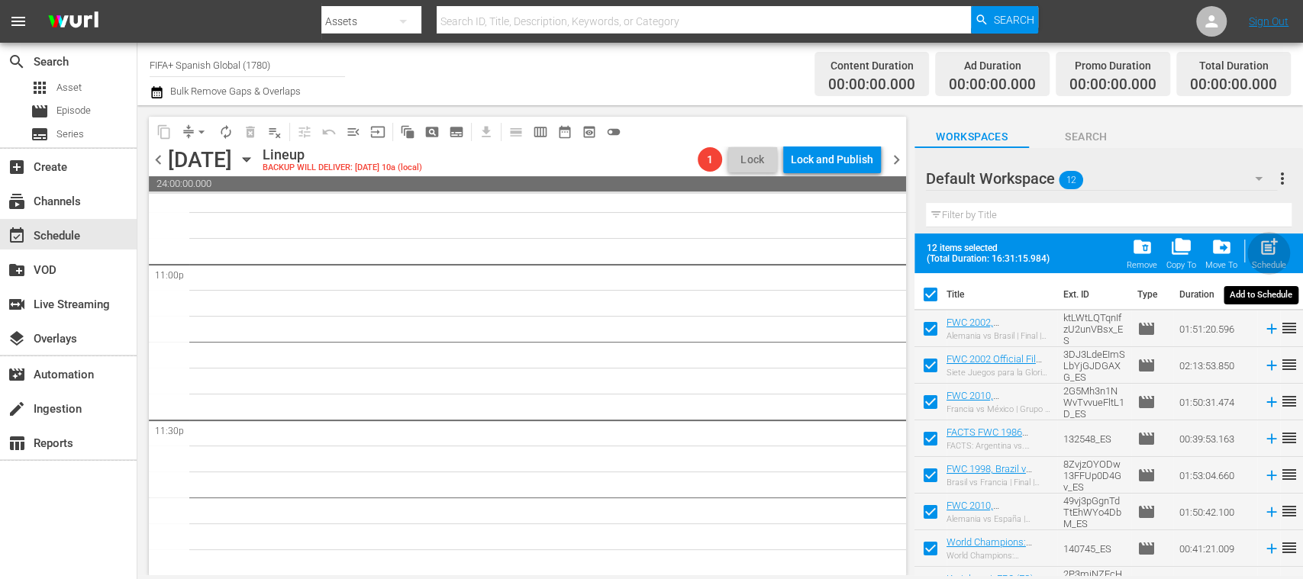
checkbox input "false"
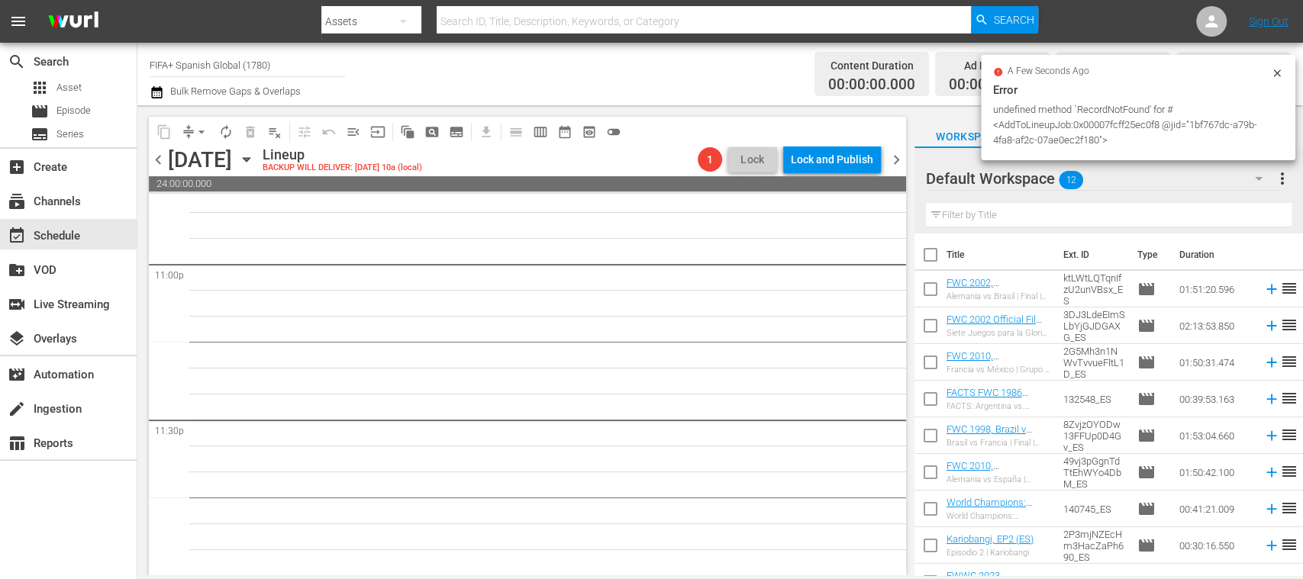
click at [935, 256] on input "checkbox" at bounding box center [930, 258] width 32 height 32
checkbox input "true"
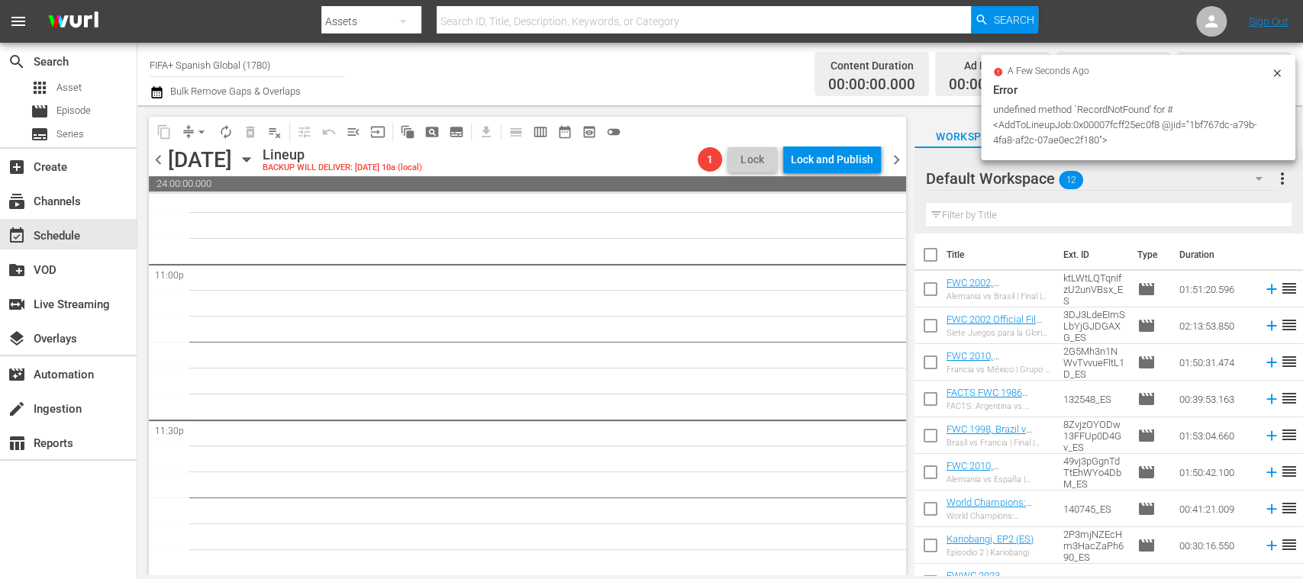
checkbox input "true"
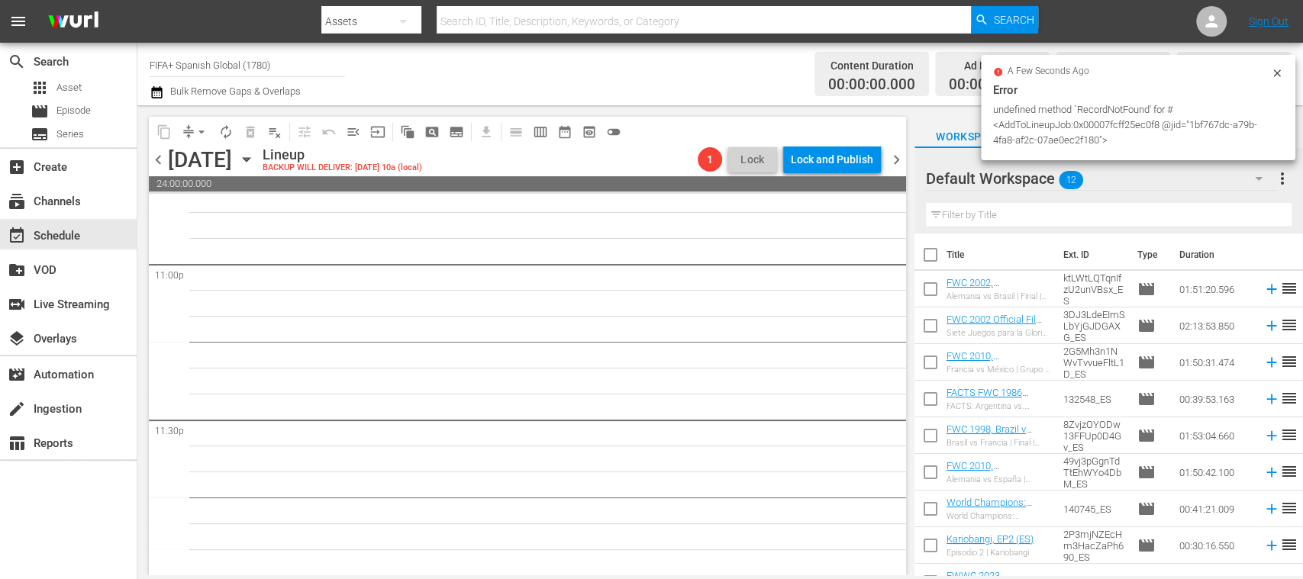
checkbox input "true"
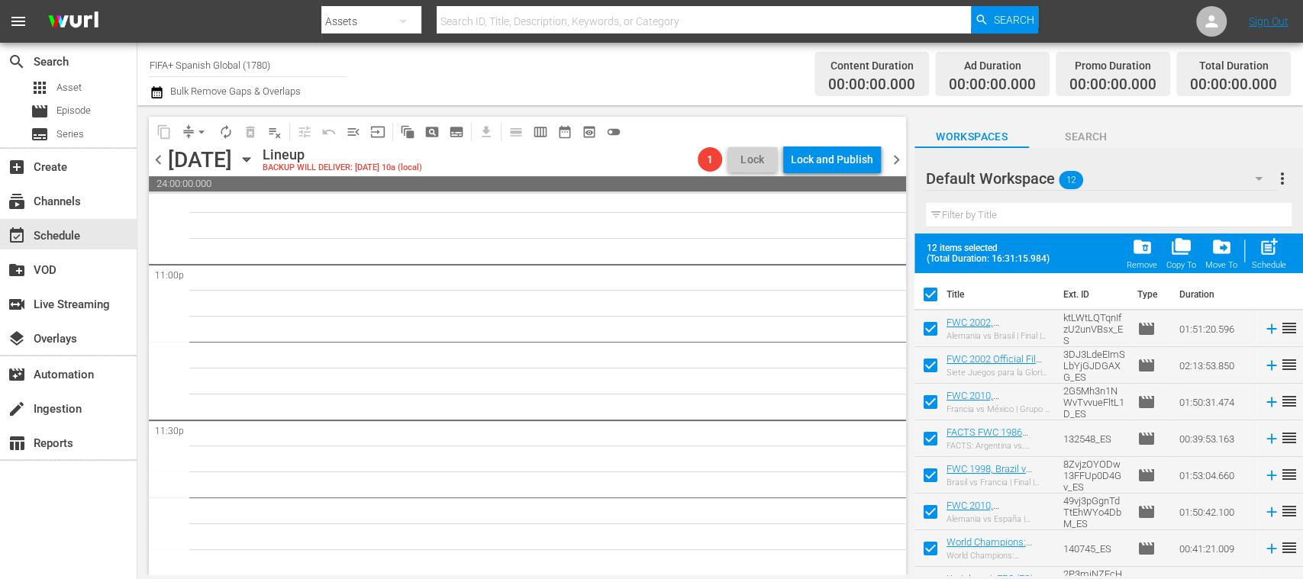
click at [1268, 250] on span "post_add" at bounding box center [1268, 247] width 21 height 21
checkbox input "false"
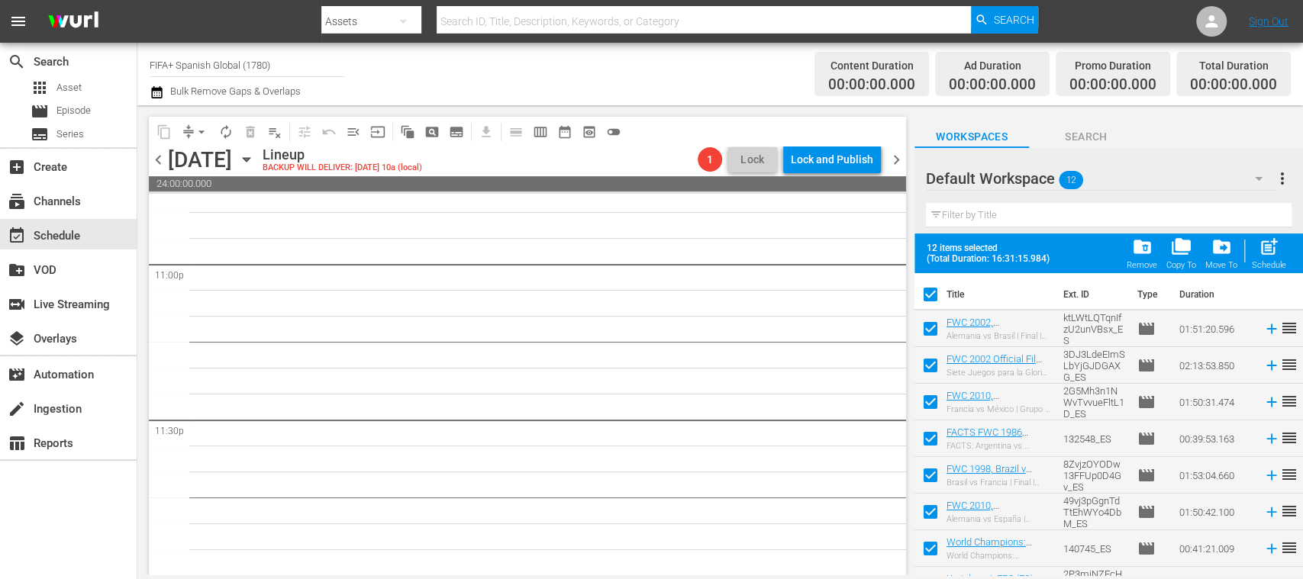
checkbox input "false"
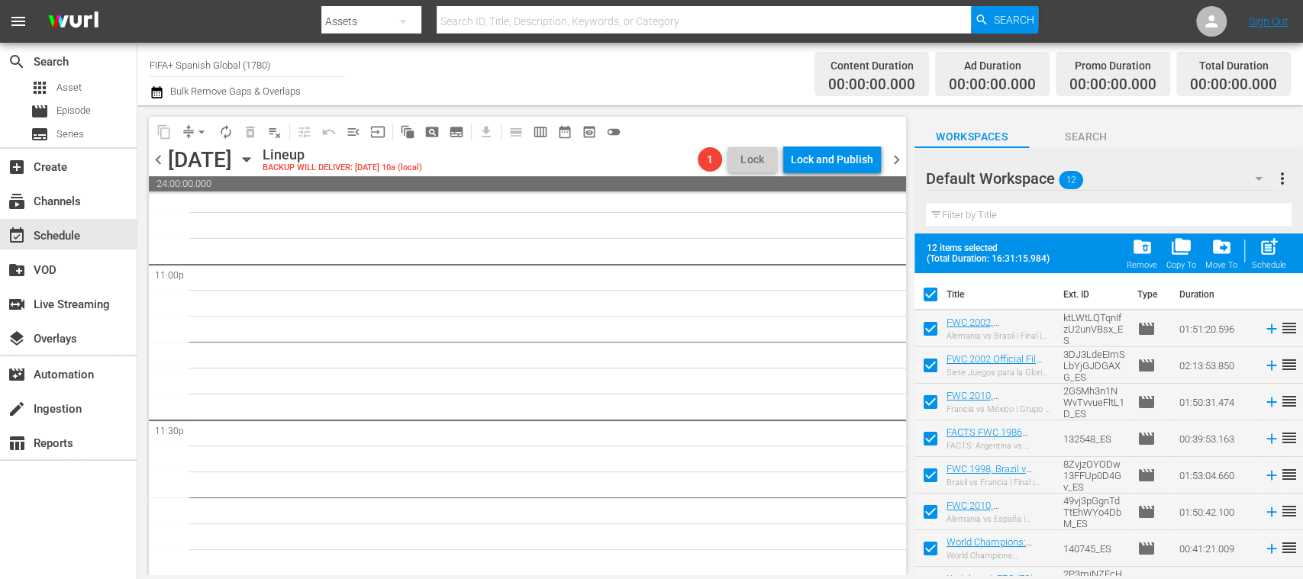
checkbox input "false"
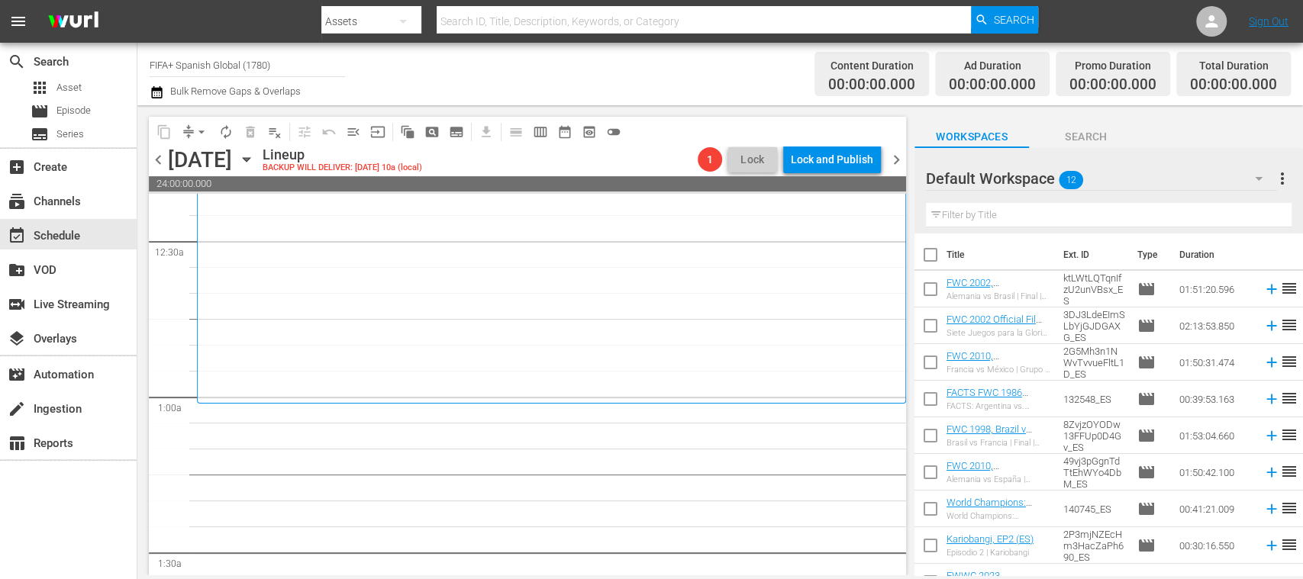
scroll to position [0, 0]
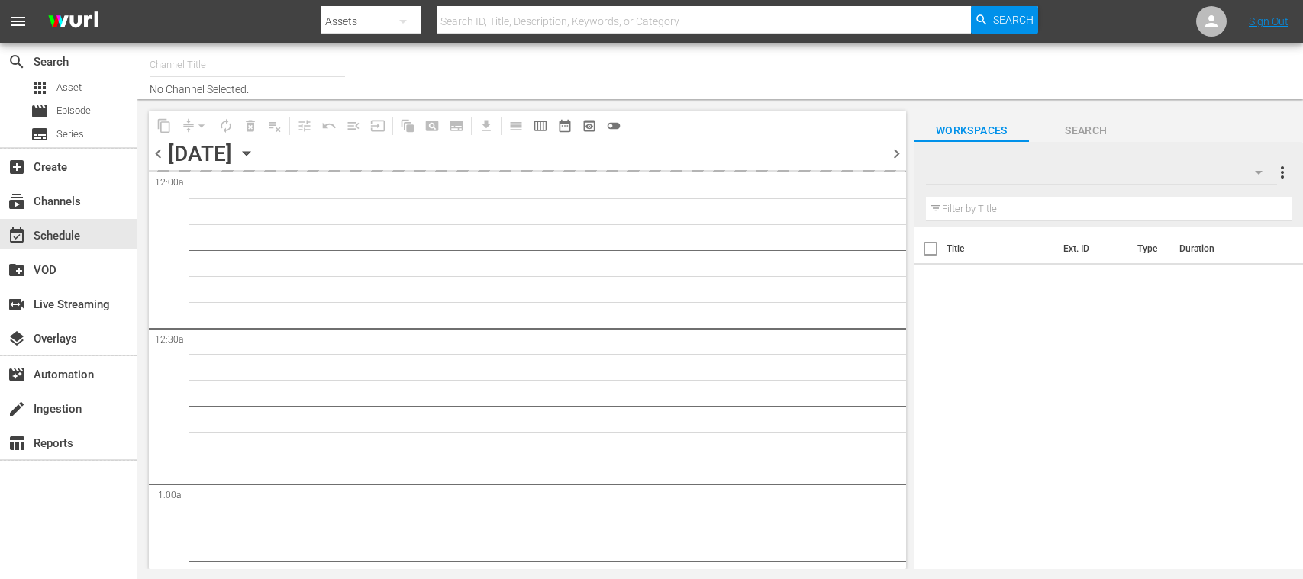
type input "FIFA+ Spanish Global (1780)"
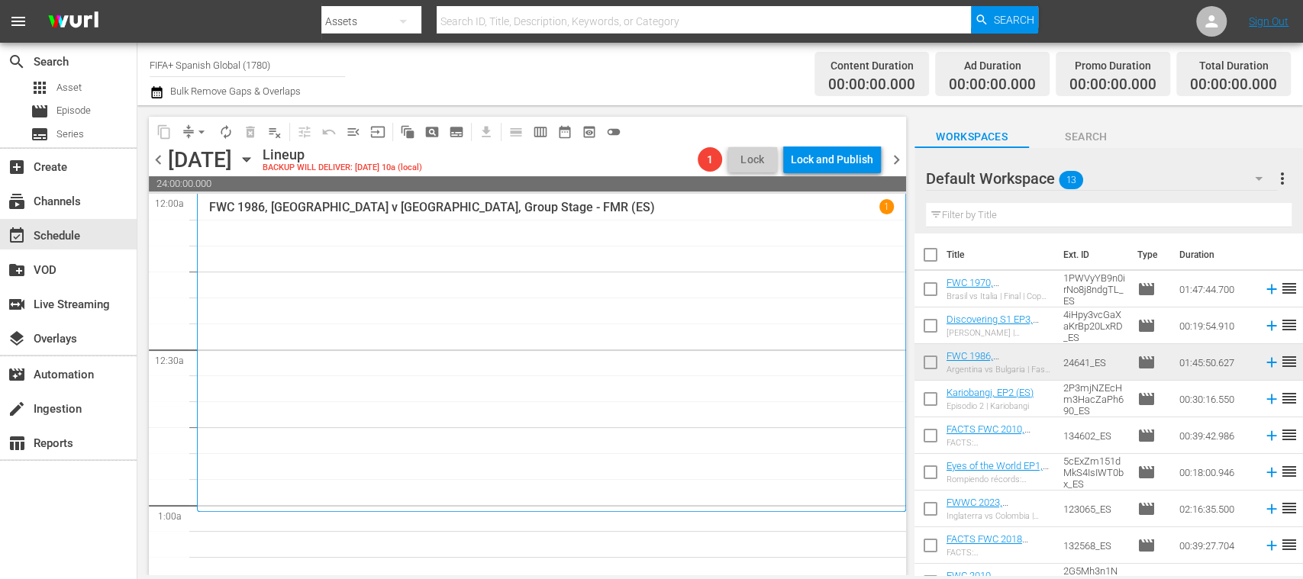
click at [932, 256] on input "checkbox" at bounding box center [930, 258] width 32 height 32
checkbox input "true"
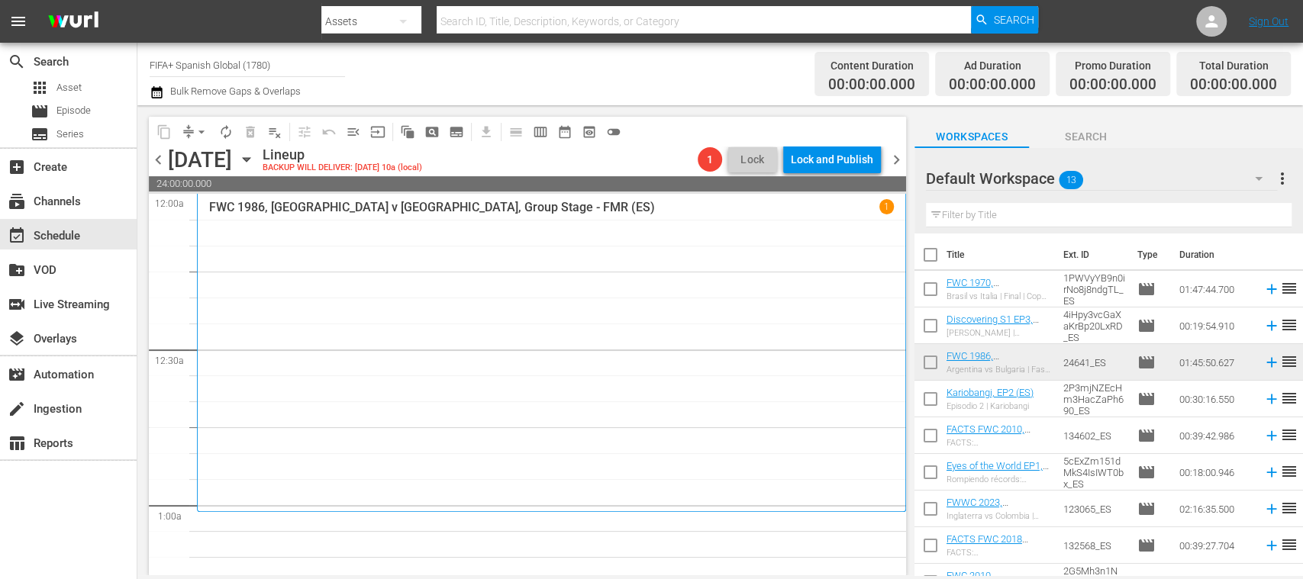
checkbox input "true"
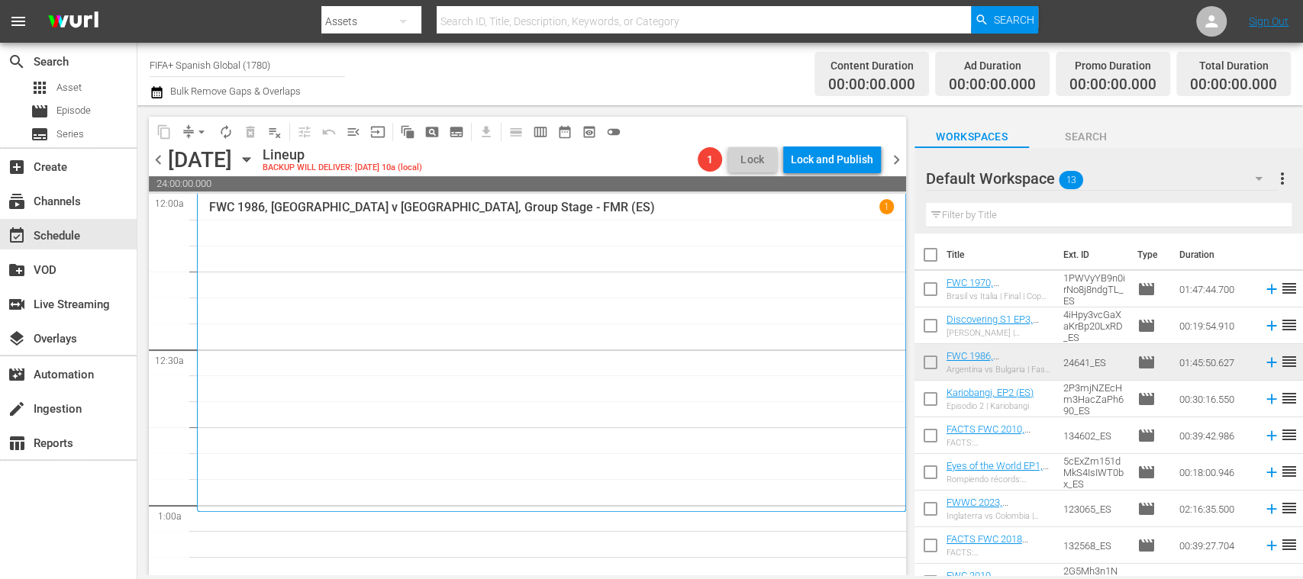
checkbox input "true"
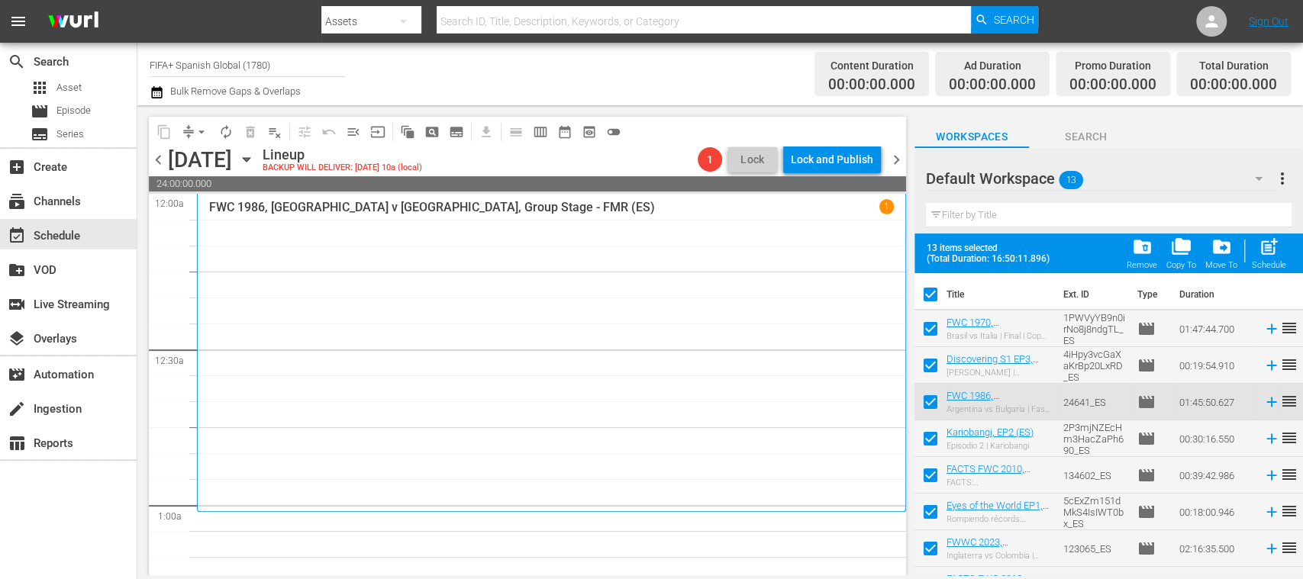
click at [1271, 250] on span "post_add" at bounding box center [1268, 247] width 21 height 21
checkbox input "false"
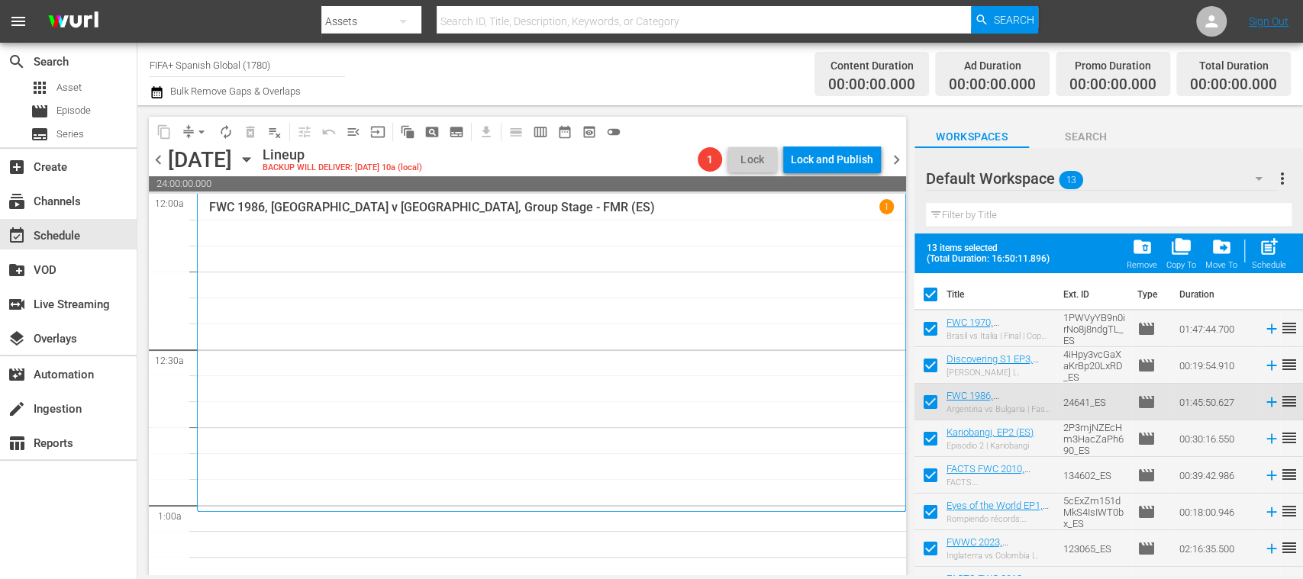
checkbox input "false"
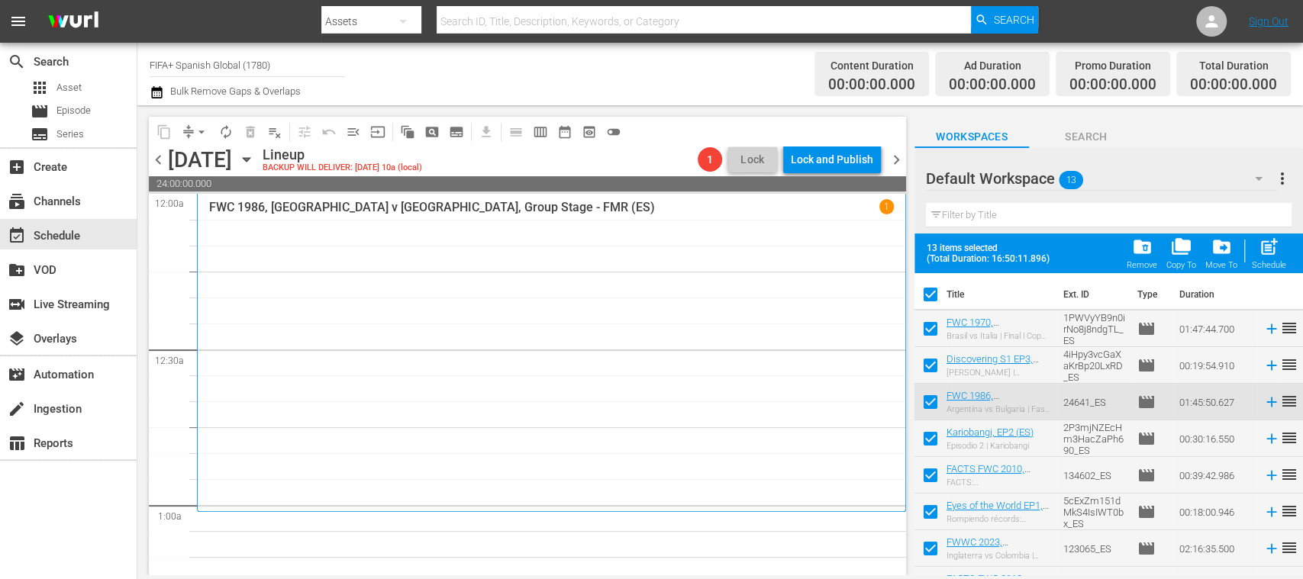
checkbox input "false"
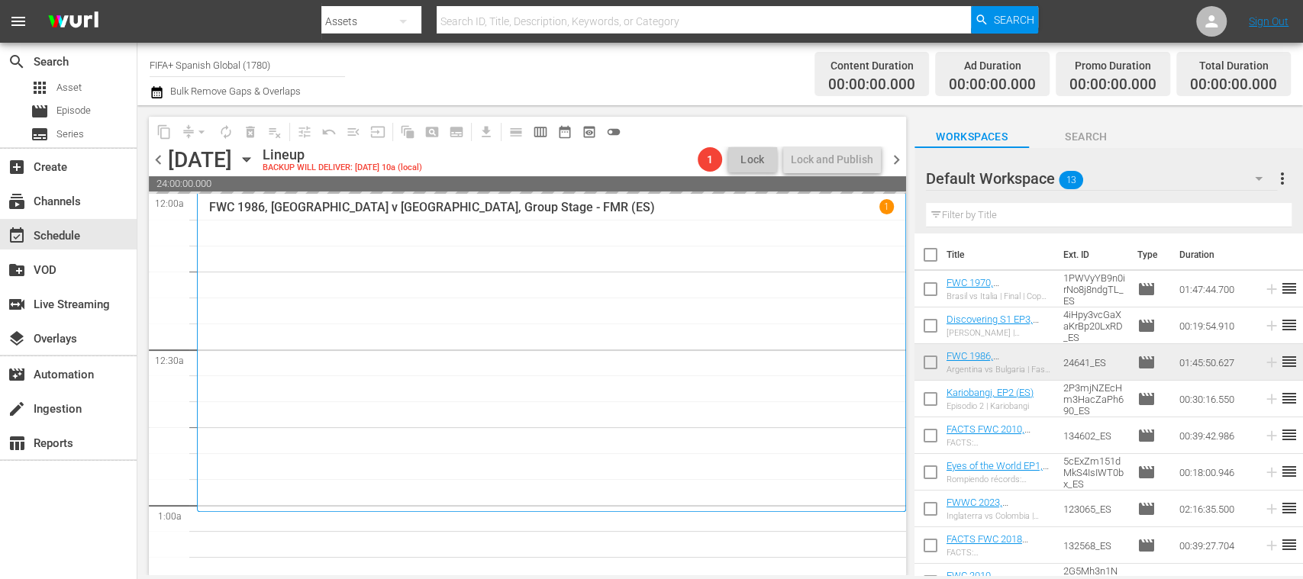
click at [928, 254] on input "checkbox" at bounding box center [930, 258] width 32 height 32
checkbox input "true"
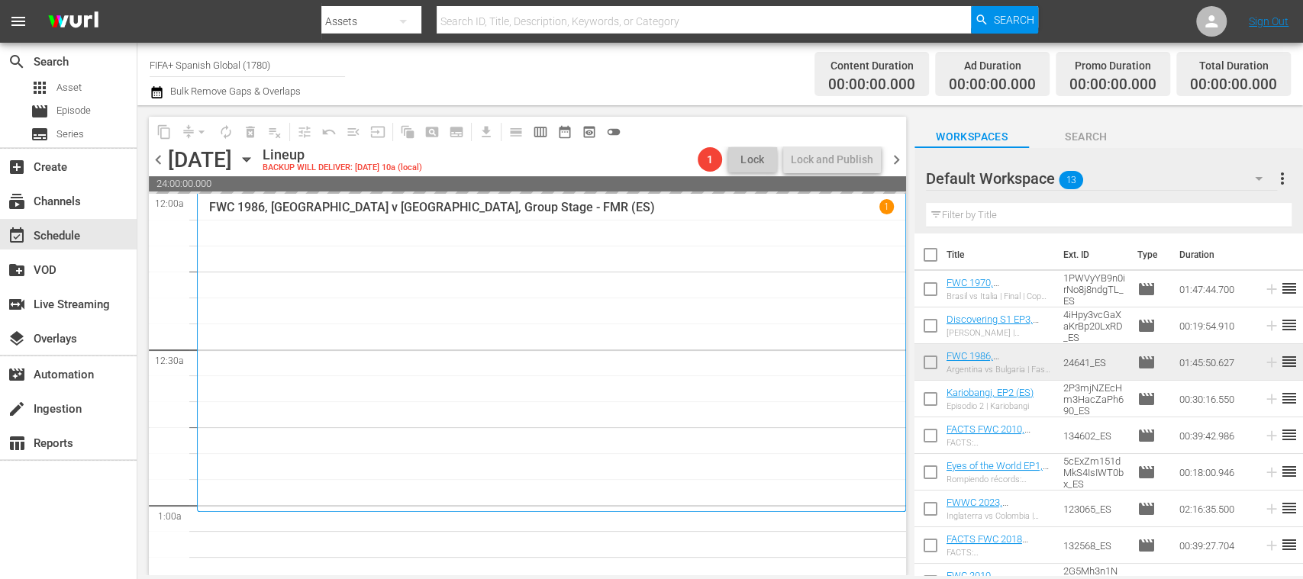
checkbox input "true"
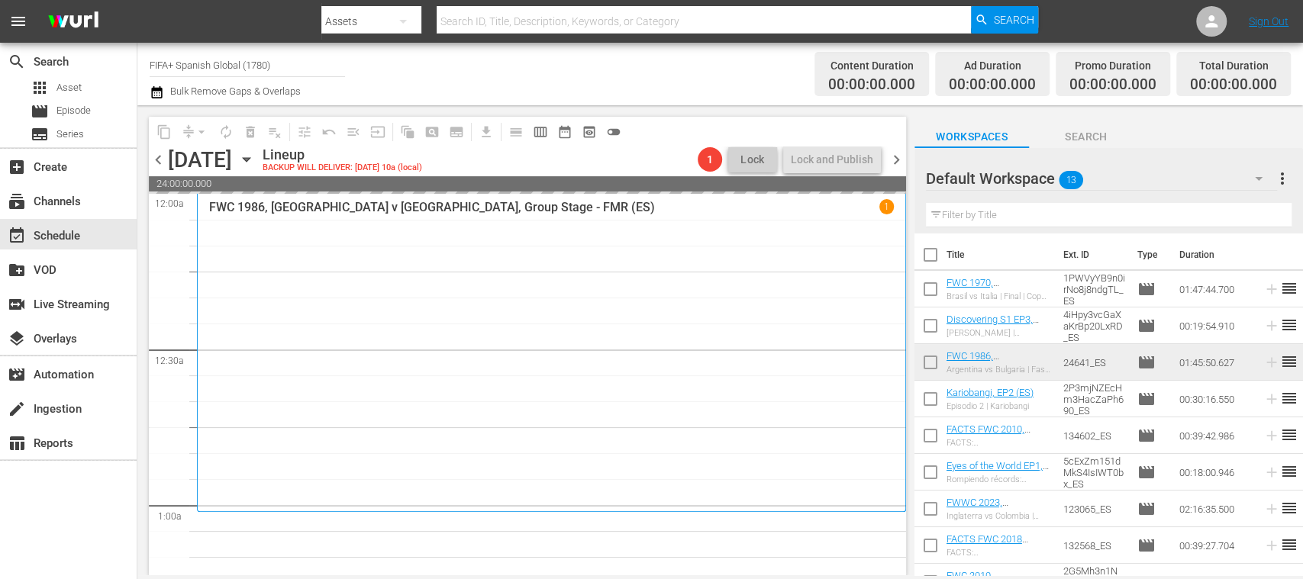
checkbox input "true"
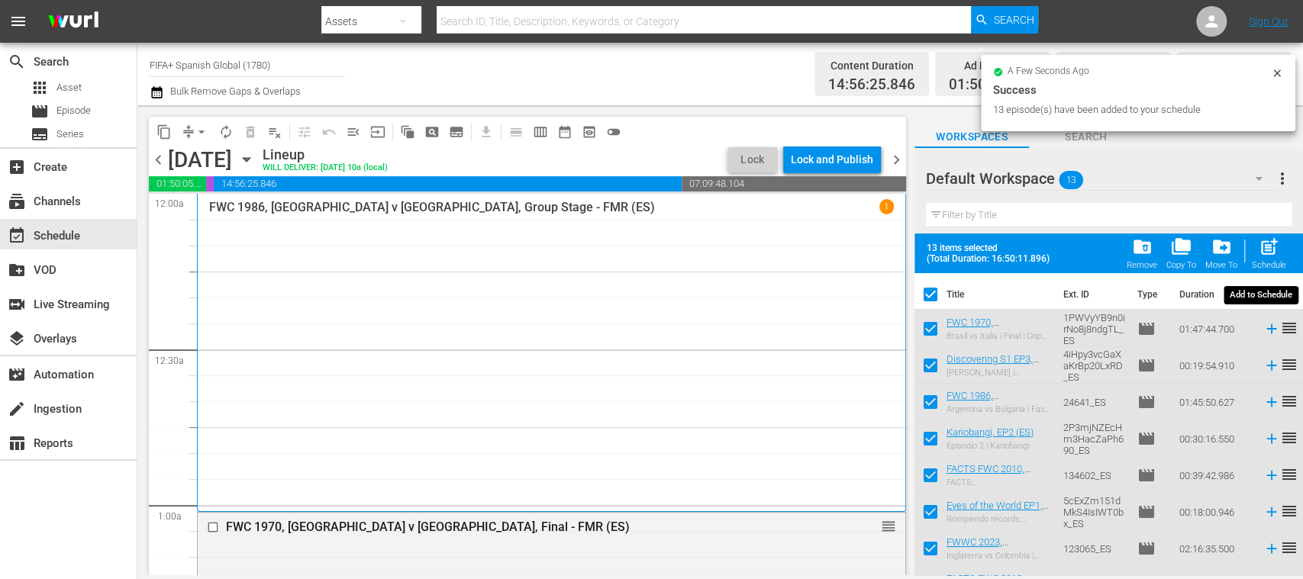
click at [1271, 251] on span "post_add" at bounding box center [1268, 247] width 21 height 21
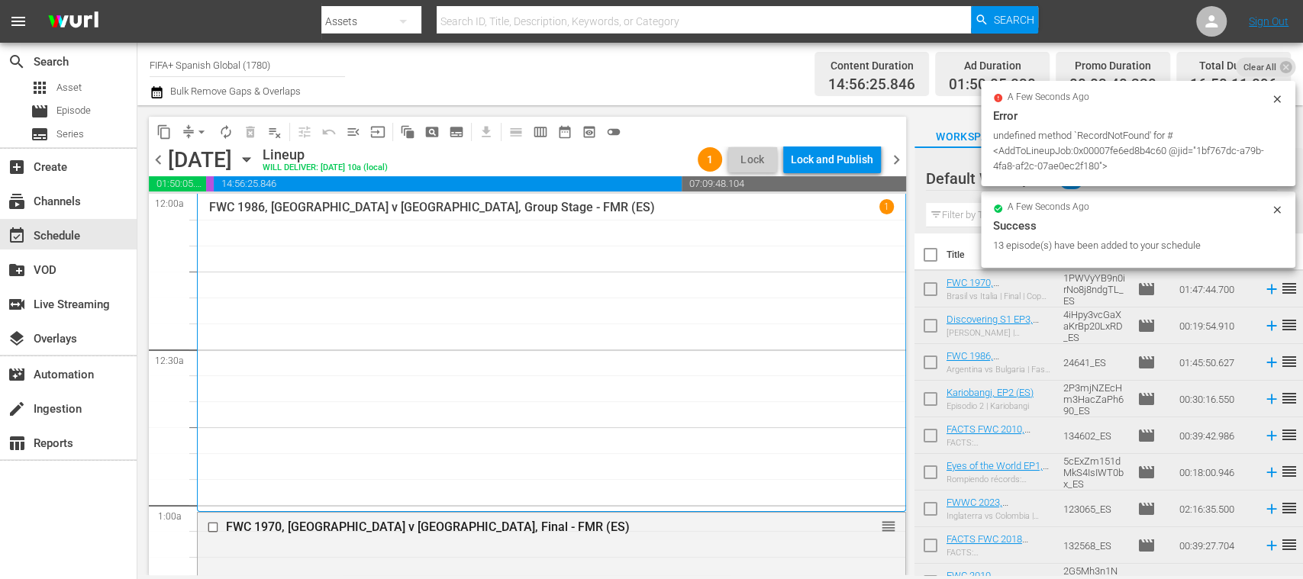
checkbox input "false"
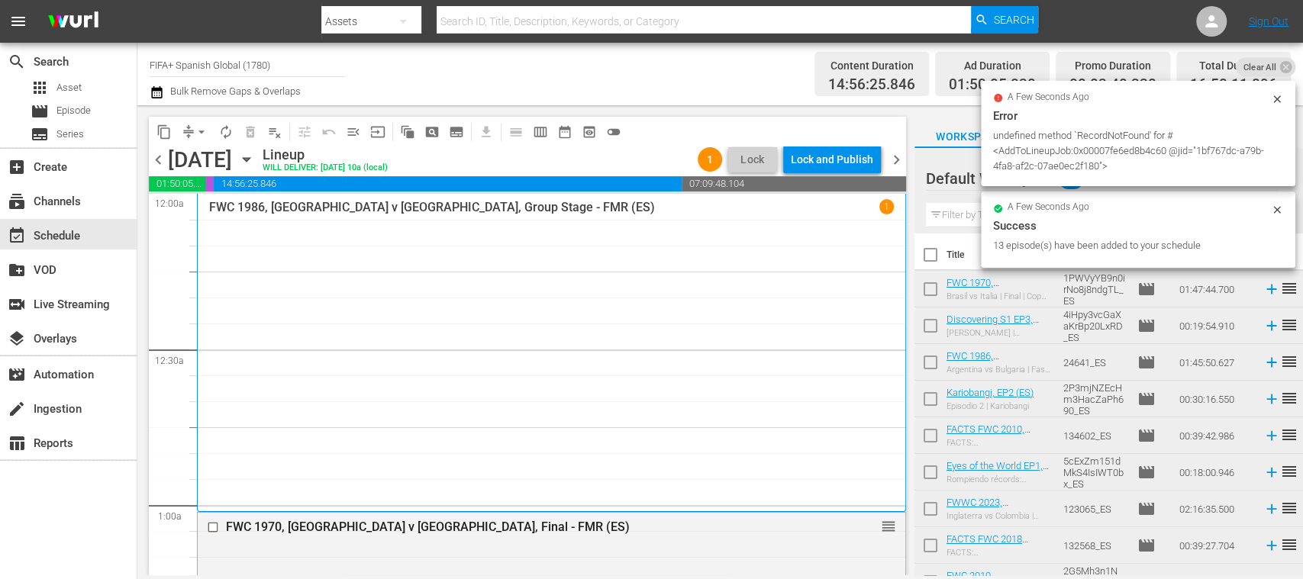
checkbox input "false"
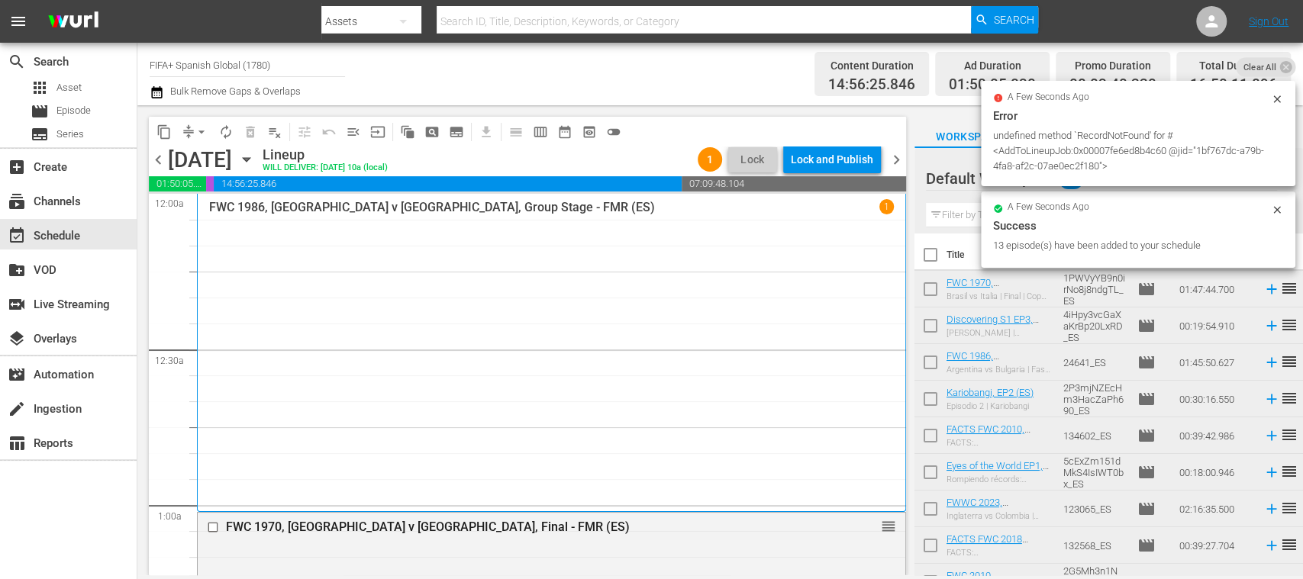
checkbox input "false"
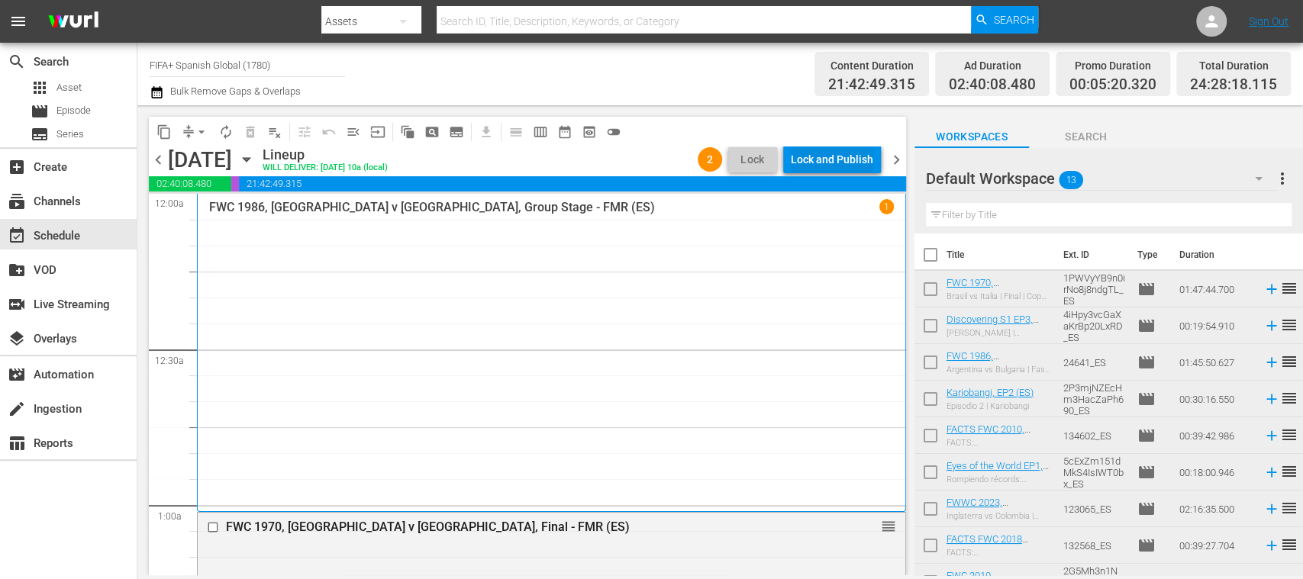
click at [868, 160] on div "Lock and Publish" at bounding box center [832, 159] width 82 height 27
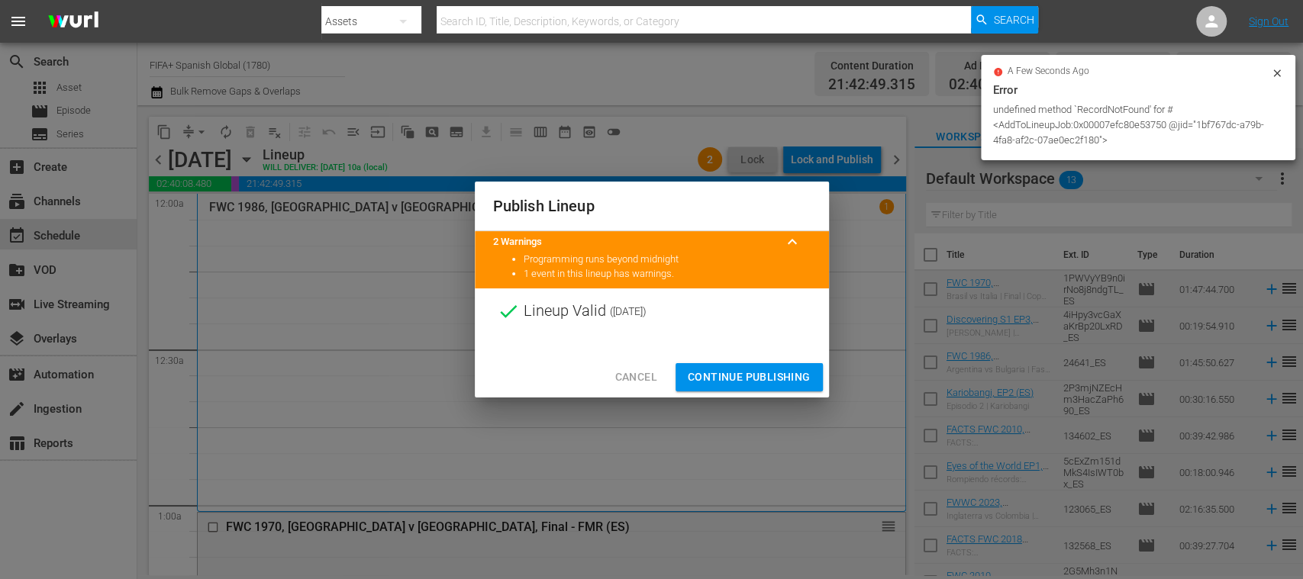
click at [772, 378] on span "Continue Publishing" at bounding box center [749, 377] width 123 height 19
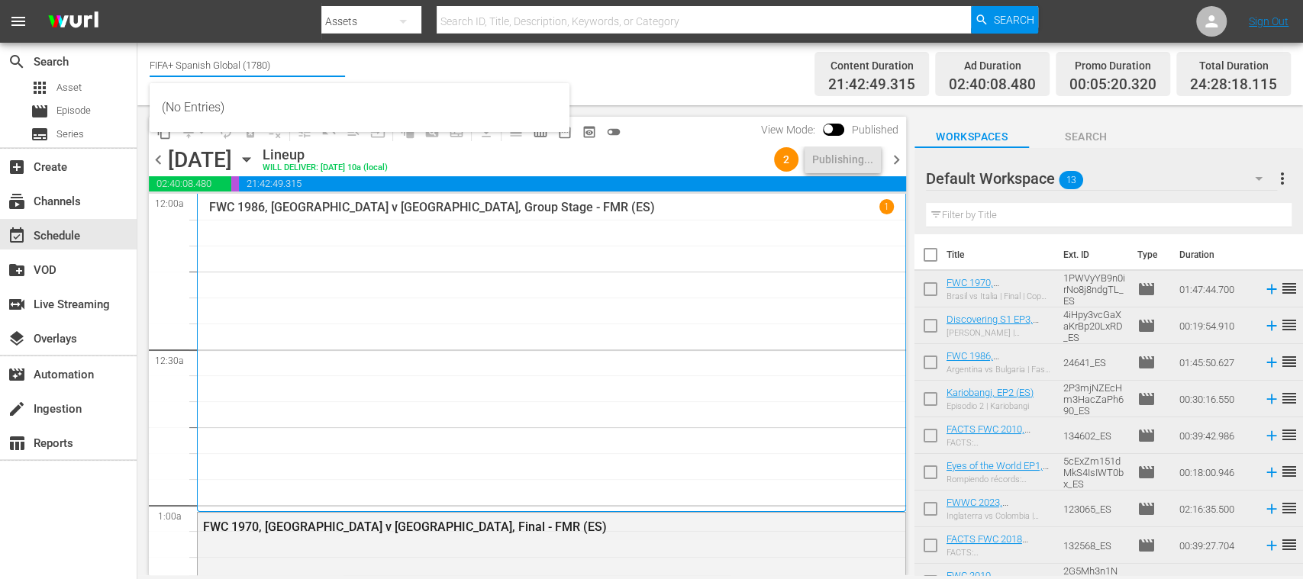
drag, startPoint x: 253, startPoint y: 61, endPoint x: 320, endPoint y: 61, distance: 67.1
click at [320, 61] on input "FIFA+ Spanish Global (1780)" at bounding box center [247, 65] width 195 height 37
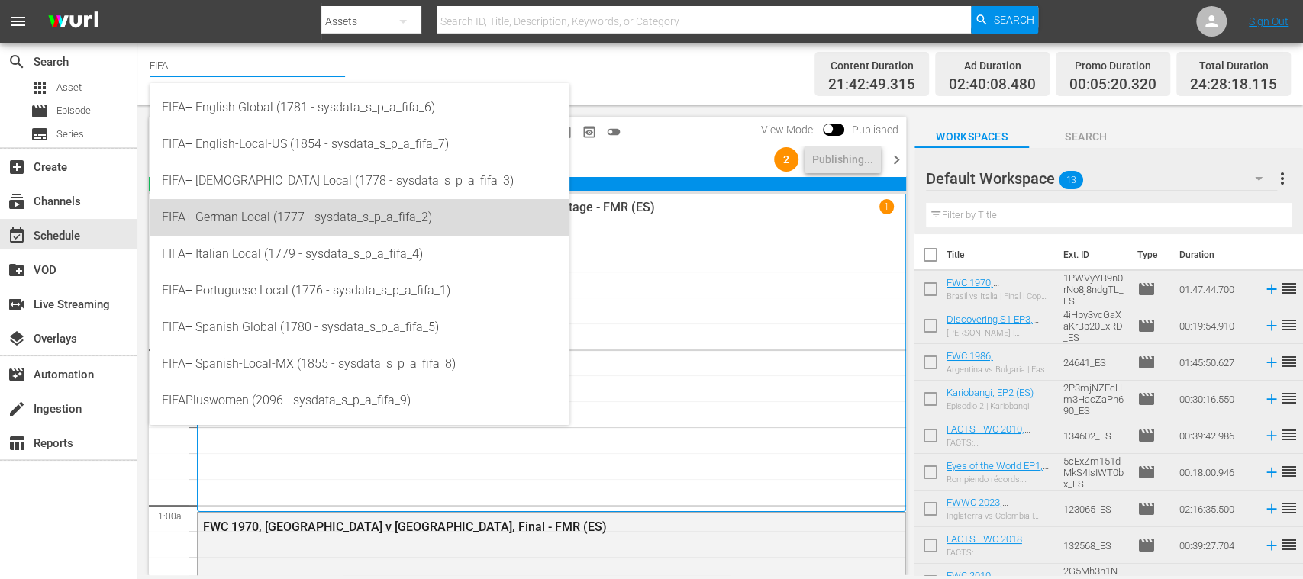
click at [266, 221] on div "FIFA+ German Local (1777 - sysdata_s_p_a_fifa_2)" at bounding box center [359, 217] width 395 height 37
type input "FIFA+ German Local (1777 - sysdata_s_p_a_fifa_2)"
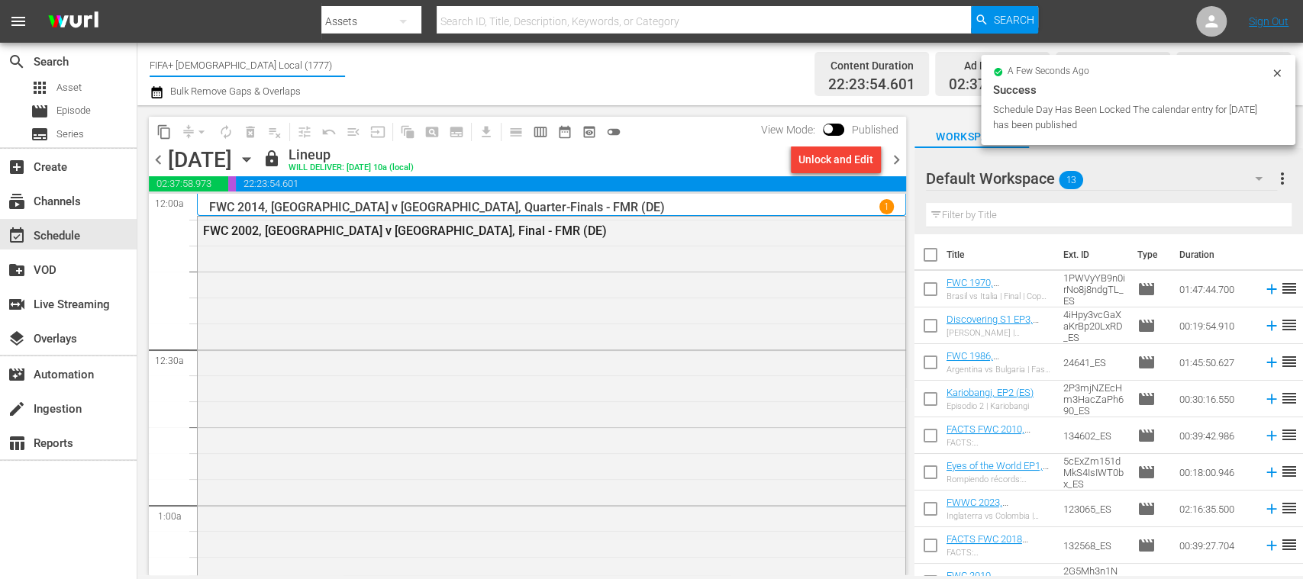
drag, startPoint x: 180, startPoint y: 69, endPoint x: 389, endPoint y: 76, distance: 209.2
click at [389, 76] on div "Channel Title FIFA+ German Local (1777) Bulk Remove Gaps & Overlaps" at bounding box center [461, 74] width 622 height 55
type input "FIFA+"
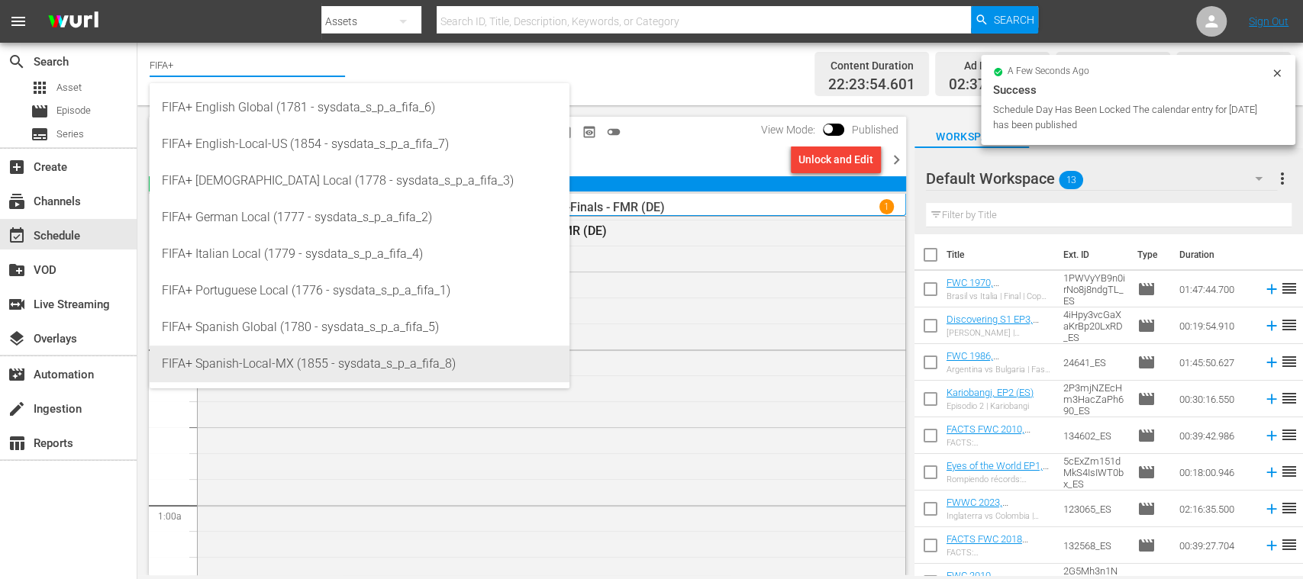
click at [329, 359] on div "FIFA+ Spanish-Local-MX (1855 - sysdata_s_p_a_fifa_8)" at bounding box center [359, 364] width 395 height 37
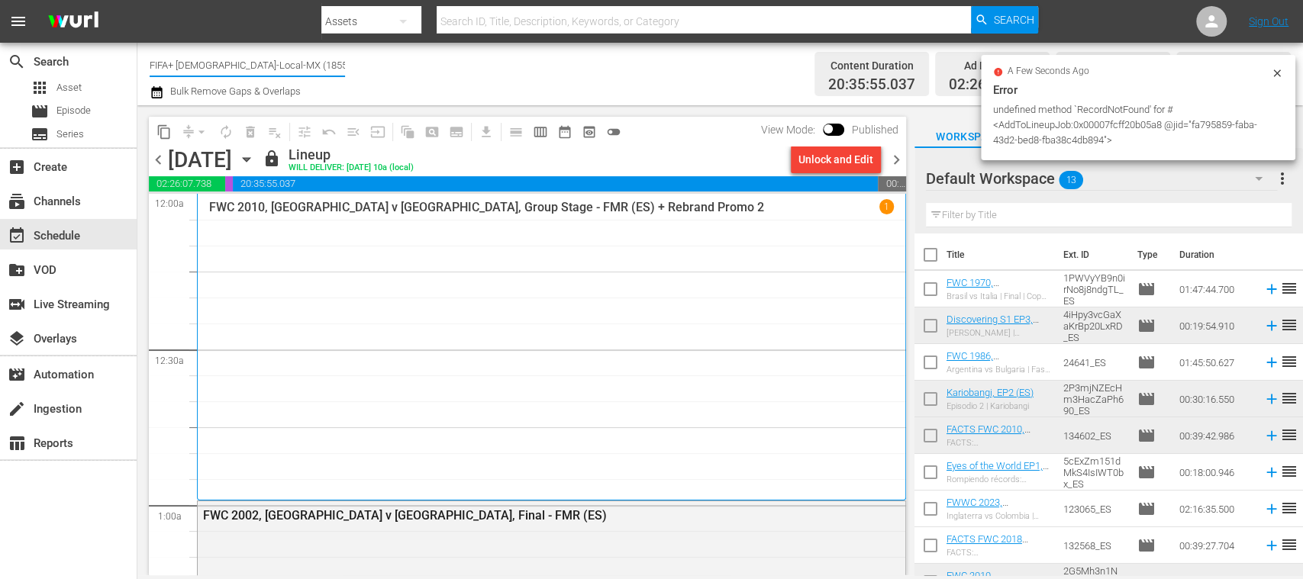
drag, startPoint x: 186, startPoint y: 63, endPoint x: 382, endPoint y: 75, distance: 195.7
click at [382, 75] on div "Channel Title FIFA+ Spanish-Local-MX (1855) Bulk Remove Gaps & Overlaps" at bounding box center [461, 74] width 622 height 55
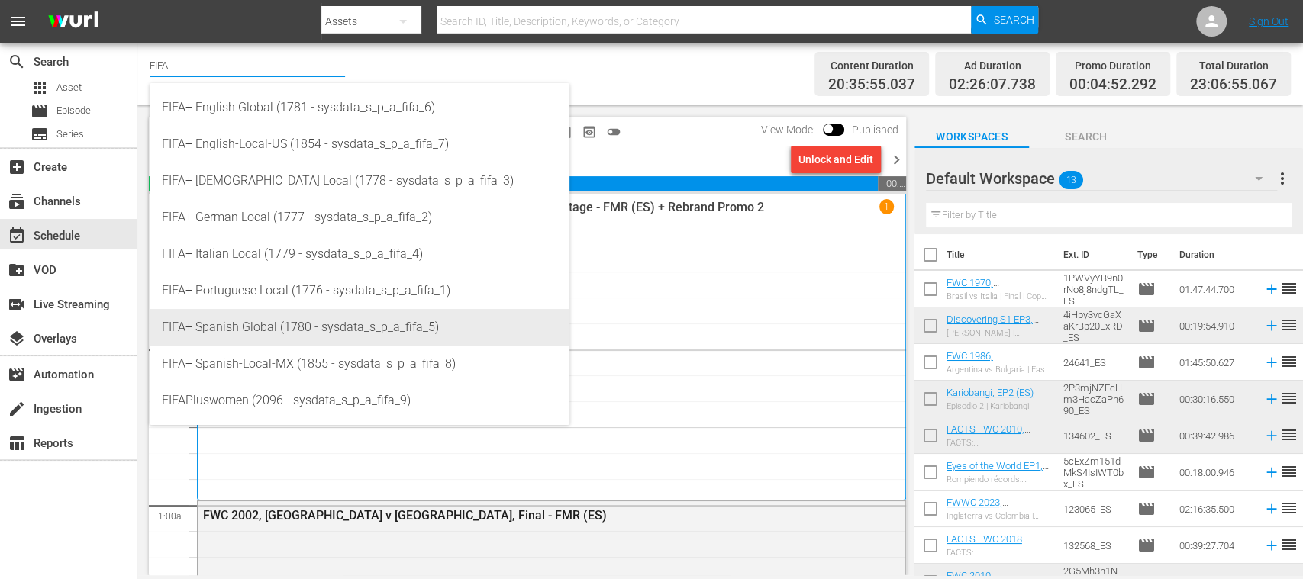
drag, startPoint x: 298, startPoint y: 330, endPoint x: 333, endPoint y: 334, distance: 35.3
click at [298, 331] on div "FIFA+ Spanish Global (1780 - sysdata_s_p_a_fifa_5)" at bounding box center [359, 327] width 395 height 37
type input "FIFA+ Spanish Global (1780 - sysdata_s_p_a_fifa_5)"
